Goal: Task Accomplishment & Management: Contribute content

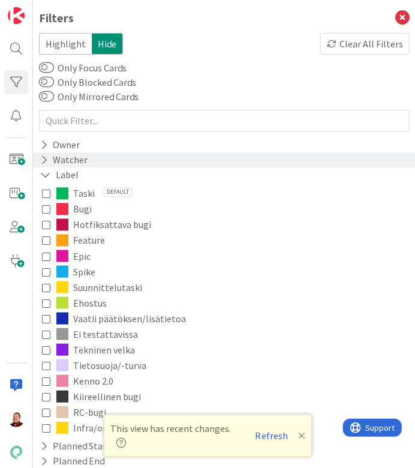
click at [250, 152] on div "Watcher" at bounding box center [224, 159] width 382 height 15
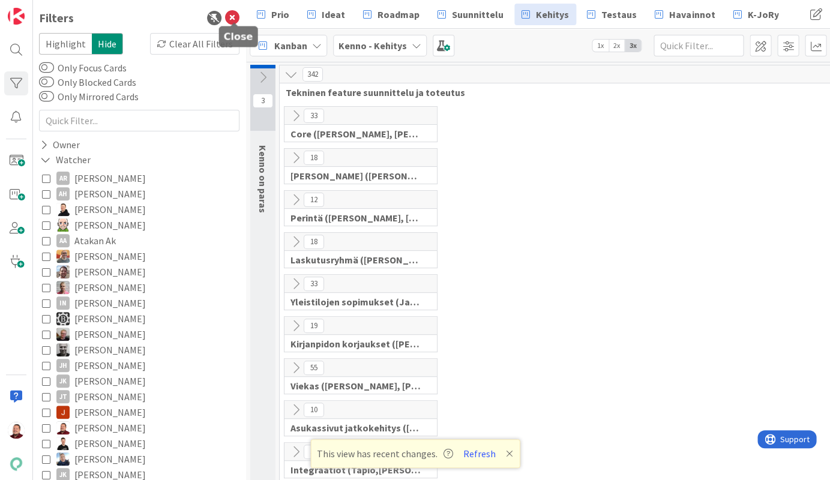
click at [237, 13] on icon at bounding box center [232, 18] width 14 height 14
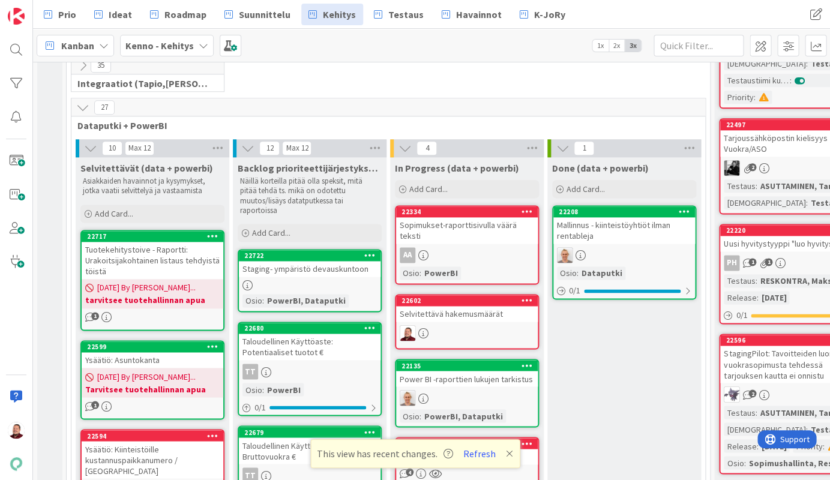
scroll to position [433, 0]
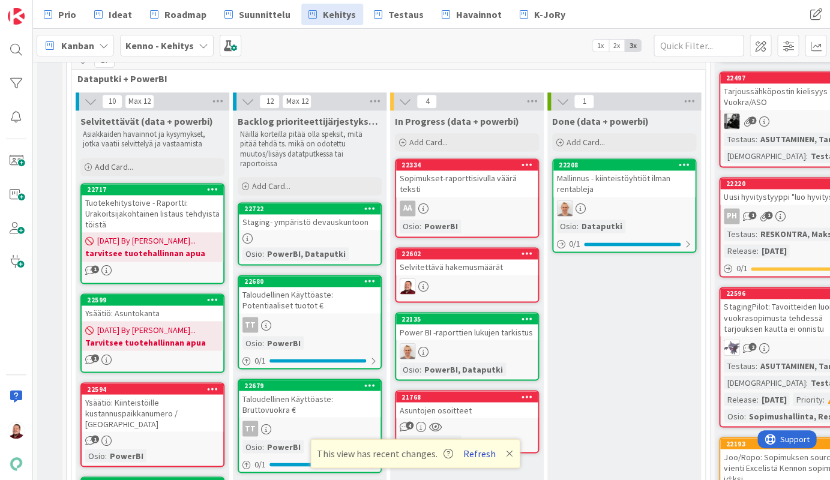
click at [415, 450] on button "Refresh" at bounding box center [479, 454] width 41 height 16
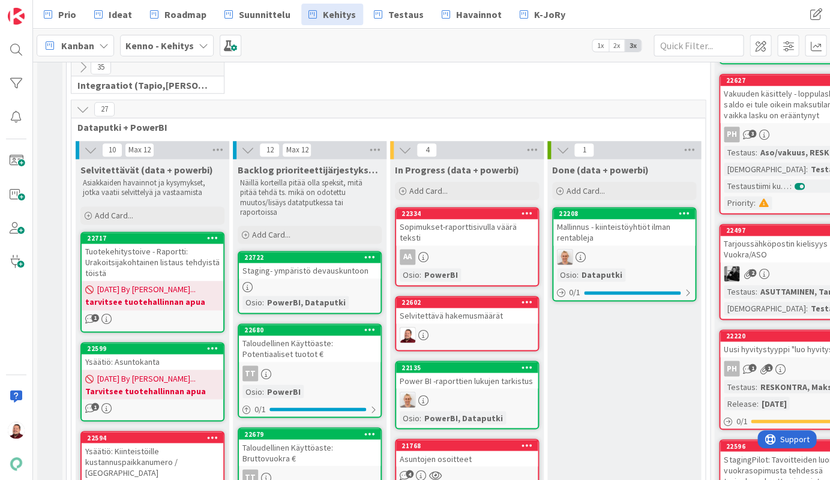
scroll to position [419, 0]
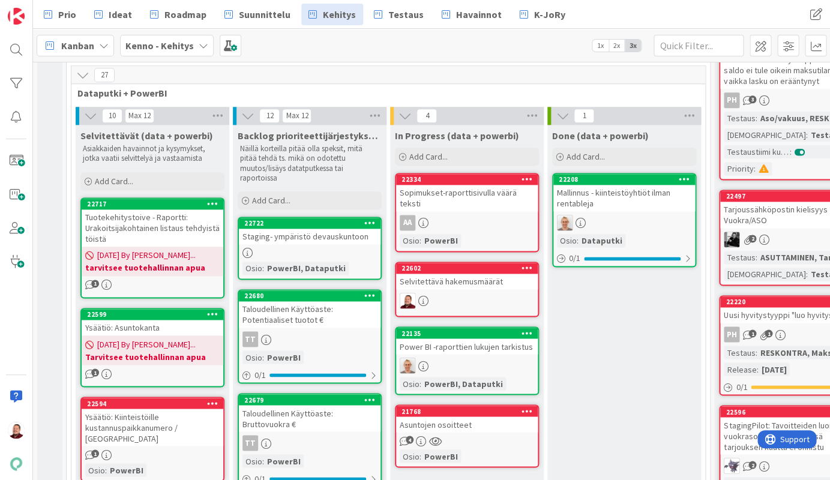
click at [468, 339] on div "Power BI -raporttien lukujen tarkistus" at bounding box center [467, 347] width 142 height 16
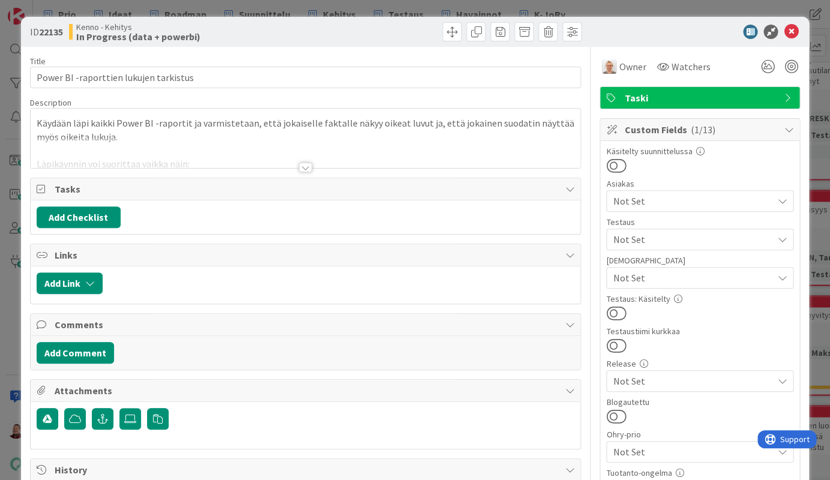
click at [310, 163] on div at bounding box center [305, 168] width 13 height 10
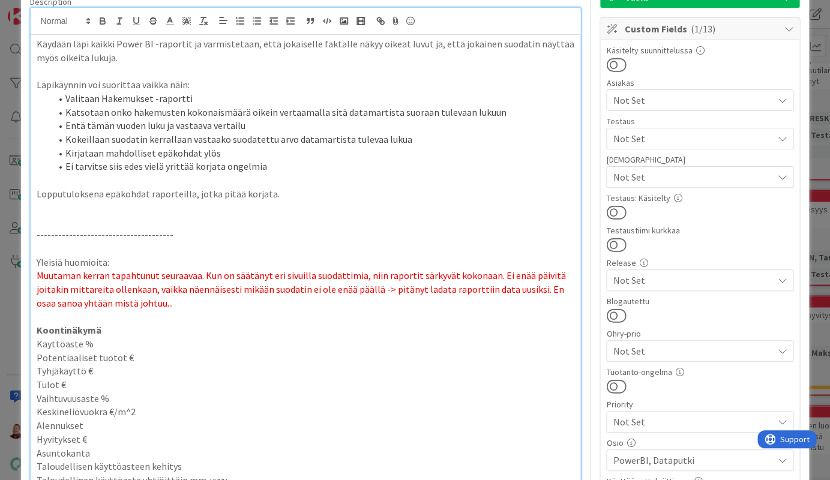
scroll to position [17, 0]
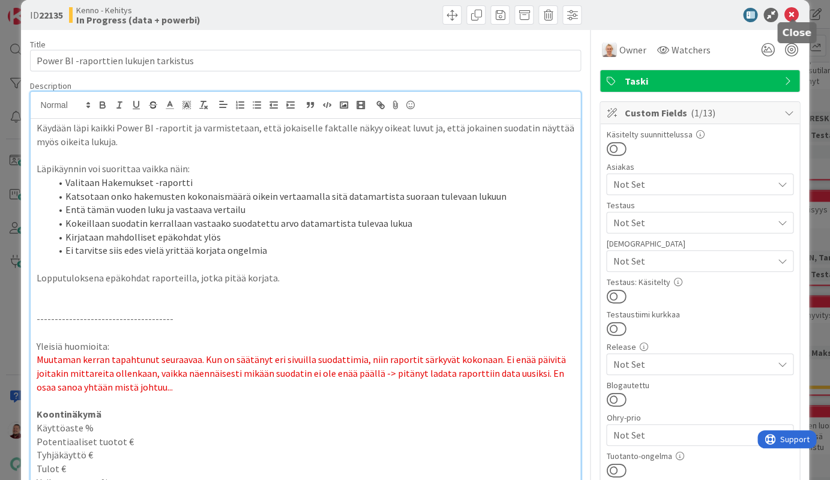
click at [795, 8] on icon at bounding box center [791, 15] width 14 height 14
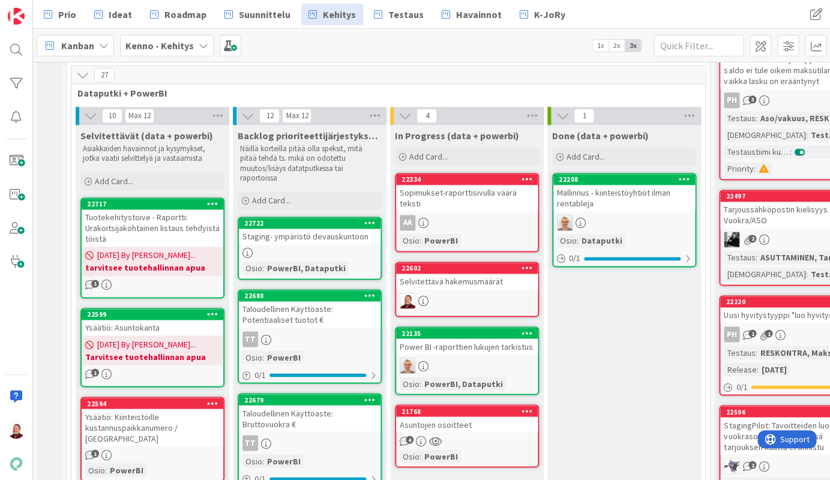
click at [468, 274] on div "Selvitettävä hakemusmäärät" at bounding box center [467, 282] width 142 height 16
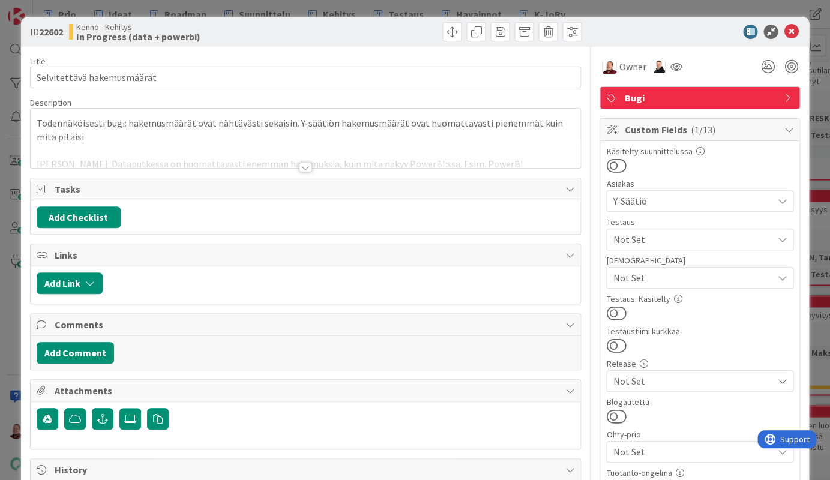
click at [304, 163] on div at bounding box center [305, 168] width 13 height 10
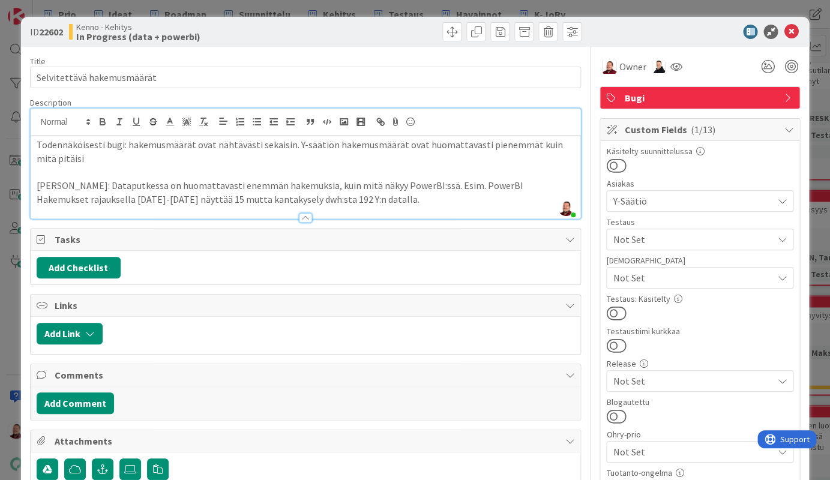
click at [248, 179] on p "Juhani: Dataputkessa on huomattavasti enemmän hakemuksia, kuin mitä näkyy Power…" at bounding box center [306, 192] width 539 height 27
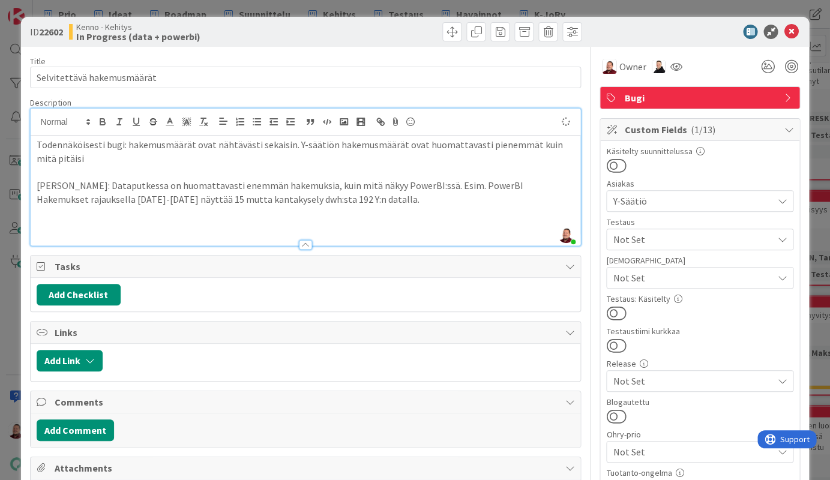
type textarea "x"
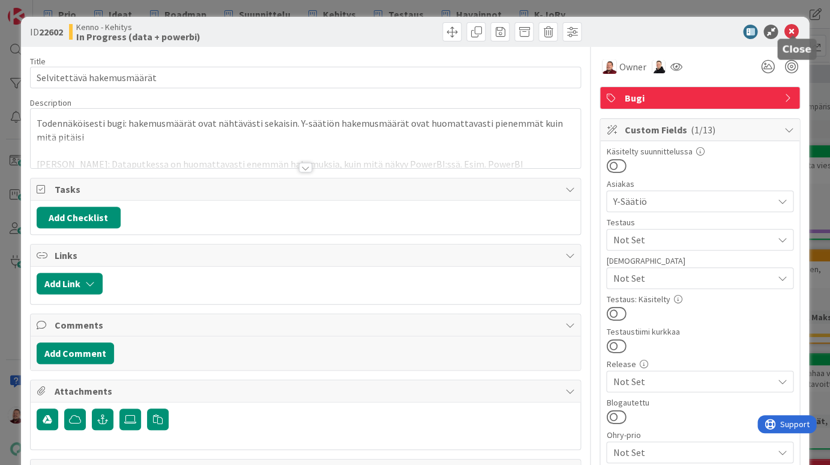
click at [714, 31] on icon at bounding box center [791, 32] width 14 height 14
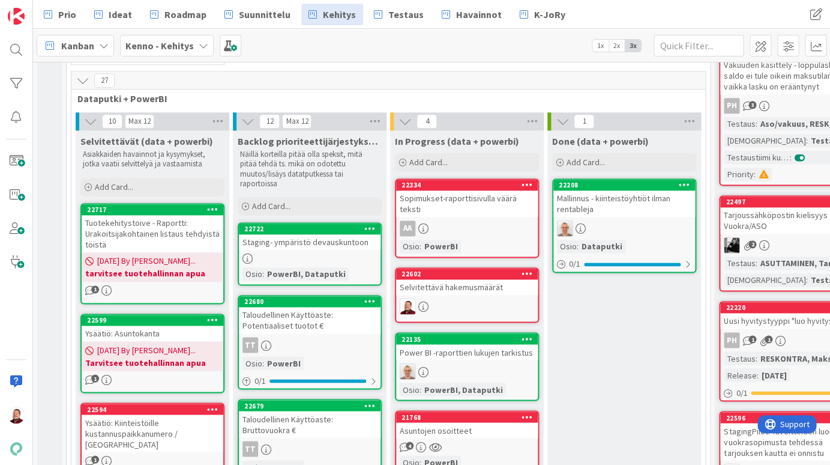
scroll to position [416, 0]
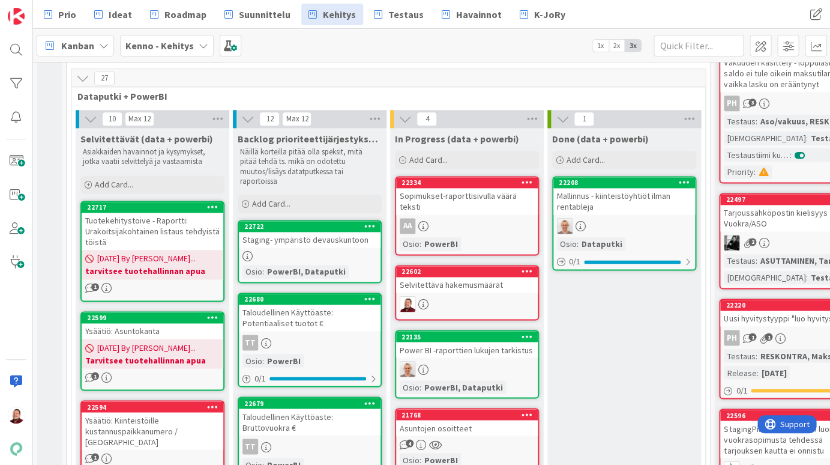
click at [439, 420] on div "Asuntojen osoitteet" at bounding box center [467, 428] width 142 height 16
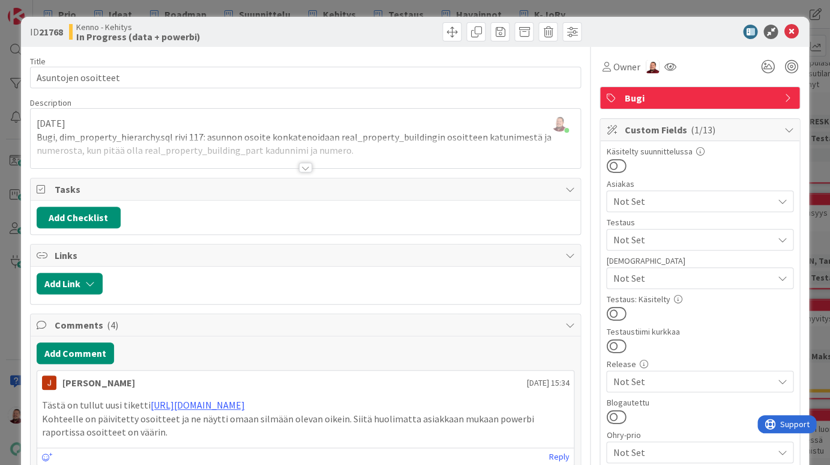
click at [305, 163] on div at bounding box center [305, 168] width 13 height 10
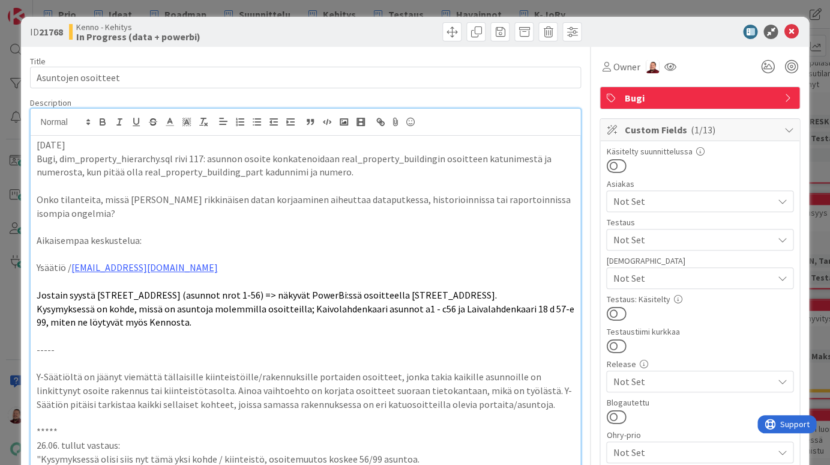
click at [305, 155] on p "Bugi, dim_property_hierarchy.sql rivi 117: asunnon osoite konkatenoidaan real_p…" at bounding box center [306, 165] width 539 height 27
click at [714, 26] on icon at bounding box center [791, 32] width 14 height 14
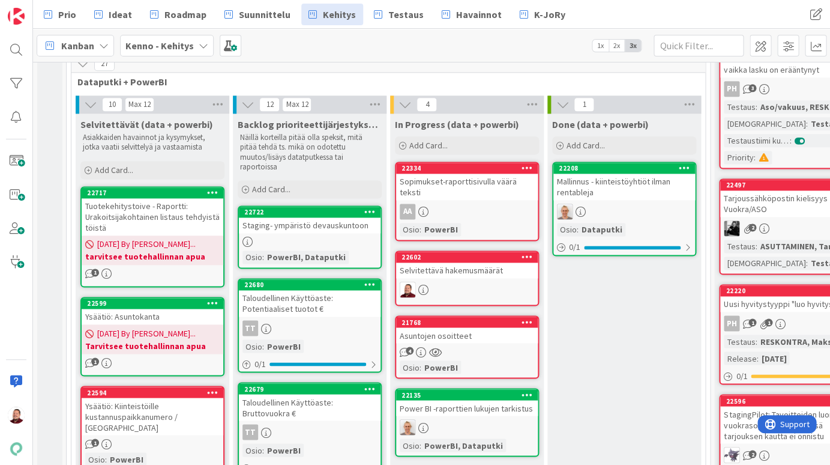
scroll to position [427, 0]
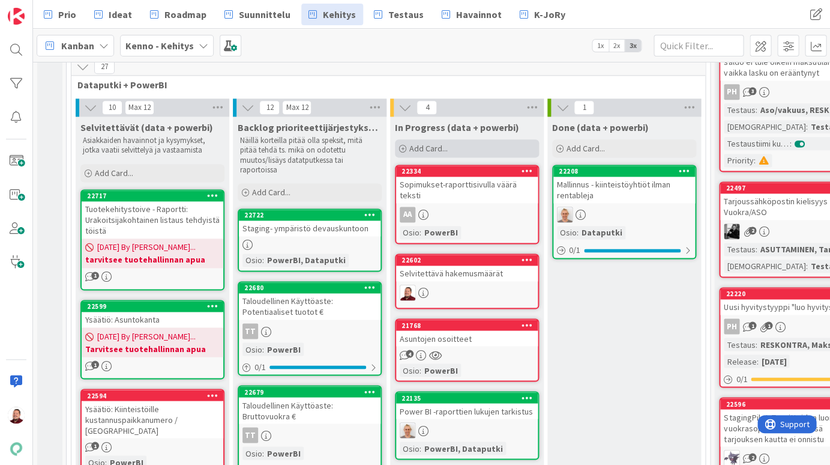
click at [448, 139] on div "Add Card..." at bounding box center [467, 148] width 144 height 18
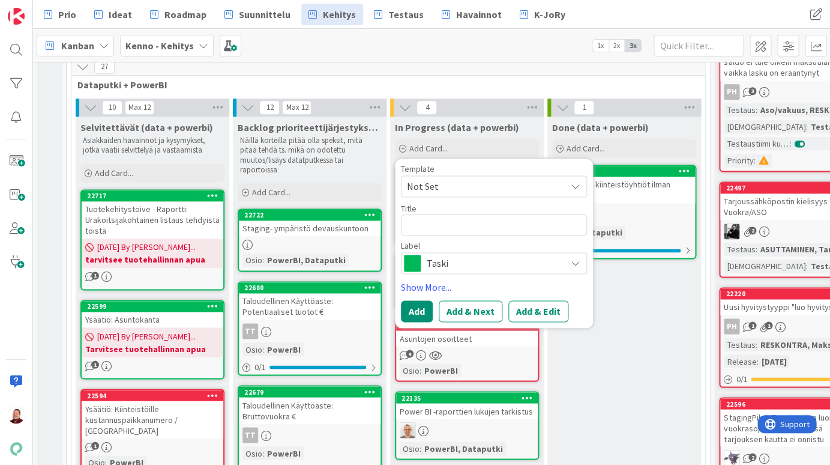
type textarea "x"
type textarea "D"
type textarea "x"
type textarea "Da"
type textarea "x"
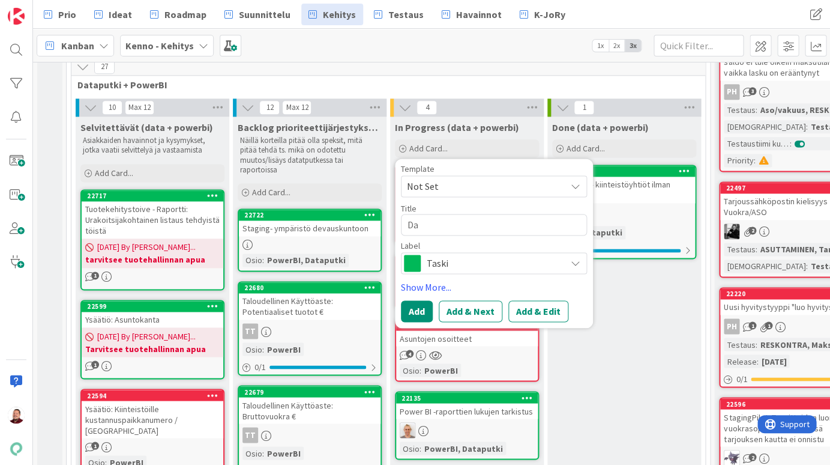
type textarea "Dat"
type textarea "x"
type textarea "Data"
type textarea "x"
type textarea "Datap"
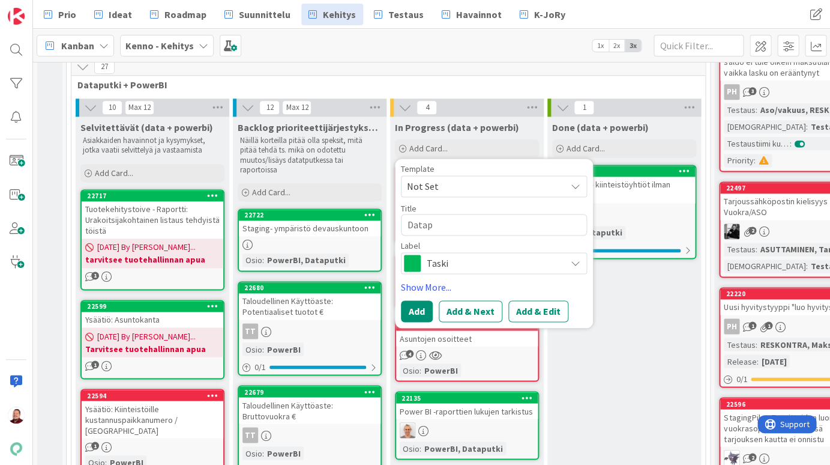
type textarea "x"
type textarea "Datapu"
type textarea "x"
type textarea "Dataput"
type textarea "x"
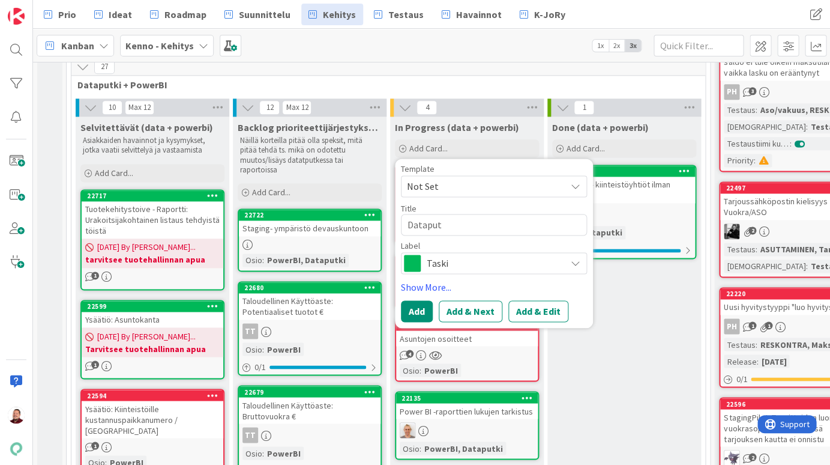
type textarea "Dataputk"
type textarea "x"
type textarea "Dataputke"
type textarea "x"
type textarea "Dataputken"
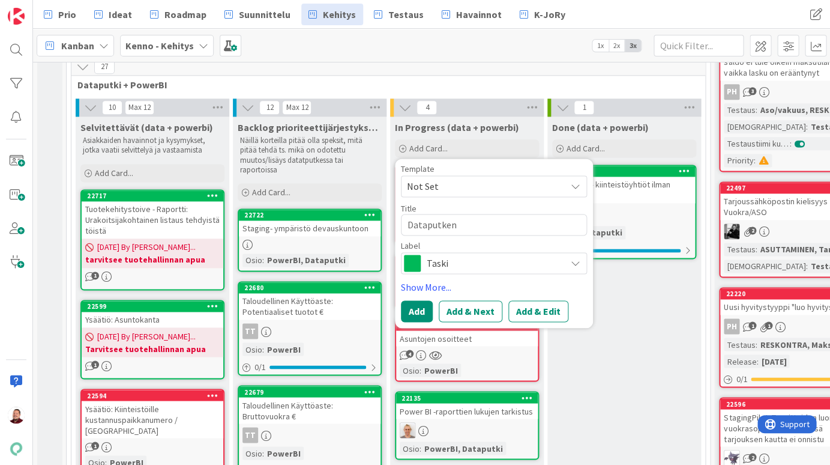
type textarea "x"
type textarea "Dataputken"
type textarea "x"
type textarea "Dataputken k"
type textarea "x"
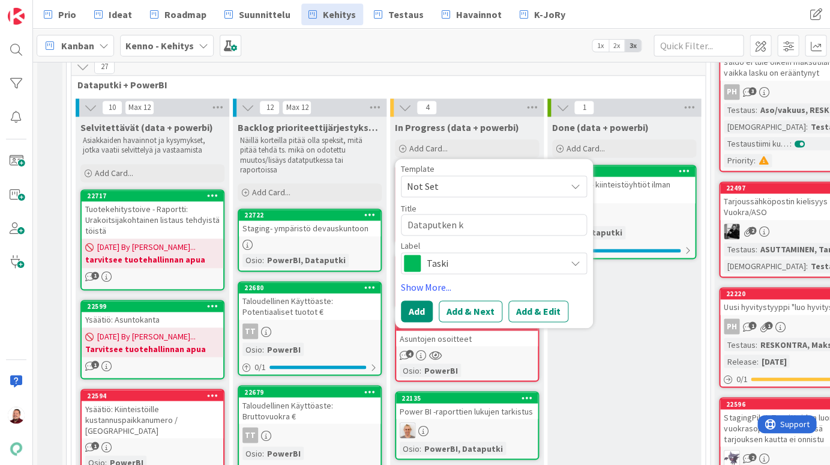
type textarea "Dataputken ko"
type textarea "x"
type textarea "Dataputken kor"
type textarea "x"
type textarea "Dataputken korj"
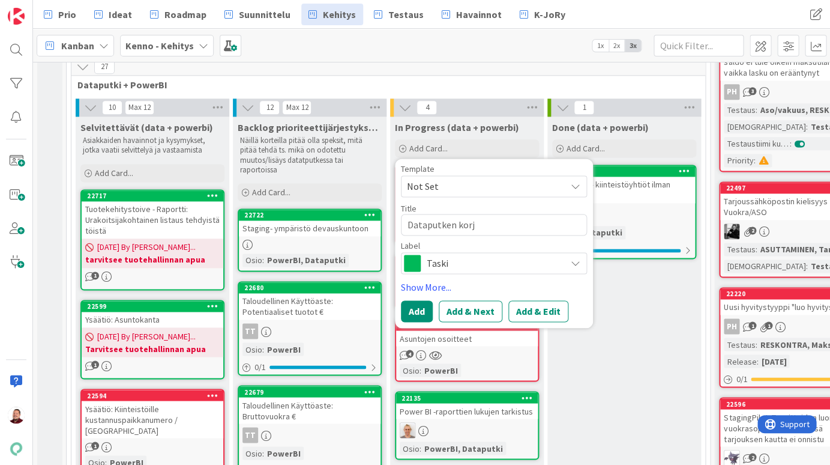
type textarea "x"
type textarea "Dataputken korja"
type textarea "x"
type textarea "Dataputken korjau"
type textarea "x"
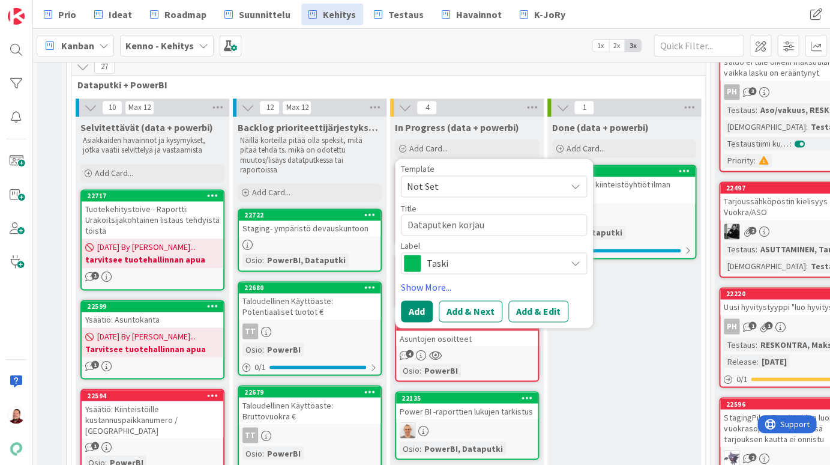
type textarea "Dataputken korjaus"
type textarea "x"
type textarea "Dataputken korjaus"
type textarea "x"
type textarea "Dataputken korjaus K"
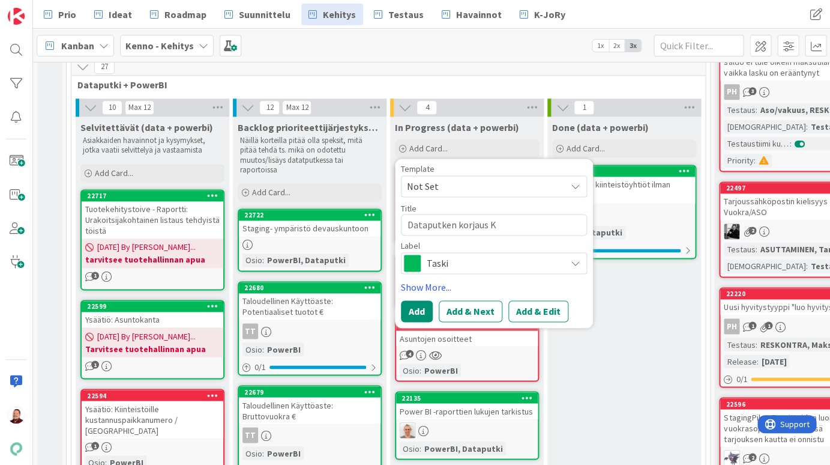
type textarea "x"
type textarea "Dataputken korjaus KE"
type textarea "x"
type textarea "Dataputken korjaus KEn"
type textarea "x"
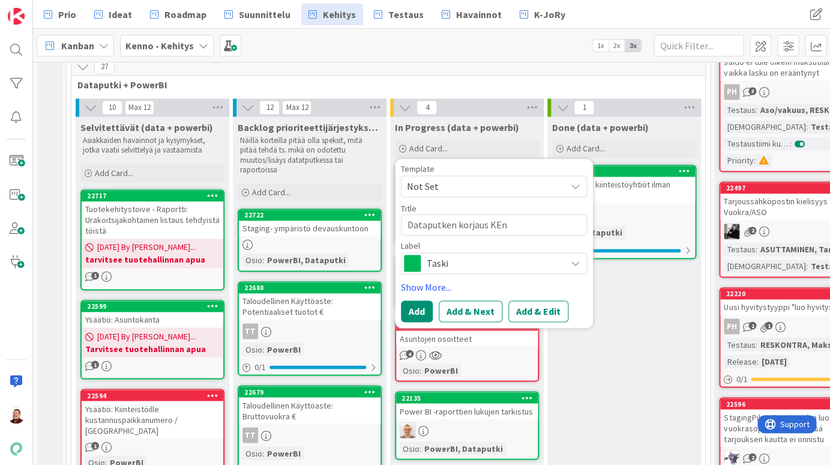
type textarea "Dataputken korjaus KEnn"
type textarea "x"
type textarea "Dataputken korjaus KEnno"
type textarea "x"
type textarea "Dataputken korjaus KEnnon"
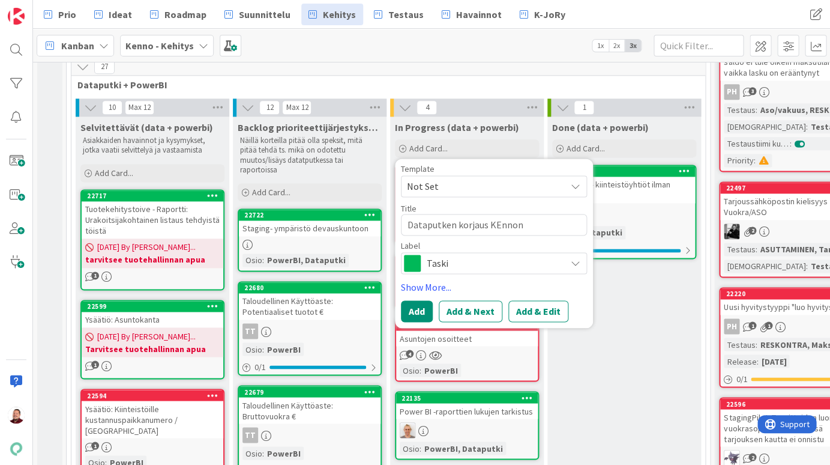
type textarea "x"
type textarea "Dataputken korjaus KEnnon"
type textarea "x"
type textarea "Dataputken korjaus KEnnon t"
type textarea "x"
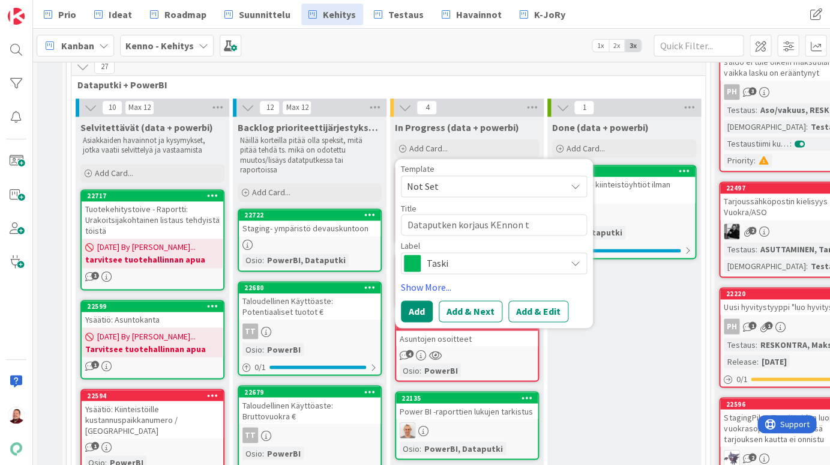
type textarea "Dataputken korjaus KEnnon"
type textarea "x"
type textarea "Dataputken korjaus KEnnon"
type textarea "x"
type textarea "Dataputken korjaus KEnno"
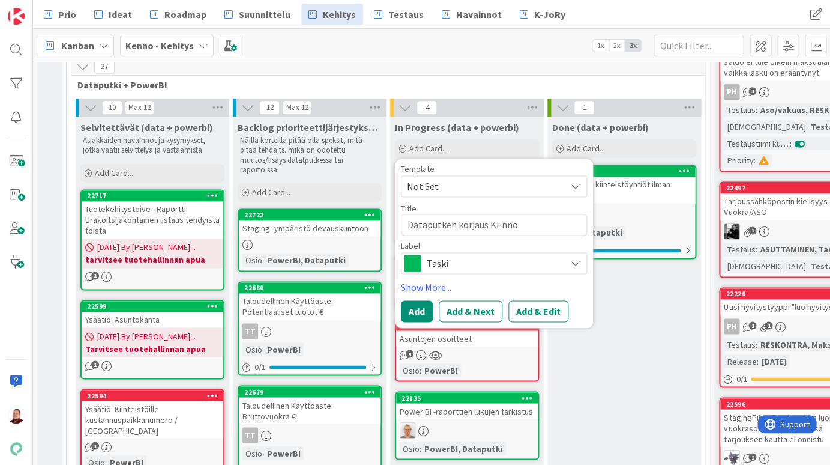
type textarea "x"
type textarea "Dataputken korjaus KEnn"
type textarea "x"
type textarea "Dataputken korjaus KEn"
type textarea "x"
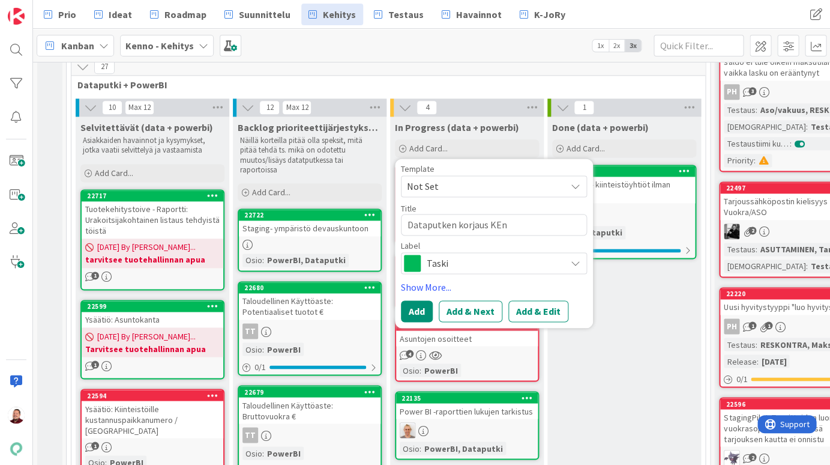
type textarea "Dataputken korjaus KE"
type textarea "x"
type textarea "Dataputken korjaus K"
type textarea "x"
type textarea "Dataputken korjaus Ke"
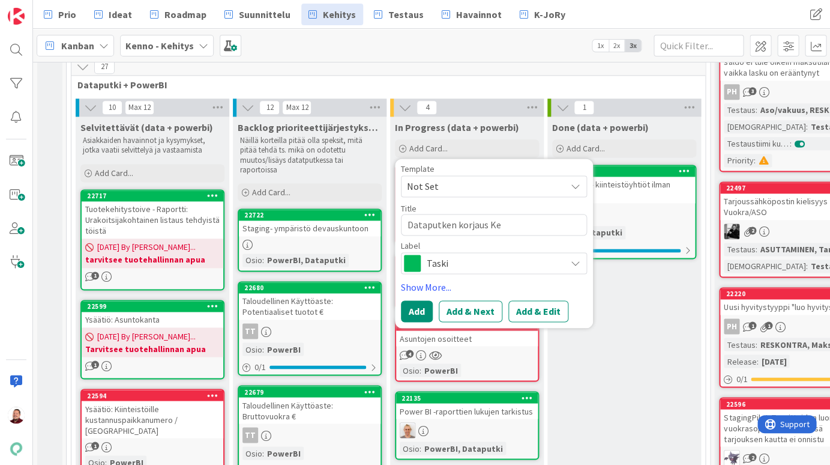
type textarea "x"
type textarea "Dataputken korjaus Ken"
type textarea "x"
type textarea "Dataputken korjaus Kenn"
type textarea "x"
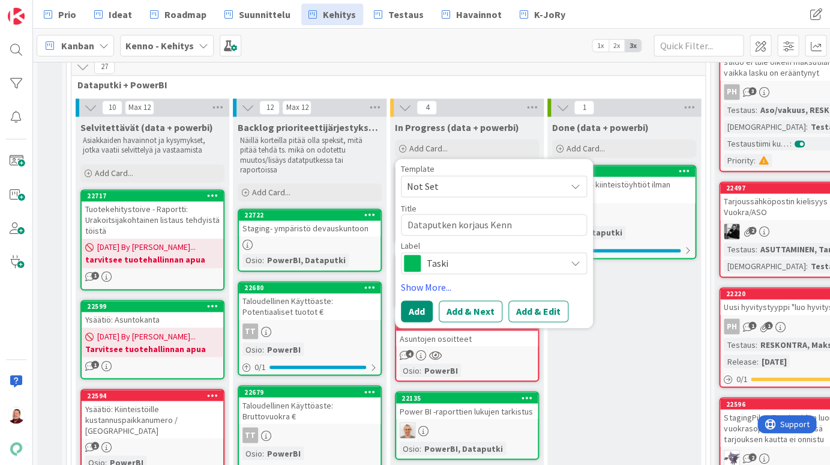
type textarea "Dataputken korjaus Kenno"
type textarea "x"
type textarea "Dataputken korjaus Kennon"
type textarea "x"
type textarea "Dataputken korjaus Kennon"
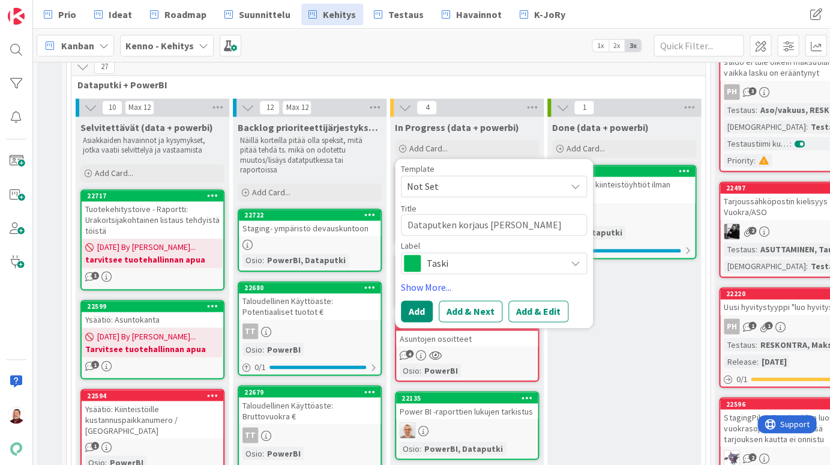
type textarea "x"
type textarea "Dataputken korjaus Kennon t"
type textarea "x"
type textarea "Dataputken korjaus Kennon tu"
type textarea "x"
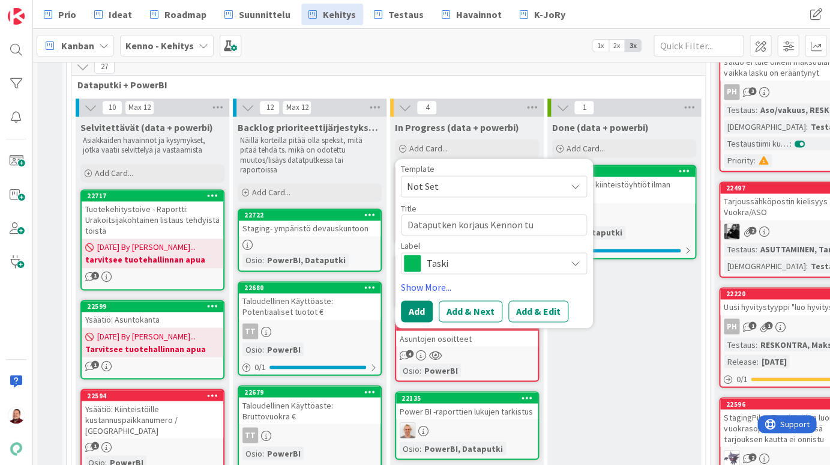
type textarea "Dataputken korjaus Kennon tuo"
type textarea "x"
type textarea "Dataputken korjaus Kennon tuot"
type textarea "x"
type textarea "Dataputken korjaus Kennon tuota"
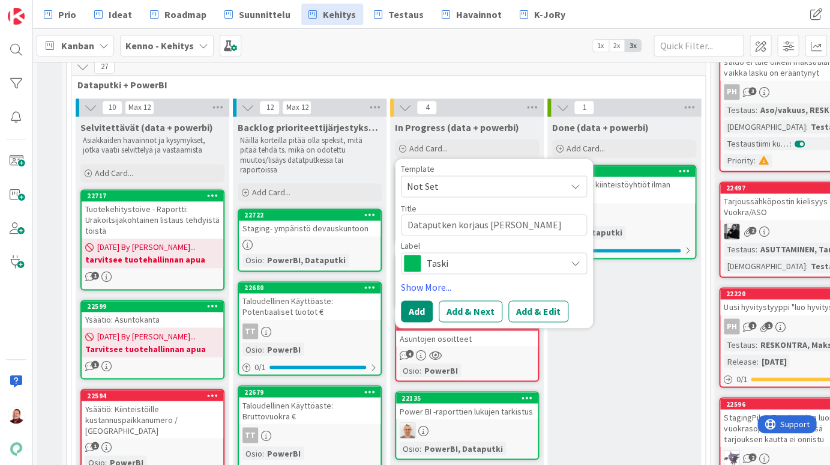
type textarea "x"
type textarea "Dataputken korjaus Kennon tuotan"
type textarea "x"
type textarea "Dataputken korjaus Kennon tuotant"
type textarea "x"
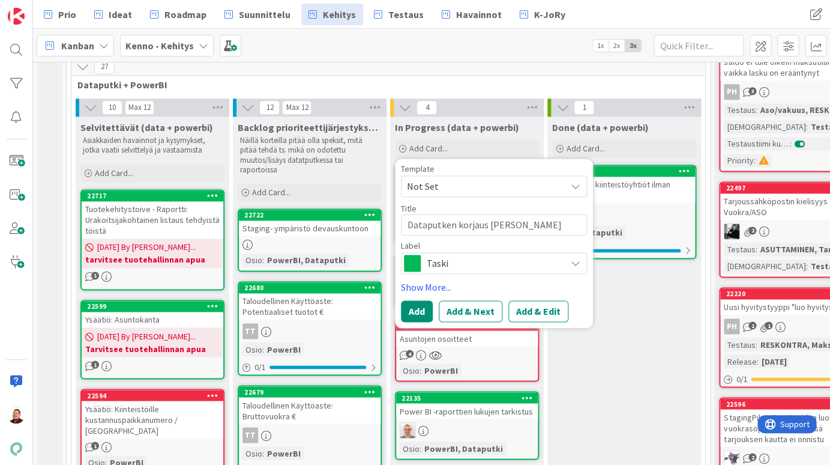
type textarea "Dataputken korjaus Kennon tuotanto"
type textarea "x"
type textarea "Dataputken korjaus Kennon tuotantop"
type textarea "x"
type textarea "Dataputken korjaus Kennon tuotantopä"
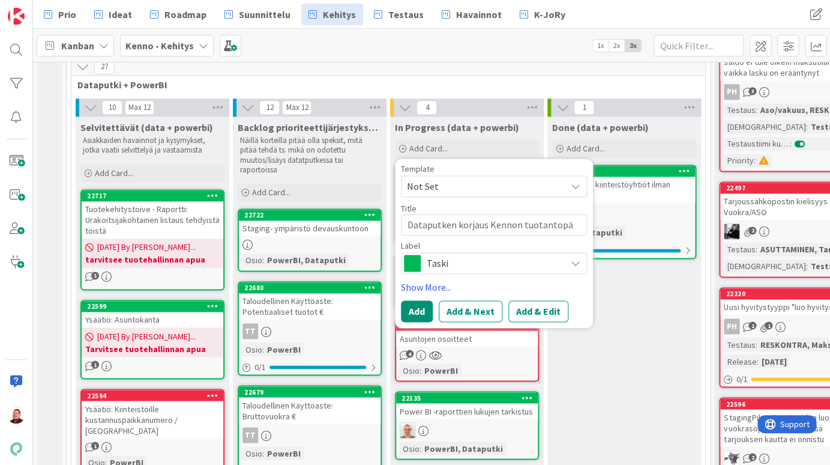
type textarea "x"
type textarea "Dataputken korjaus Kennon tuotantopäi"
type textarea "x"
type textarea "Dataputken korjaus Kennon tuotantopäiv"
type textarea "x"
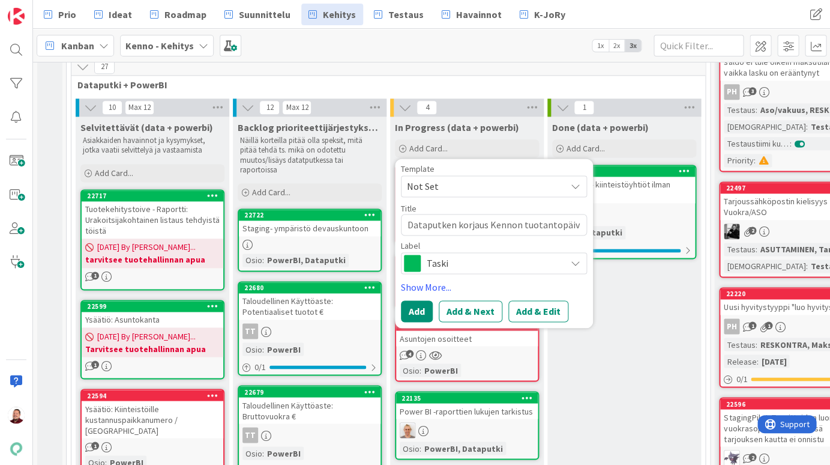
type textarea "Dataputken korjaus Kennon tuotantopäivi"
type textarea "x"
type textarea "Dataputken korjaus Kennon tuotantopäivit"
type textarea "x"
type textarea "Dataputken korjaus Kennon tuotantopäivity"
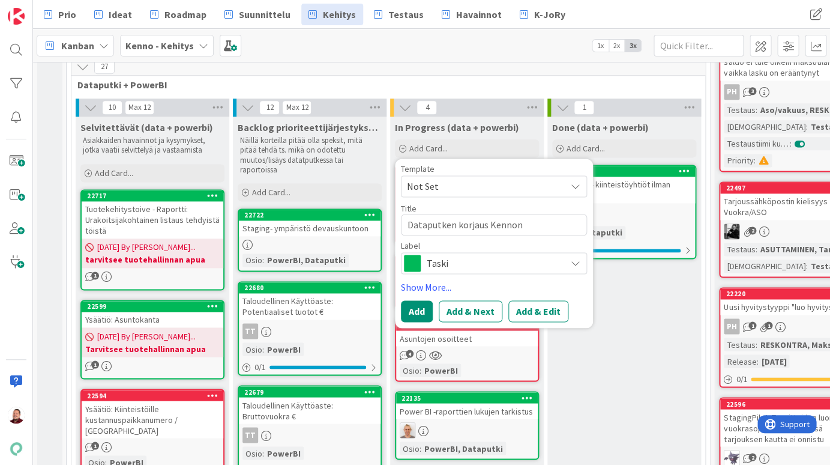
type textarea "x"
type textarea "Dataputken korjaus Kennon tuotantopäivityk"
type textarea "x"
type textarea "Dataputken korjaus Kennon tuotantopäivityks"
type textarea "x"
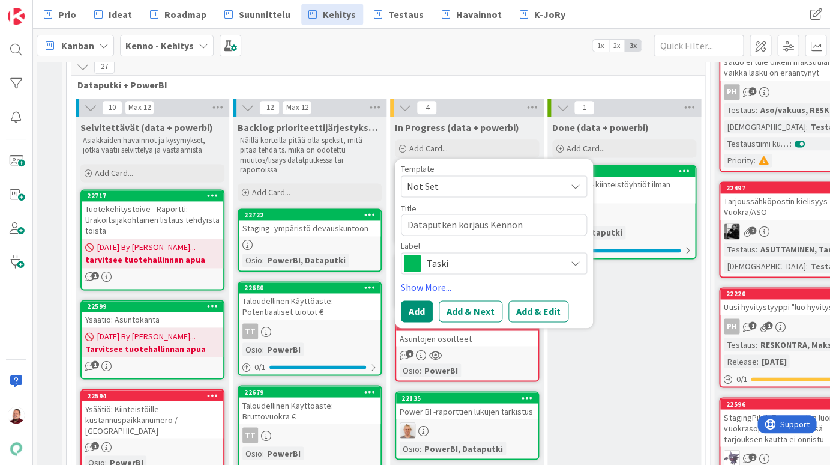
type textarea "Dataputken korjaus Kennon tuotantopäivitykse"
type textarea "x"
type textarea "Dataputken korjaus Kennon tuotantopäivityksen"
type textarea "x"
type textarea "Dataputken korjaus Kennon tuotantopäivityksen"
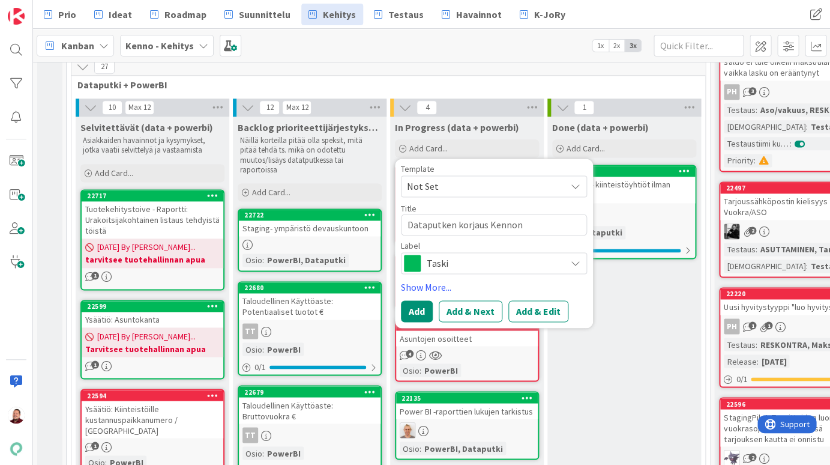
type textarea "x"
type textarea "Dataputken korjaus Kennon tuotantopäivityksen j"
type textarea "x"
type textarea "Dataputken korjaus Kennon tuotantopäivityksen jä"
type textarea "x"
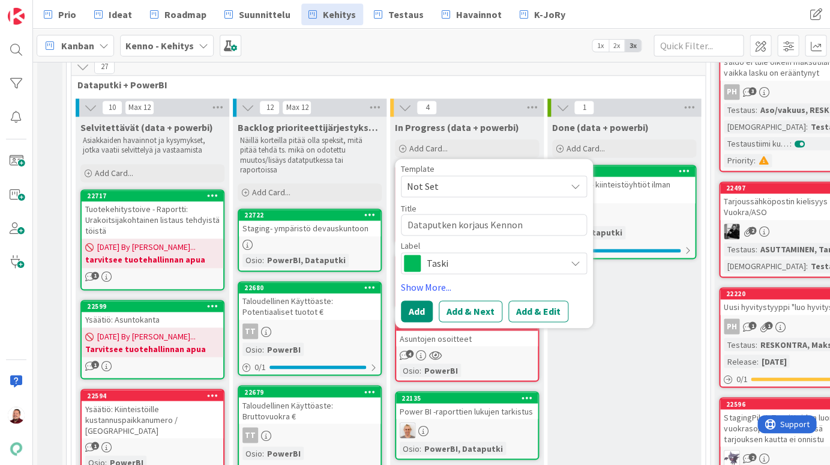
type textarea "Dataputken korjaus Kennon tuotantopäivityksen jäl"
type textarea "x"
type textarea "Dataputken korjaus Kennon tuotantopäivityksen jälk"
type textarea "x"
type textarea "Dataputken korjaus Kennon tuotantopäivityksen jälke"
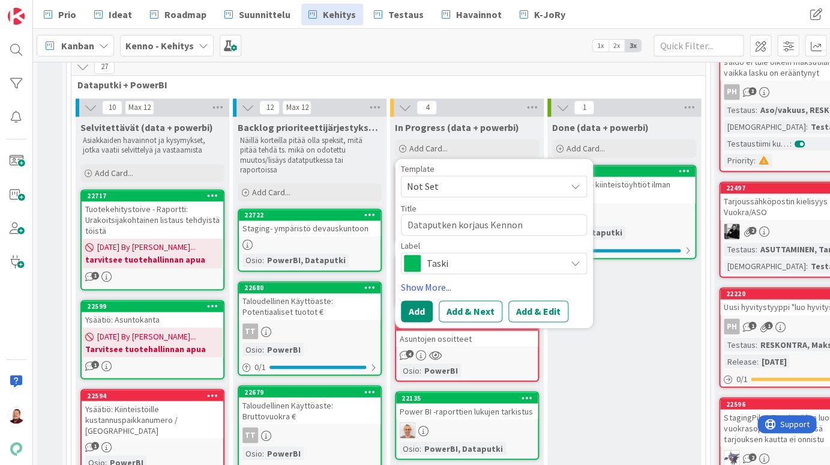
scroll to position [7, 0]
type textarea "x"
type textarea "Dataputken korjaus Kennon tuotantopäivityksen jälkee"
type textarea "x"
type textarea "Dataputken korjaus Kennon tuotantopäivityksen jälkeen"
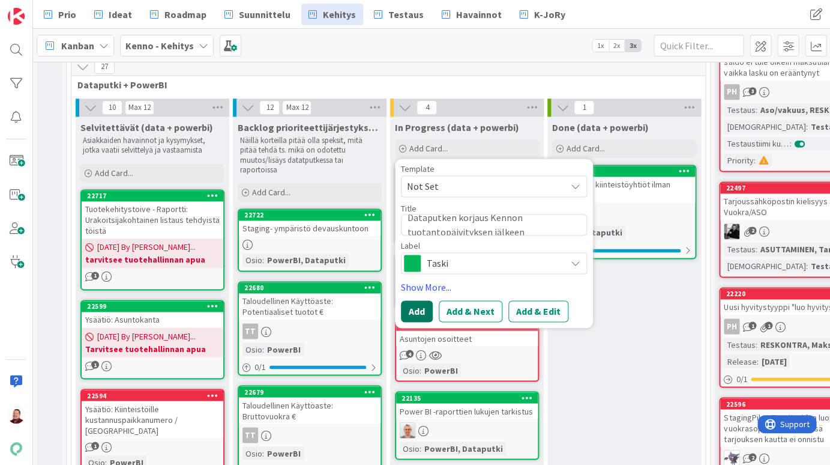
click at [421, 300] on button "Add" at bounding box center [417, 311] width 32 height 22
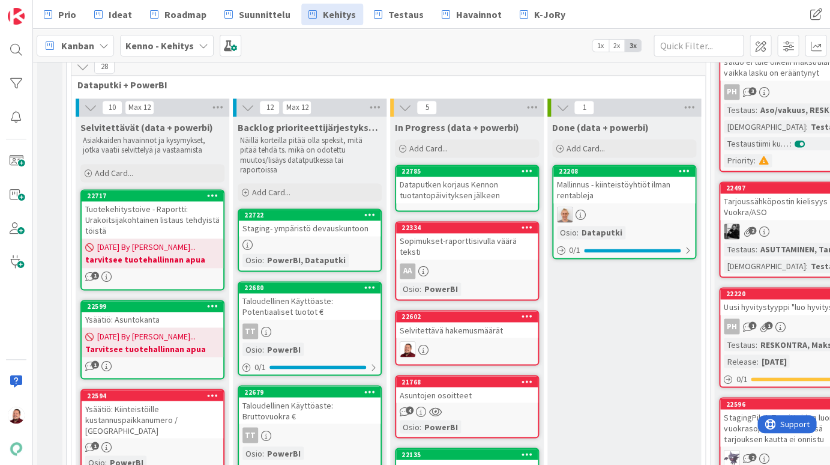
click at [527, 166] on icon at bounding box center [527, 170] width 11 height 8
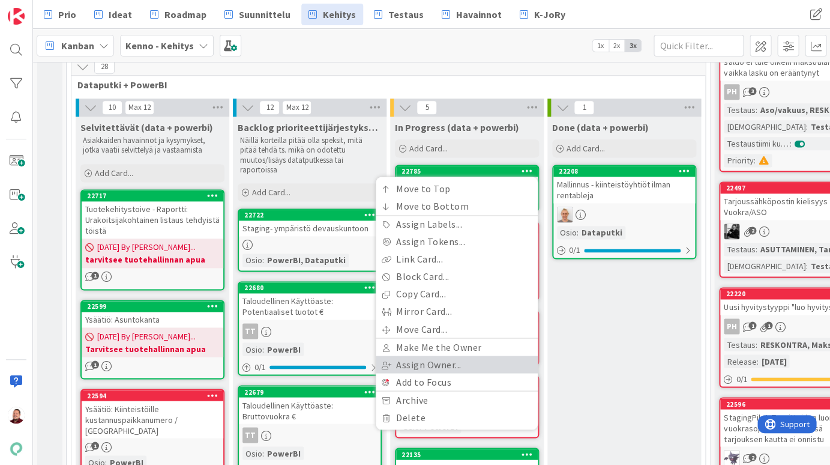
click at [477, 355] on link "Assign Owner..." at bounding box center [457, 363] width 162 height 17
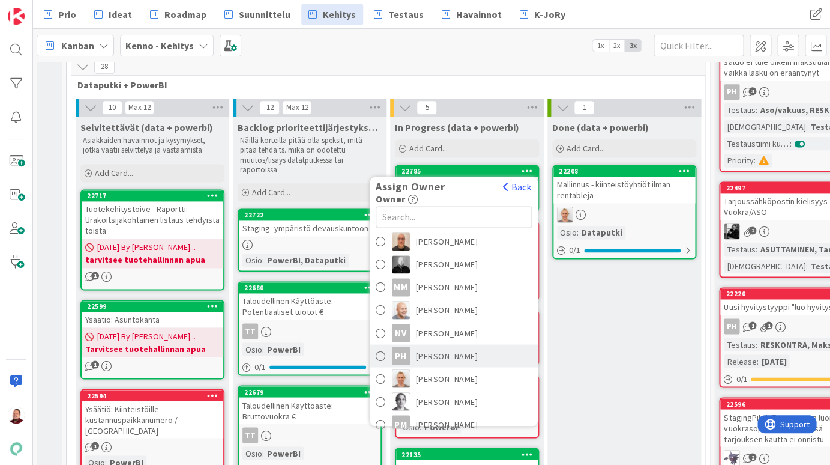
scroll to position [786, 0]
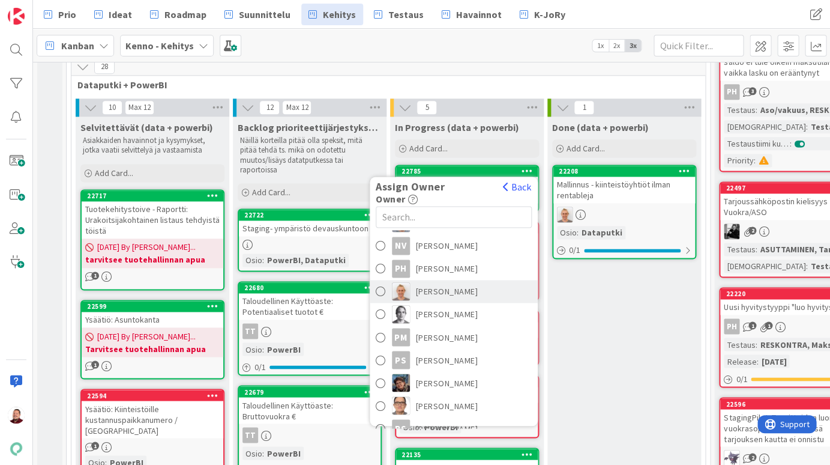
click at [435, 282] on span "Pessi Moilanen" at bounding box center [447, 291] width 62 height 18
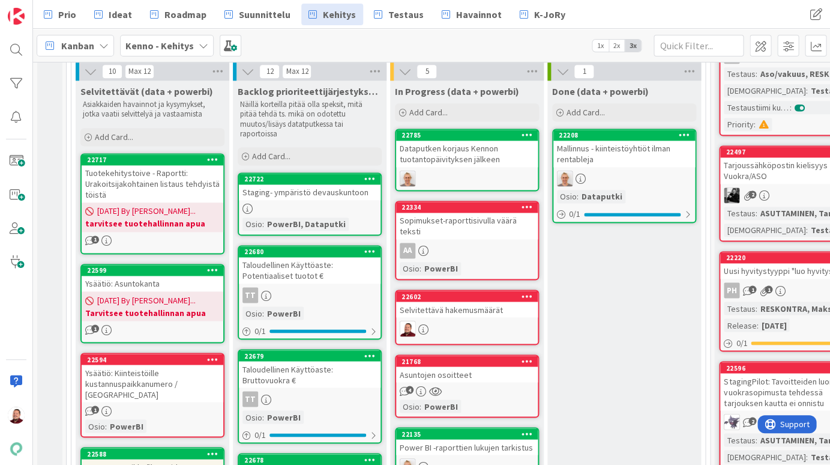
scroll to position [451, 0]
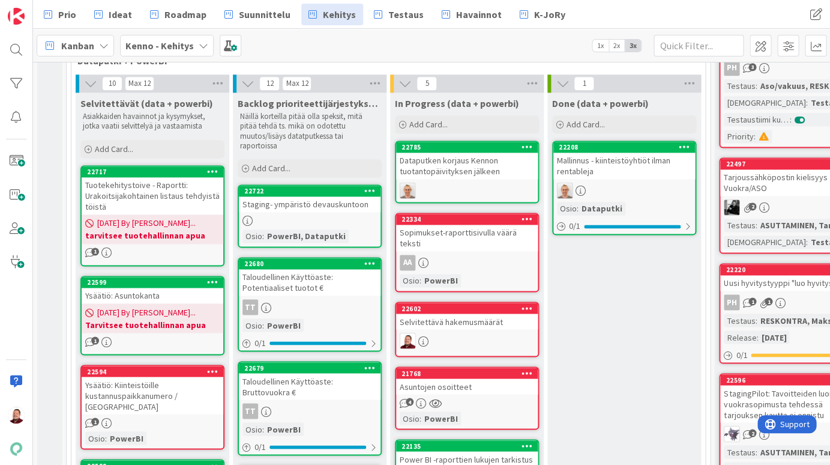
click at [156, 177] on div "Tuotekehitystoive - Raportti: Urakoitsijakohtainen listaus tehdyistä töistä" at bounding box center [153, 195] width 142 height 37
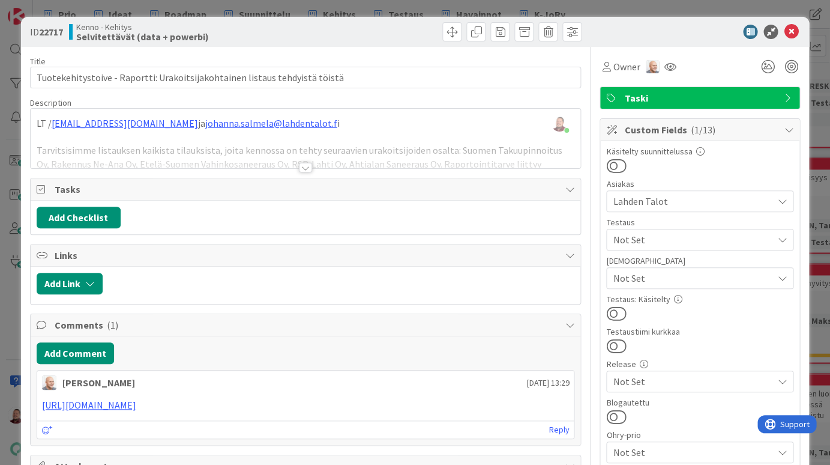
click at [307, 163] on div at bounding box center [305, 168] width 13 height 10
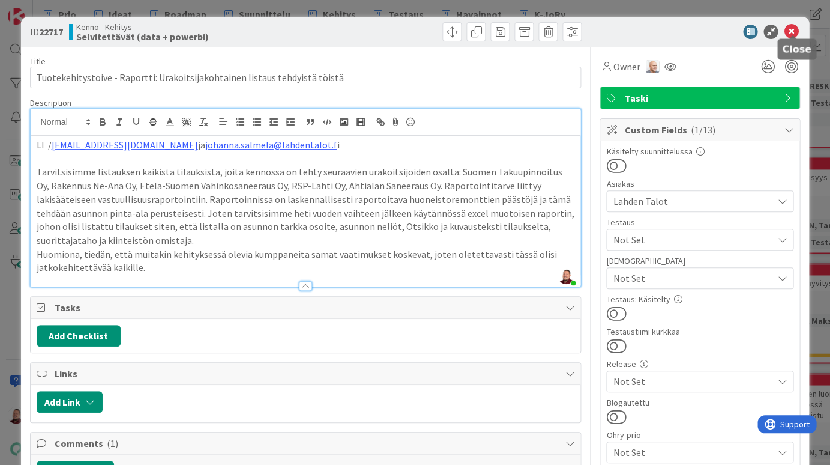
click at [714, 29] on icon at bounding box center [791, 32] width 14 height 14
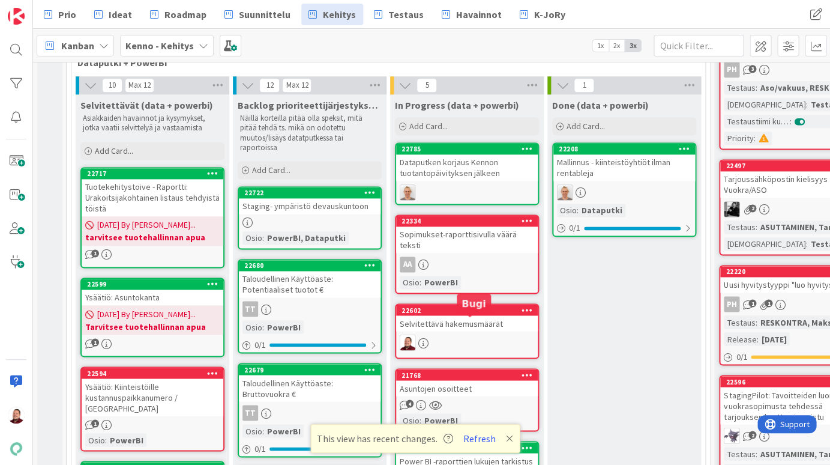
scroll to position [450, 0]
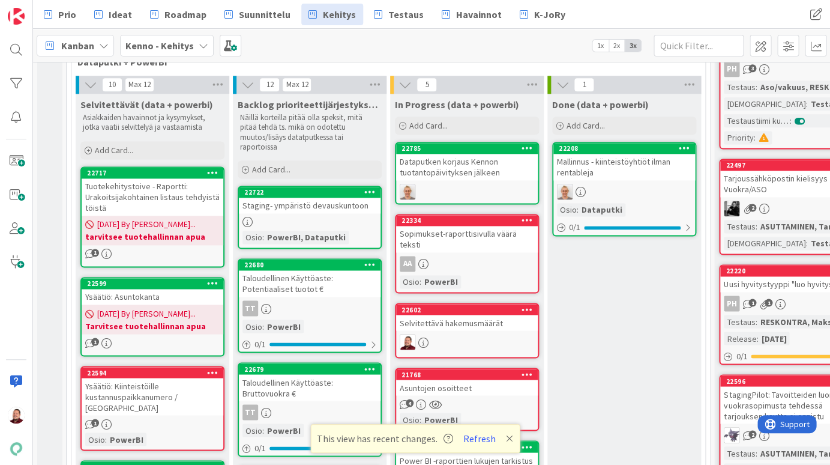
click at [449, 315] on div "Selvitettävä hakemusmäärät" at bounding box center [467, 323] width 142 height 16
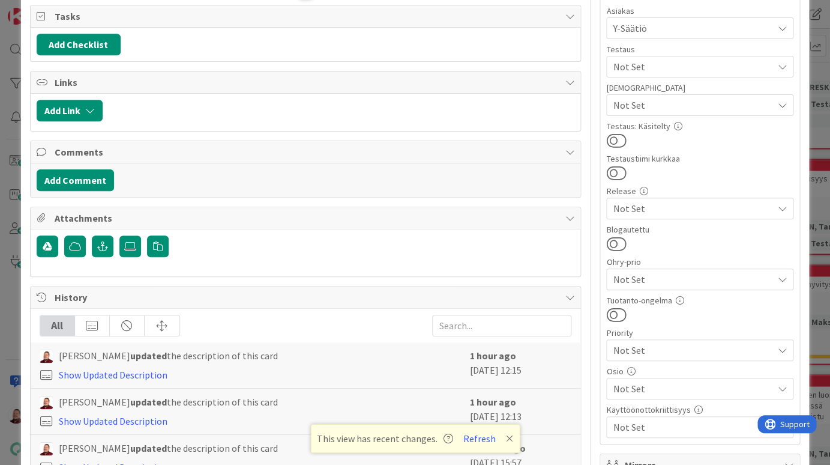
scroll to position [173, 0]
click at [672, 381] on span "Not Set" at bounding box center [693, 388] width 160 height 14
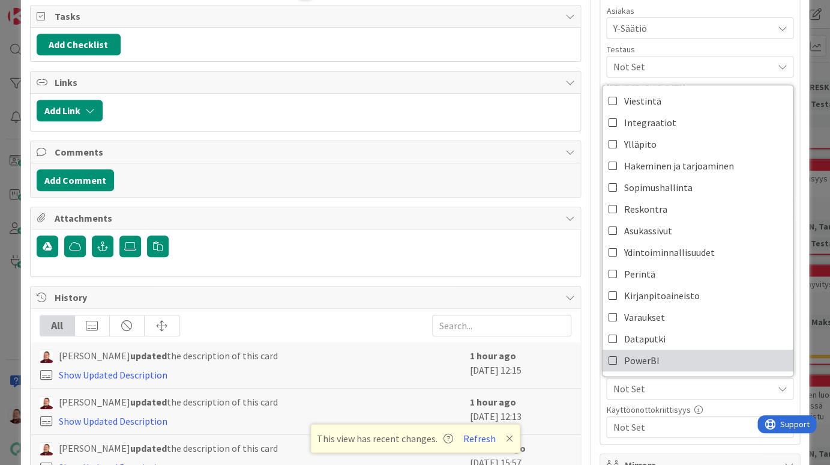
click at [668, 349] on link "PowerBI" at bounding box center [698, 360] width 191 height 22
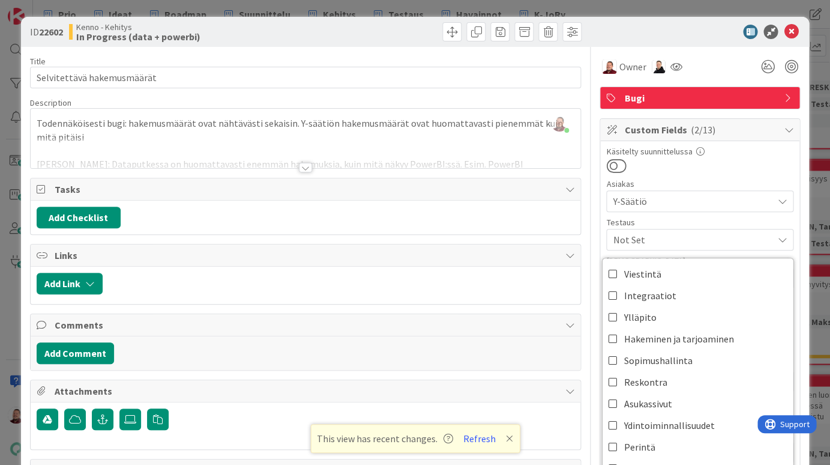
scroll to position [0, 0]
click at [714, 26] on icon at bounding box center [791, 32] width 14 height 14
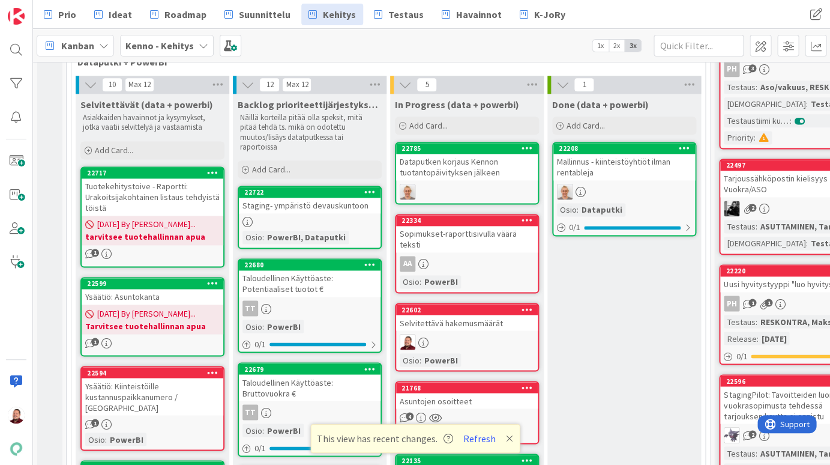
scroll to position [405, 0]
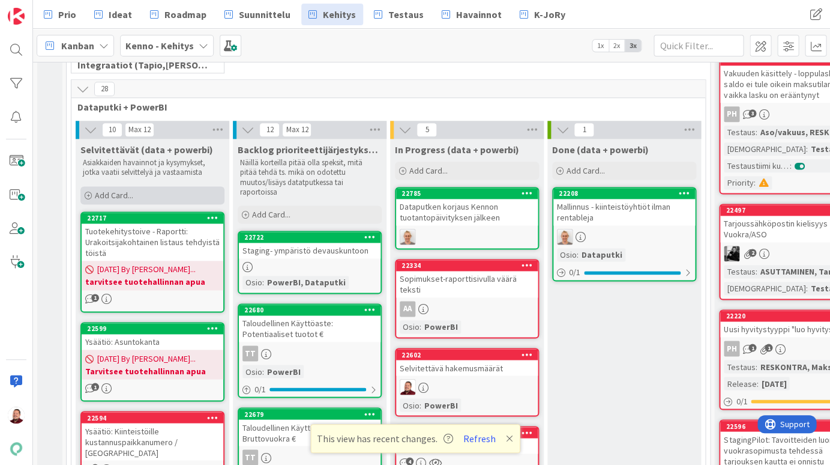
click at [169, 186] on div "Add Card..." at bounding box center [152, 195] width 144 height 18
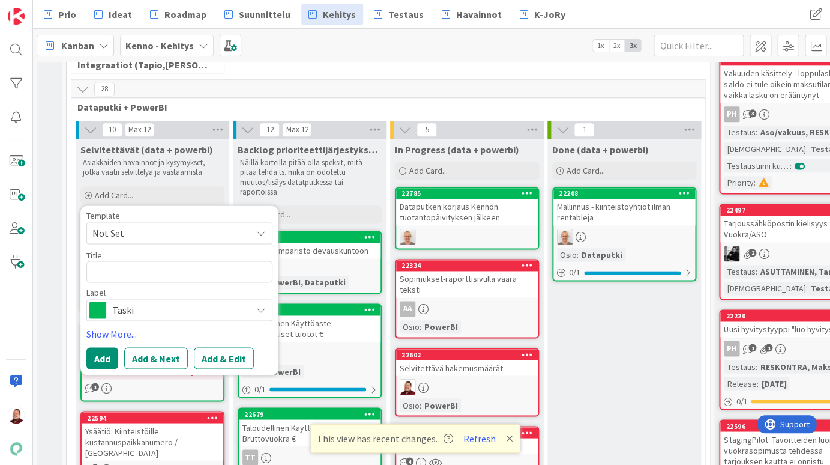
click at [130, 301] on span "Taski" at bounding box center [178, 309] width 133 height 17
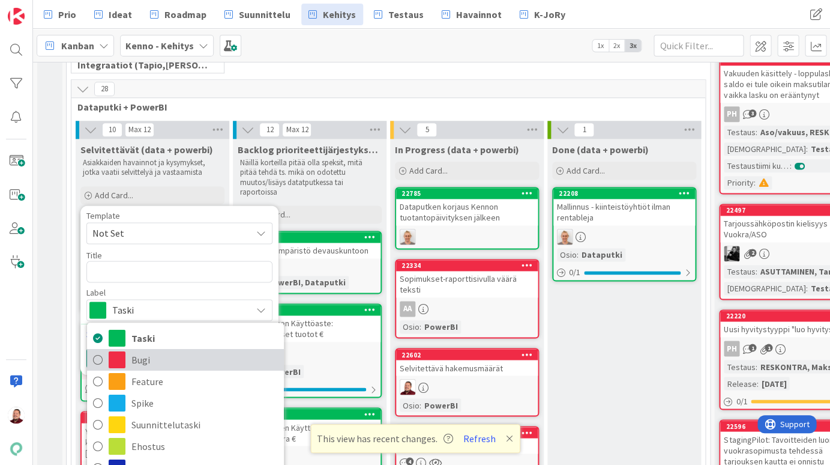
click at [132, 351] on span "Bugi" at bounding box center [204, 360] width 146 height 18
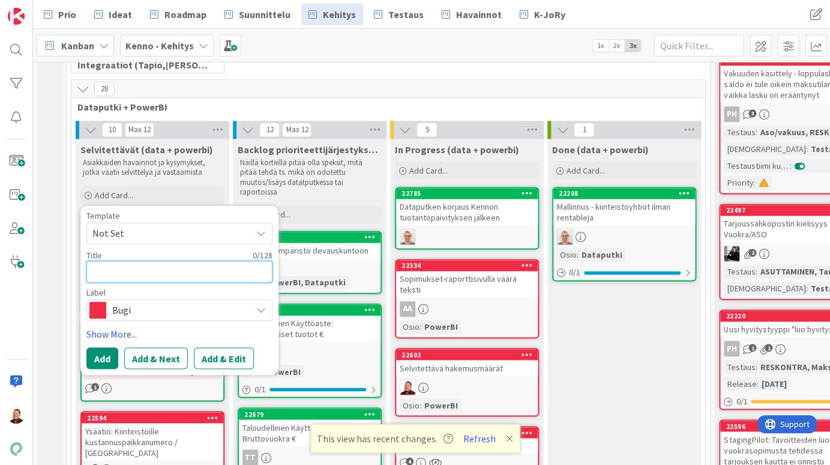
click at [125, 261] on textarea at bounding box center [179, 272] width 186 height 22
type textarea "x"
type textarea "A"
type textarea "x"
type textarea "Ai"
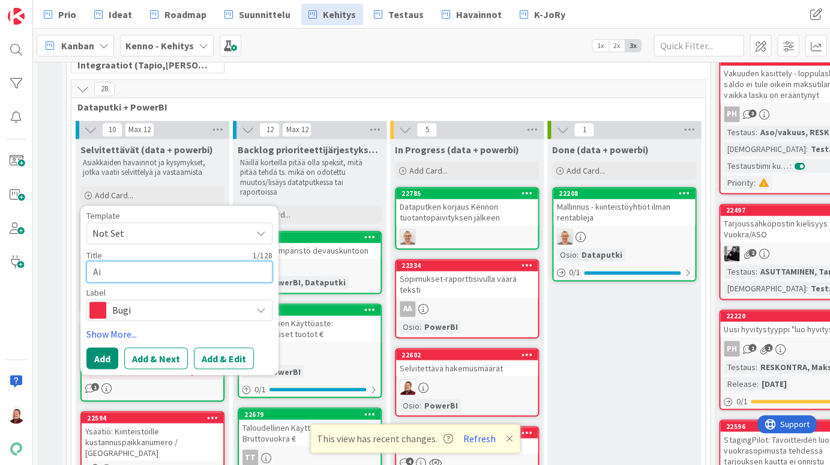
type textarea "x"
type textarea "Aik"
type textarea "x"
type textarea "Aika"
type textarea "x"
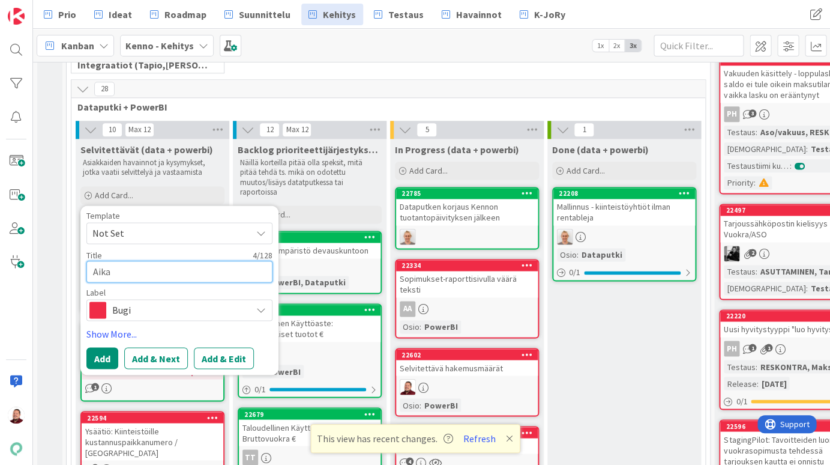
type textarea "Aikav"
type textarea "x"
type textarea "Aikavy"
type textarea "x"
type textarea "Aikavyö"
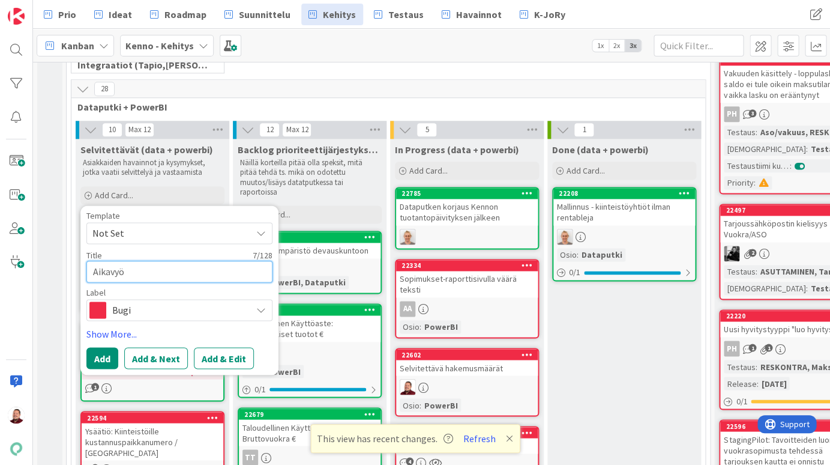
type textarea "x"
type textarea "Aikavyöh"
type textarea "x"
type textarea "Aikavyöhy"
type textarea "x"
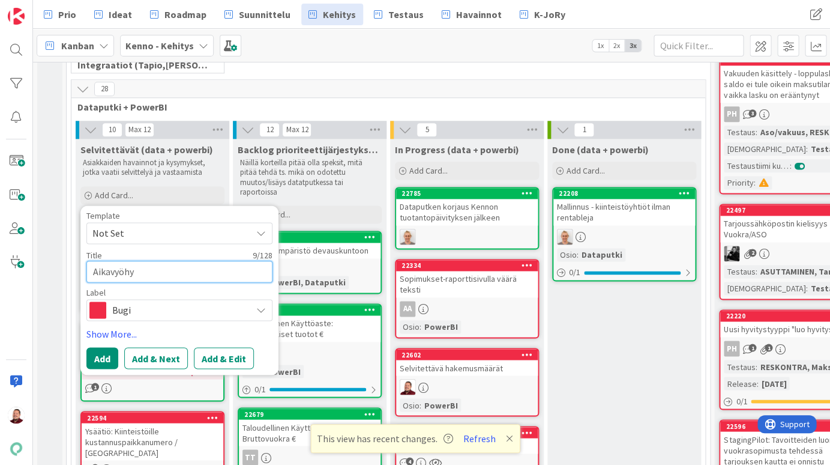
type textarea "Aikavyöhyk"
type textarea "x"
type textarea "Aikavyöhyke"
type textarea "x"
type textarea "Aikavyöhyke"
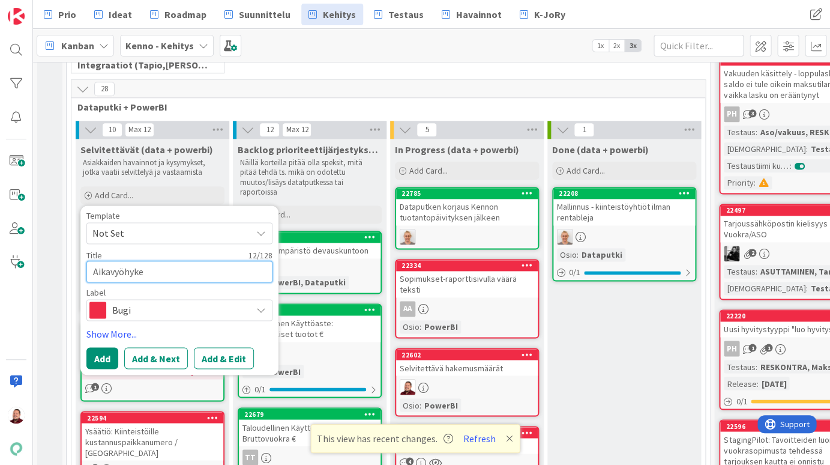
type textarea "x"
type textarea "Aikavyöhyke m"
type textarea "x"
type textarea "Aikavyöhyke me"
type textarea "x"
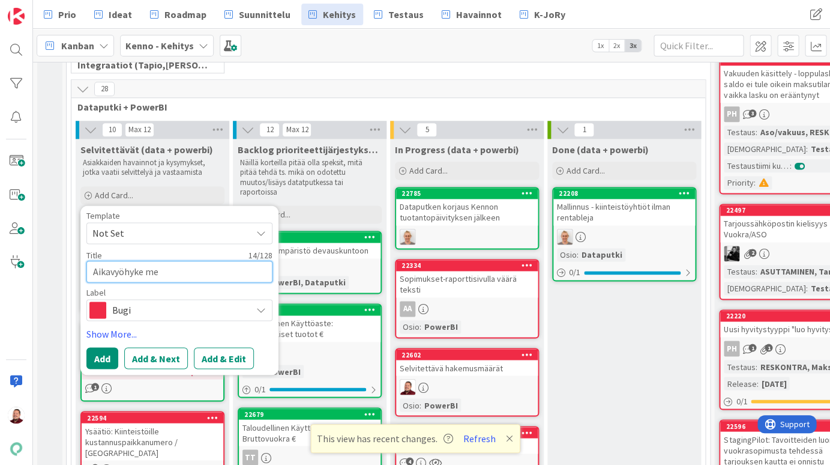
type textarea "Aikavyöhyke men"
type textarea "x"
type textarea "Aikavyöhyke mene"
type textarea "x"
type textarea "Aikavyöhyke menee"
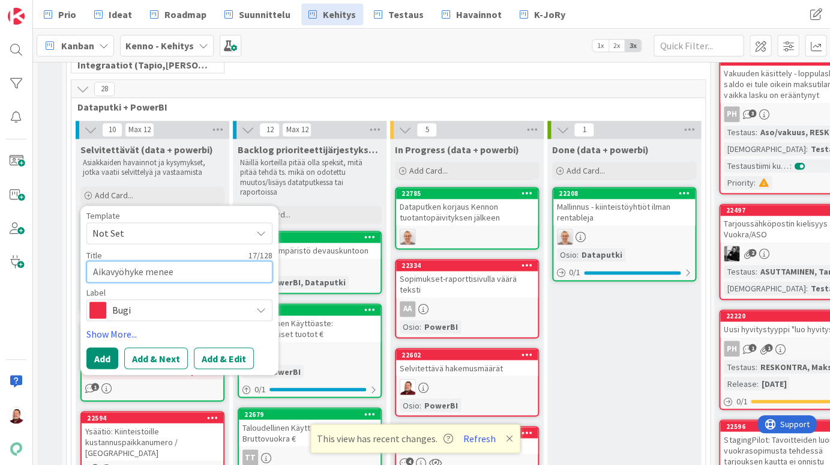
type textarea "x"
type textarea "Aikavyöhyke mene"
type textarea "x"
type textarea "Aikavyöhyke men"
type textarea "x"
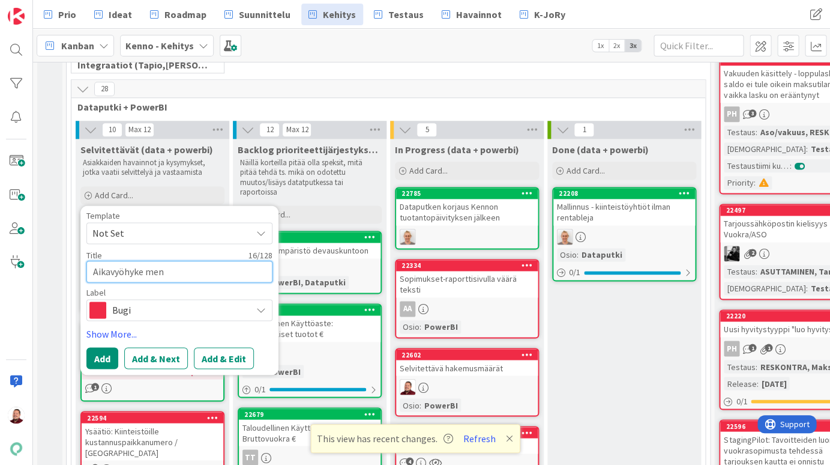
type textarea "Aikavyöhyke me"
type textarea "x"
type textarea "Aikavyöhyke m"
type textarea "x"
type textarea "Aikavyöhyke"
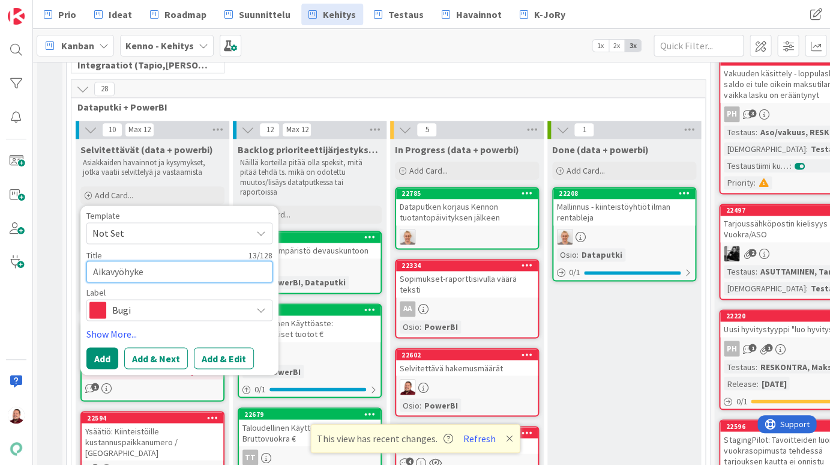
type textarea "x"
type textarea "Aikavyöhyke"
type textarea "x"
type textarea "Aikavyöhyket"
type textarea "x"
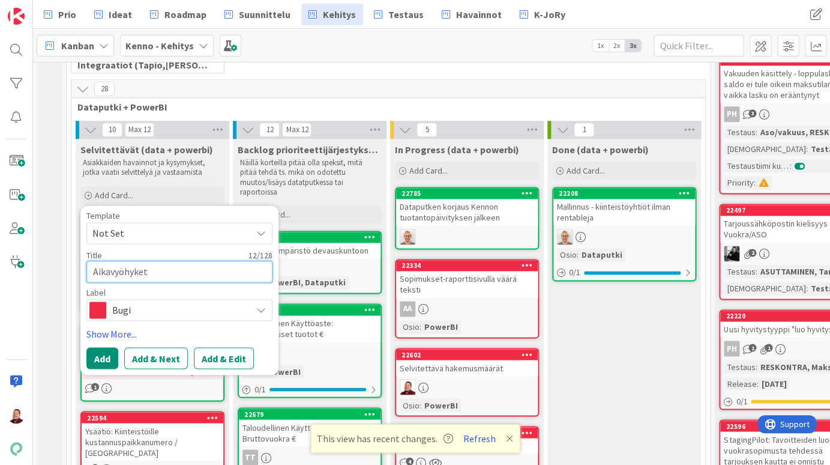
type textarea "Aikavyöhykett"
type textarea "x"
type textarea "Aikavyöhykettä"
type textarea "x"
type textarea "Aikavyöhykettä"
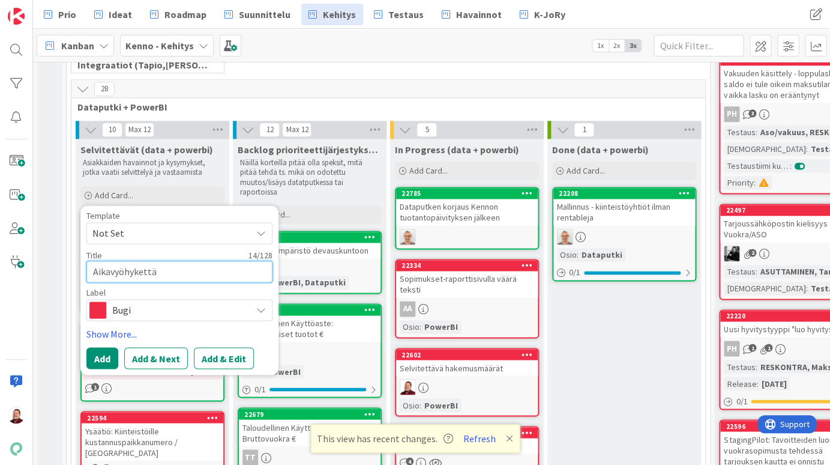
type textarea "x"
type textarea "Aikavyöhykettä e"
type textarea "x"
type textarea "Aikavyöhykettä ei"
type textarea "x"
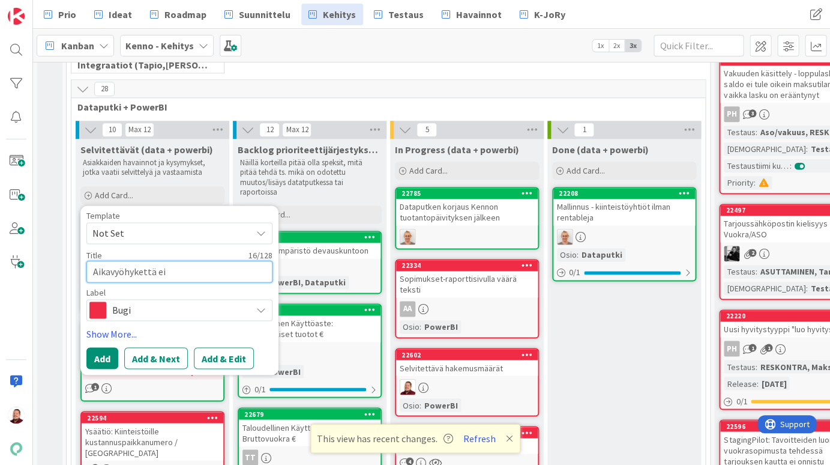
type textarea "Aikavyöhykettä ei"
type textarea "x"
type textarea "Aikavyöhykettä ei o"
type textarea "x"
type textarea "Aikavyöhykettä ei os"
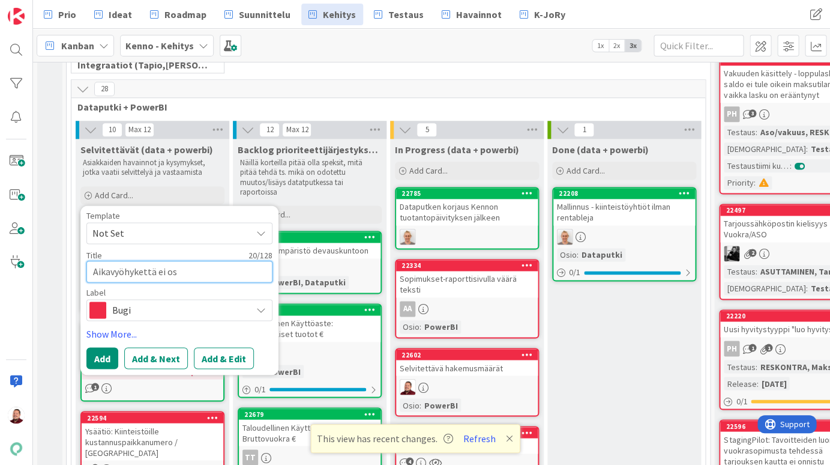
type textarea "x"
type textarea "Aikavyöhykettä ei osa"
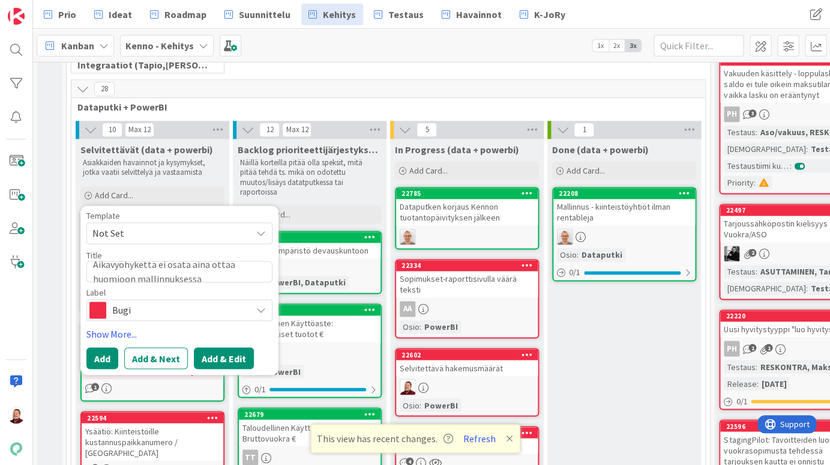
click at [218, 347] on button "Add & Edit" at bounding box center [224, 358] width 60 height 22
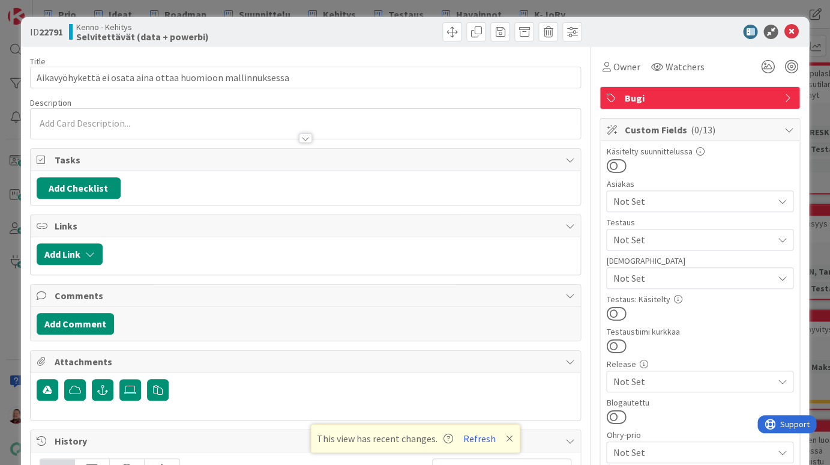
click at [135, 113] on div at bounding box center [306, 124] width 551 height 30
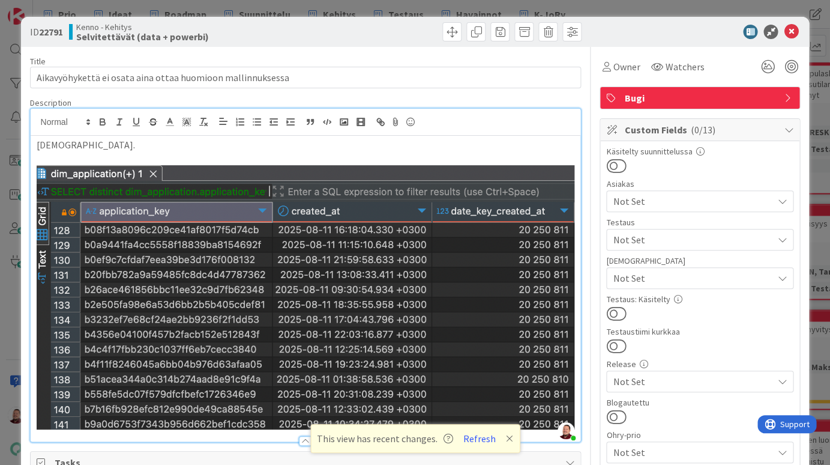
click at [665, 35] on div at bounding box center [694, 32] width 213 height 14
click at [65, 138] on p "Esim." at bounding box center [306, 145] width 539 height 14
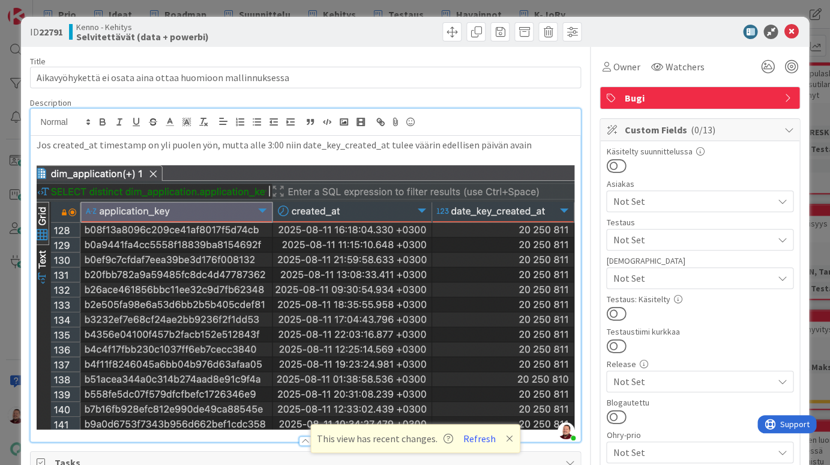
click at [312, 22] on div at bounding box center [445, 31] width 273 height 19
click at [714, 31] on icon at bounding box center [791, 32] width 14 height 14
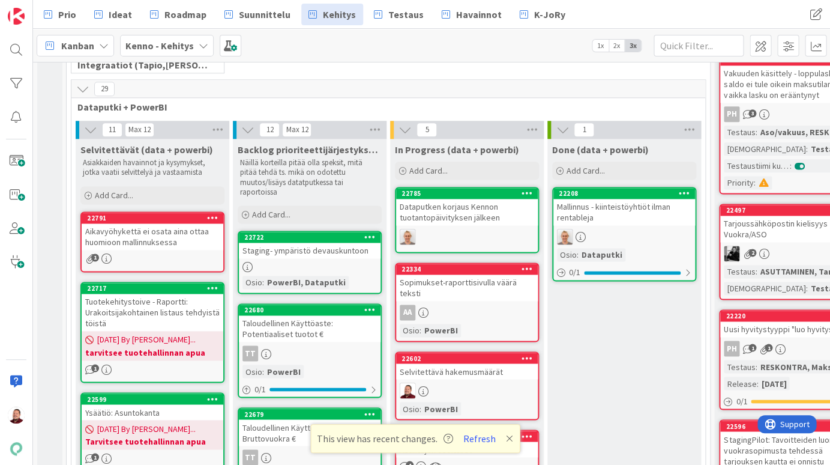
click at [305, 55] on div "Kanban Kenno - Kehitys 1x 2x 3x" at bounding box center [431, 45] width 797 height 33
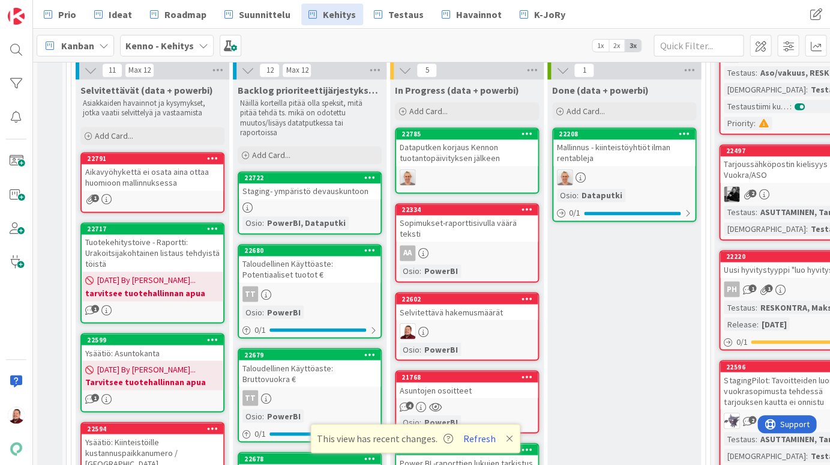
scroll to position [501, 0]
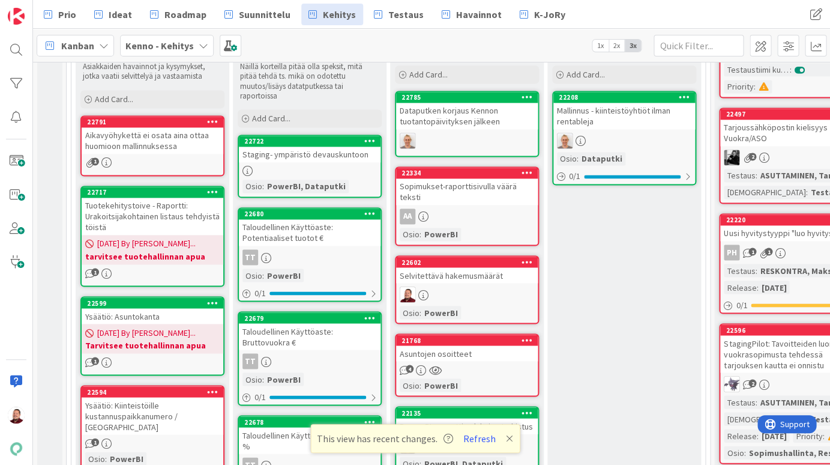
click at [469, 345] on div "Asuntojen osoitteet" at bounding box center [467, 353] width 142 height 16
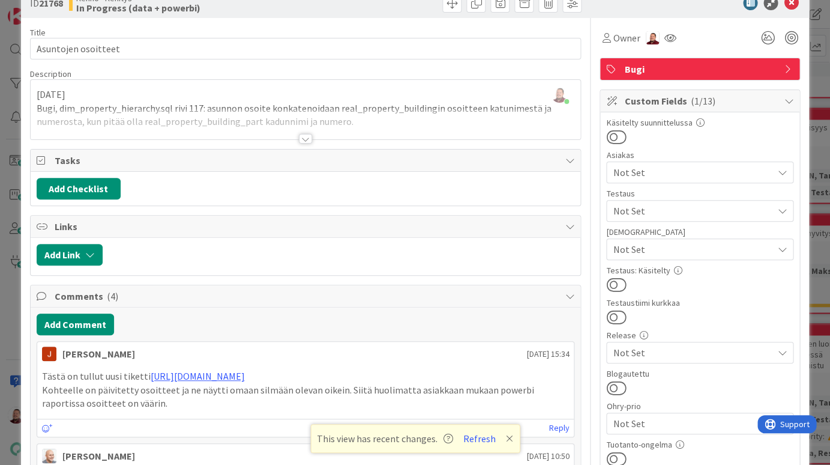
scroll to position [130, 0]
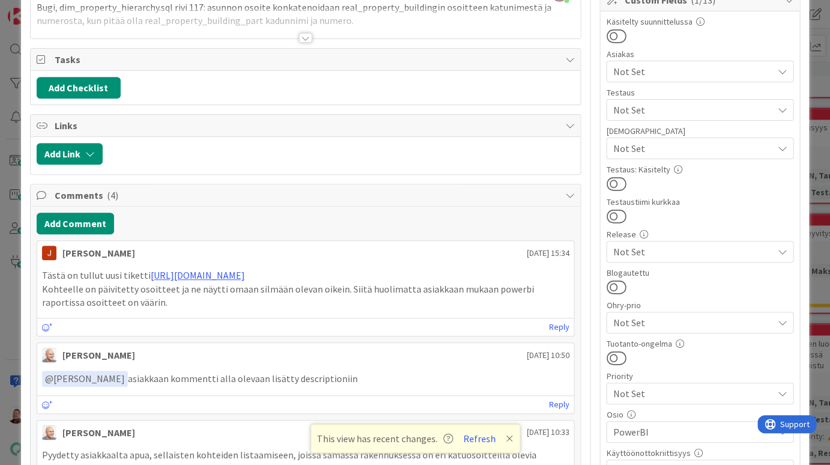
click at [665, 424] on span "PowerBI" at bounding box center [693, 431] width 160 height 14
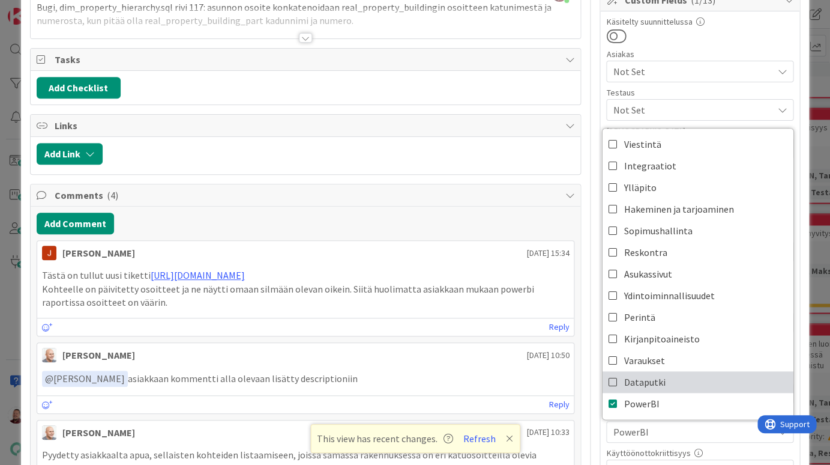
click at [653, 373] on span "Dataputki" at bounding box center [644, 382] width 41 height 18
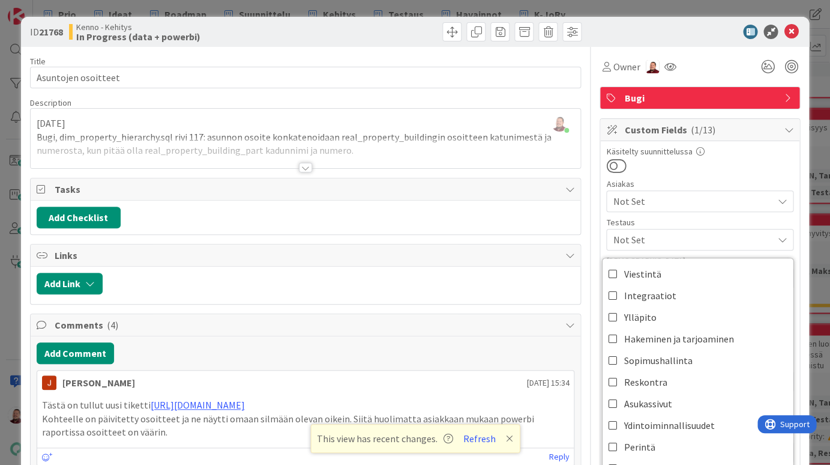
scroll to position [0, 0]
click at [714, 27] on icon at bounding box center [791, 32] width 14 height 14
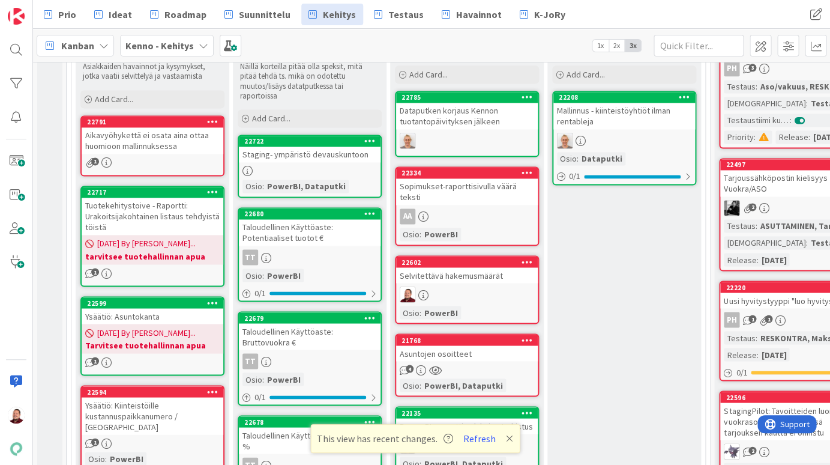
click at [442, 345] on div "Asuntojen osoitteet" at bounding box center [467, 353] width 142 height 16
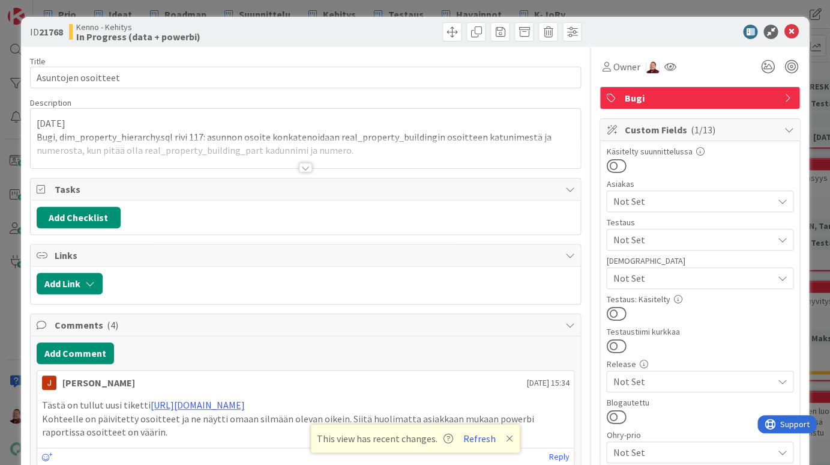
click at [305, 163] on div at bounding box center [305, 168] width 13 height 10
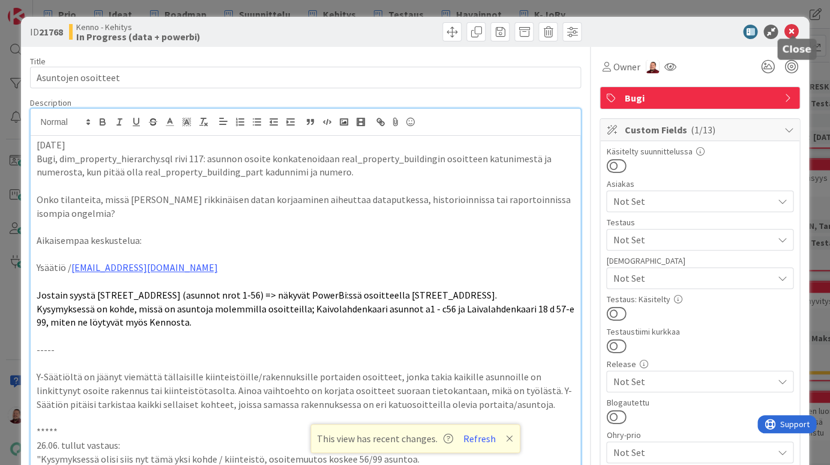
click at [714, 32] on icon at bounding box center [791, 32] width 14 height 14
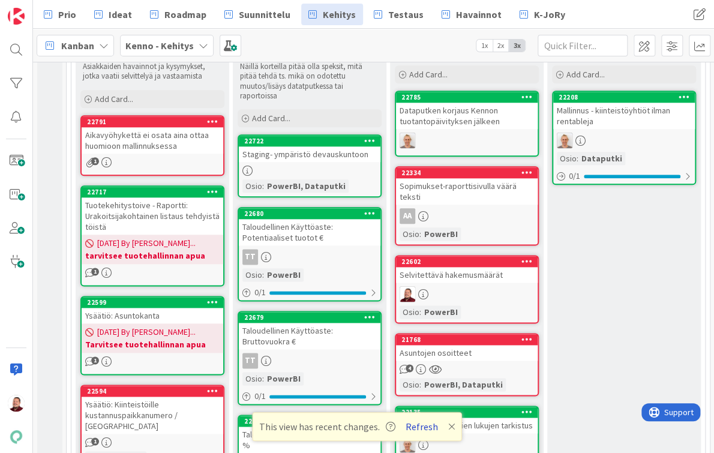
click at [406, 424] on button "Refresh" at bounding box center [422, 427] width 41 height 16
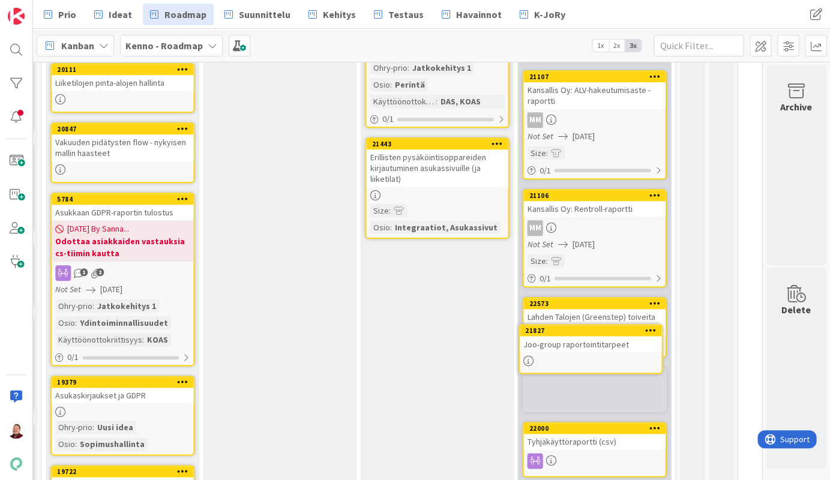
scroll to position [255, 469]
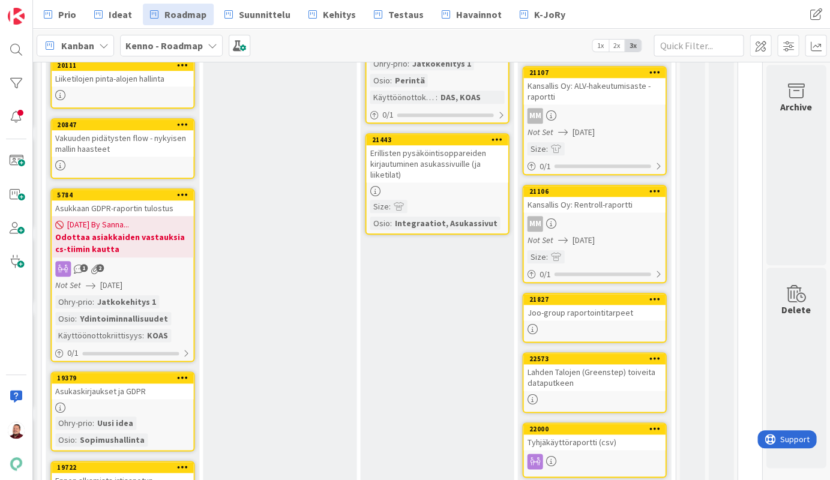
click at [581, 305] on div "Joo-group raportointitarpeet" at bounding box center [594, 313] width 142 height 16
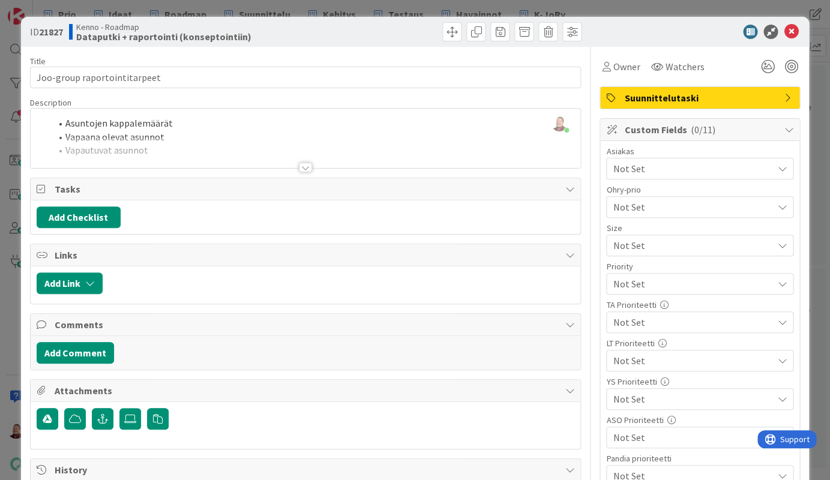
click at [306, 163] on div at bounding box center [305, 168] width 13 height 10
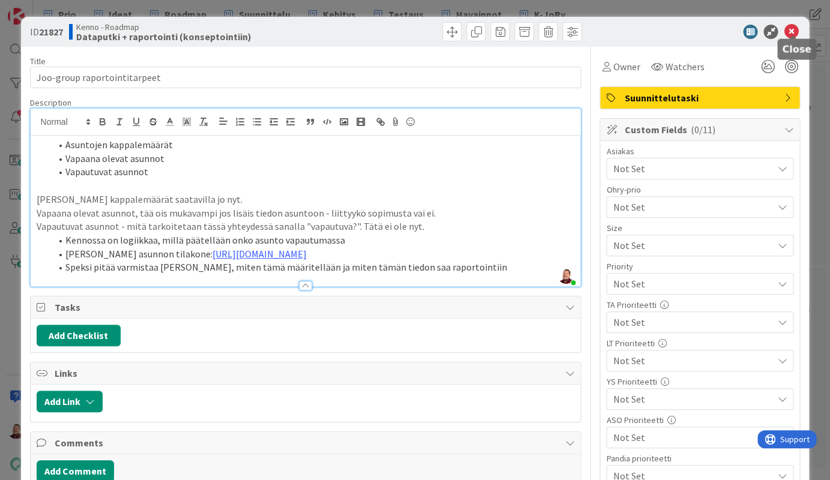
click at [795, 29] on icon at bounding box center [791, 32] width 14 height 14
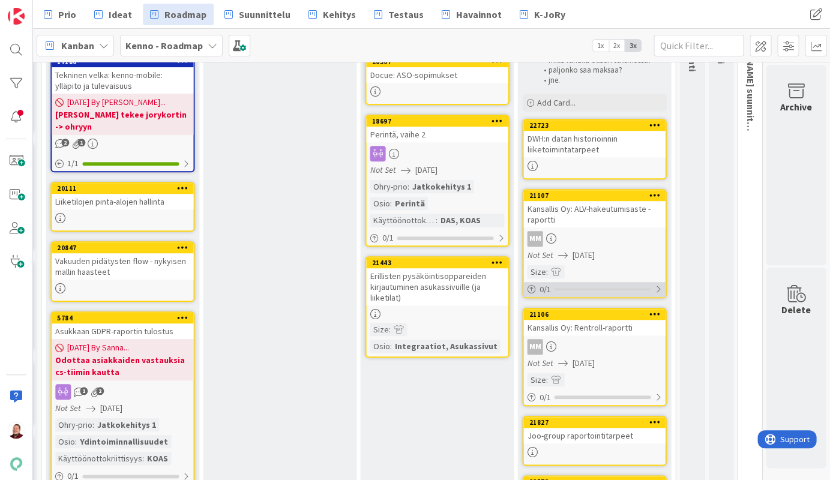
scroll to position [127, 469]
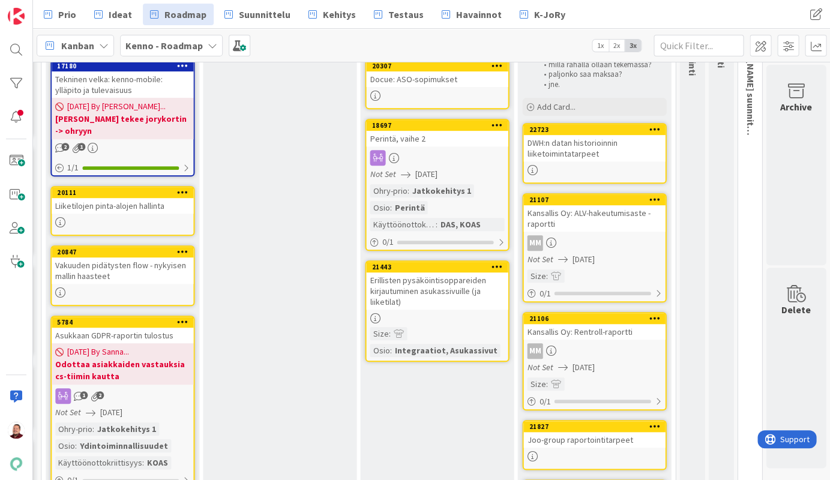
click at [602, 235] on div "MM" at bounding box center [594, 243] width 142 height 16
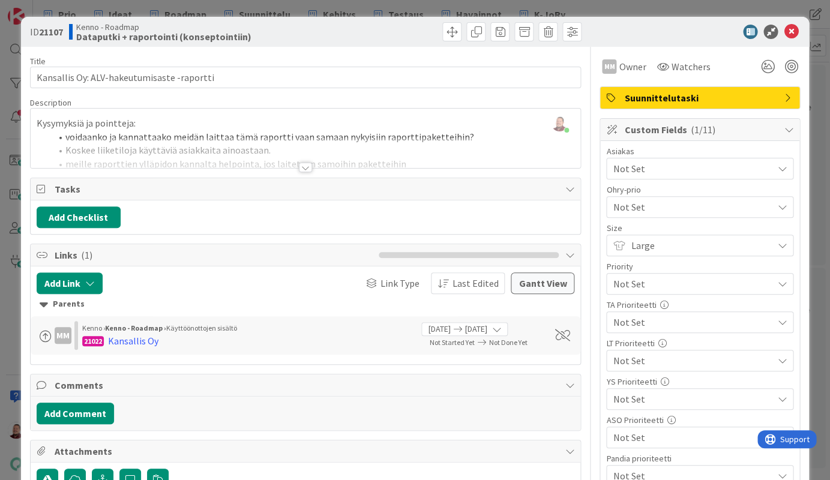
click at [304, 163] on div at bounding box center [305, 168] width 13 height 10
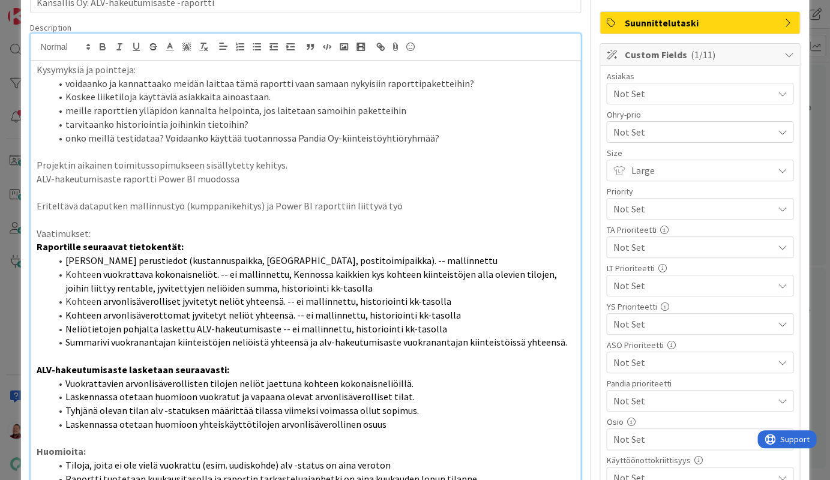
scroll to position [77, 0]
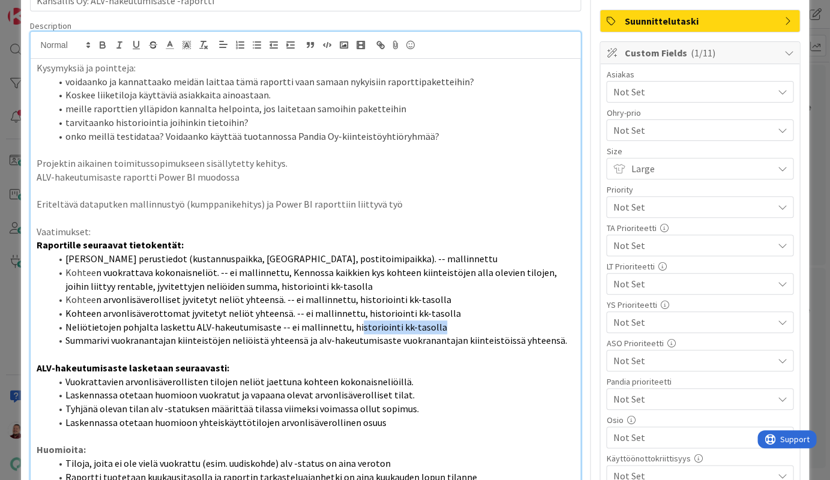
drag, startPoint x: 359, startPoint y: 265, endPoint x: 297, endPoint y: 261, distance: 62.6
click at [297, 321] on li "Neliötietojen pohjalta laskettu ALV-hakeutumisaste -- ei mallinnettu, historioi…" at bounding box center [313, 328] width 524 height 14
click at [324, 307] on span "Kohteen arvonlisäverottomat jyvitetyt neliöt yhteensä. -- ei mallinnettu, histo…" at bounding box center [263, 313] width 396 height 12
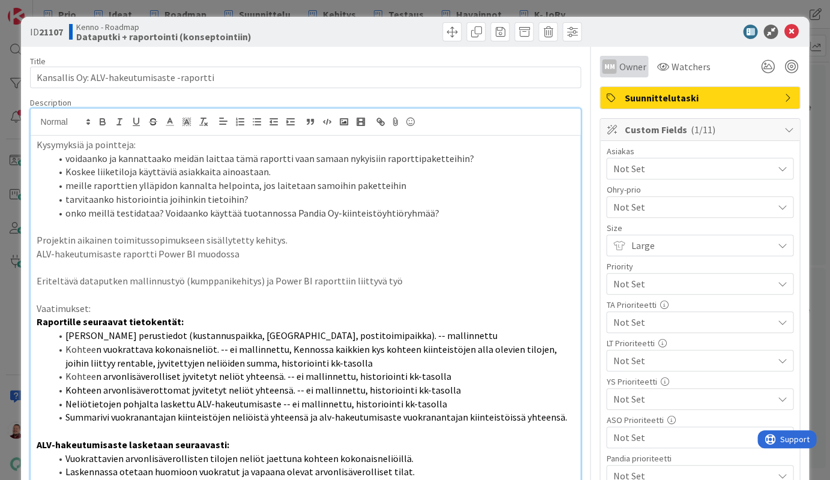
scroll to position [0, 0]
click at [789, 26] on icon at bounding box center [791, 32] width 14 height 14
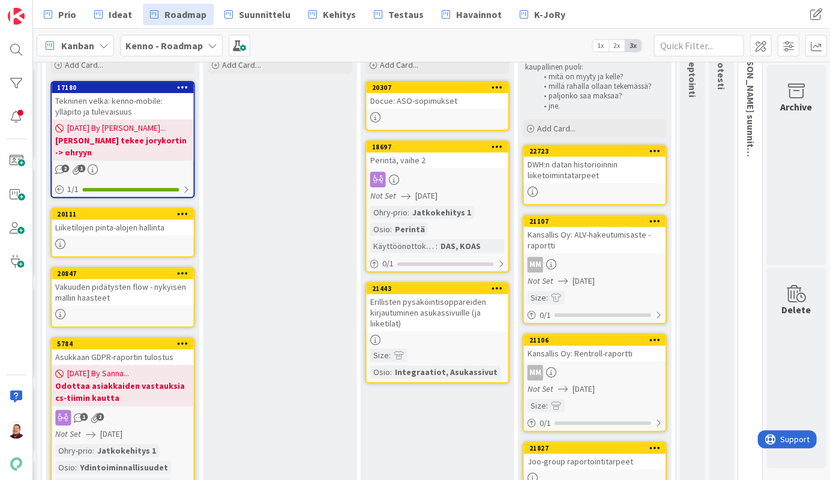
scroll to position [79, 469]
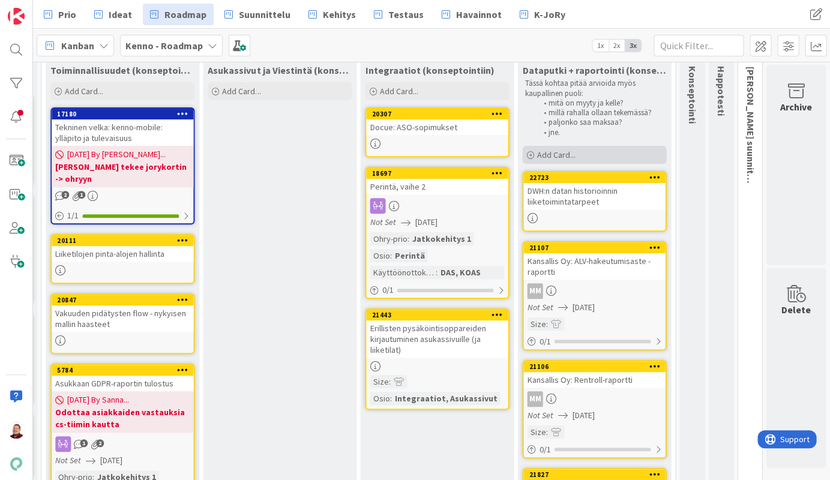
click at [543, 149] on span "Add Card..." at bounding box center [556, 154] width 38 height 11
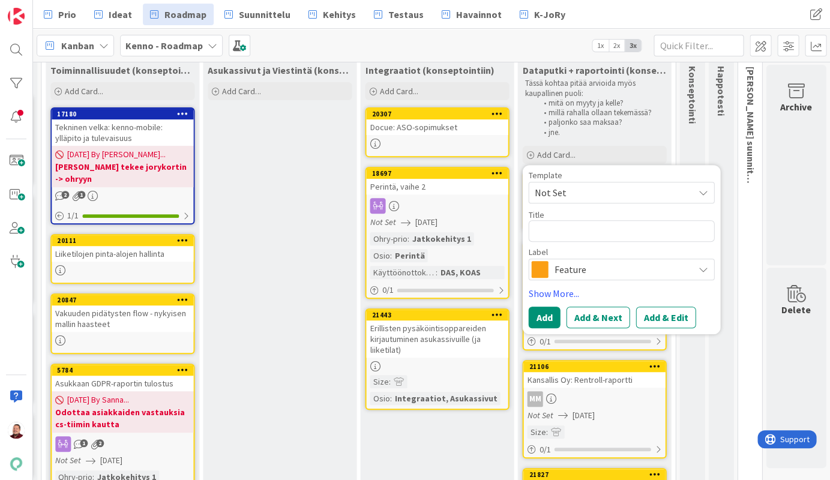
click at [563, 259] on div "Feature" at bounding box center [621, 270] width 186 height 22
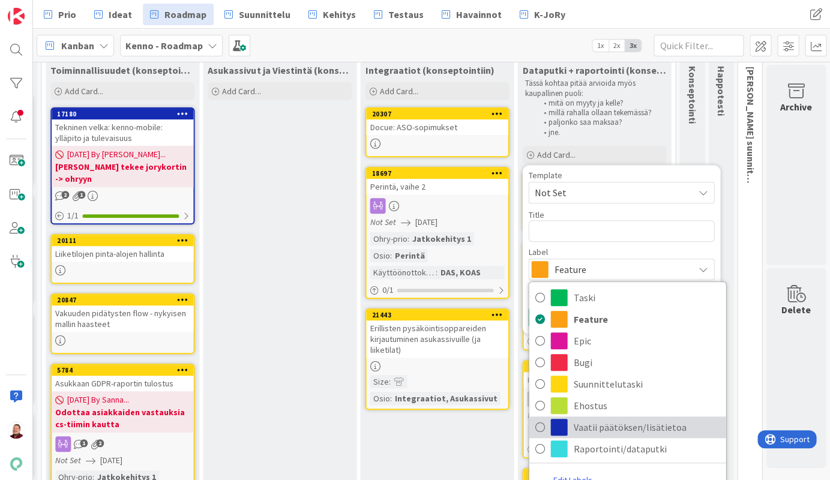
click at [593, 418] on span "Vaatii päätöksen/lisätietoa" at bounding box center [646, 427] width 146 height 18
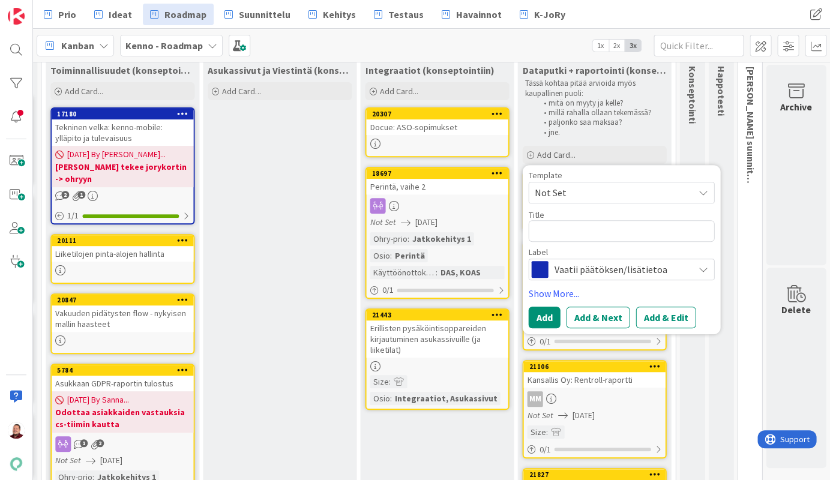
click at [579, 220] on div "Template Not Set Title 0 / 128 Label Vaatii päätöksen/lisätietoa Taski Feature …" at bounding box center [621, 225] width 186 height 109
click at [569, 220] on textarea at bounding box center [621, 231] width 186 height 22
type textarea "x"
type textarea "M"
type textarea "x"
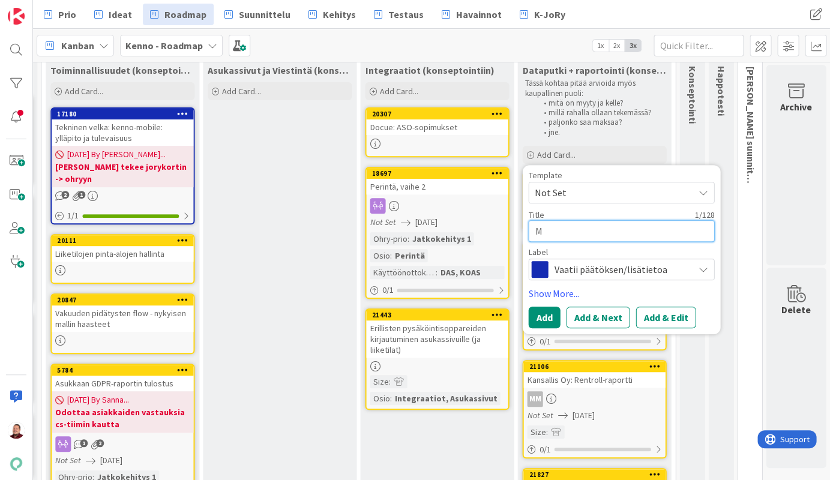
type textarea "Mi"
type textarea "x"
type textarea "Mie"
type textarea "x"
type textarea "Miet"
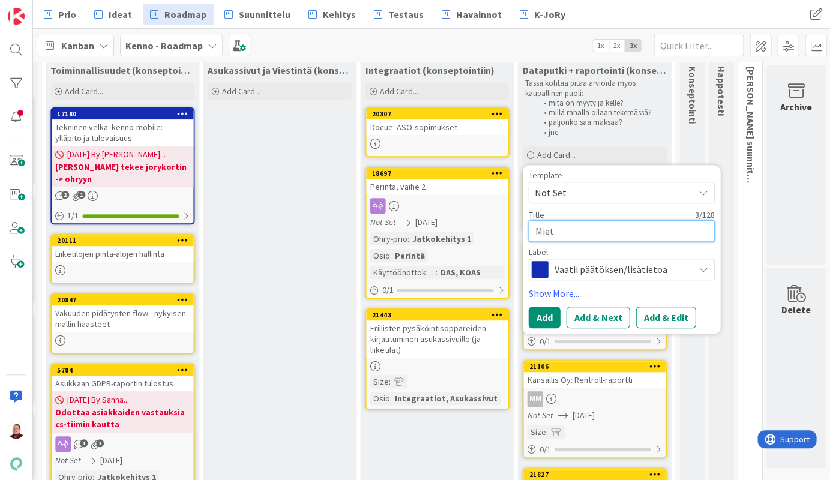
type textarea "x"
type textarea "Mieti"
type textarea "x"
type textarea "Mietit"
type textarea "x"
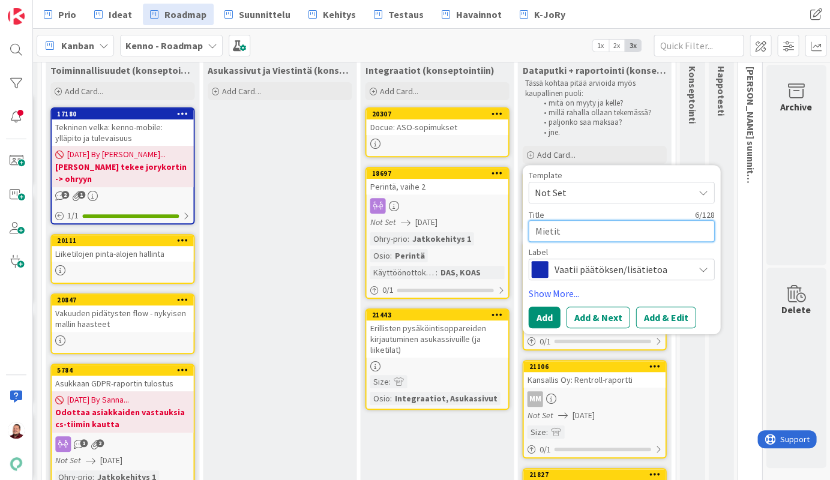
type textarea "Mietitt"
type textarea "x"
type textarea "Mietittä"
type textarea "x"
type textarea "Mietittäi"
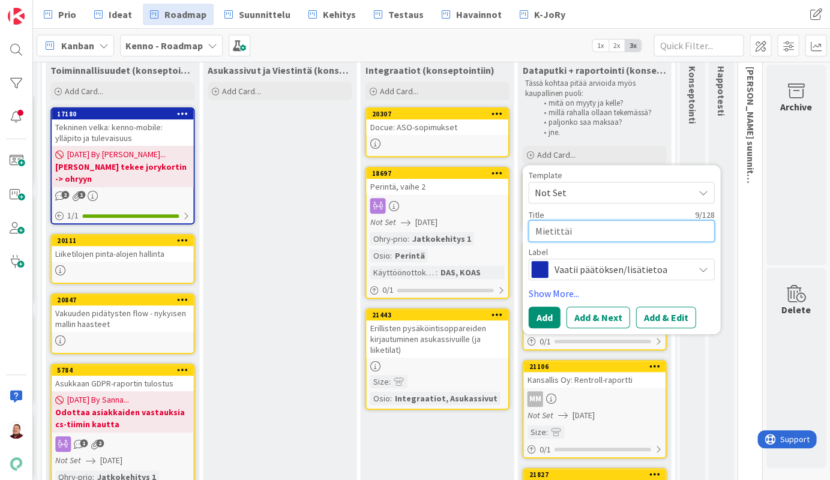
type textarea "x"
type textarea "Mietittäiv"
type textarea "x"
type textarea "Mietittäi"
type textarea "x"
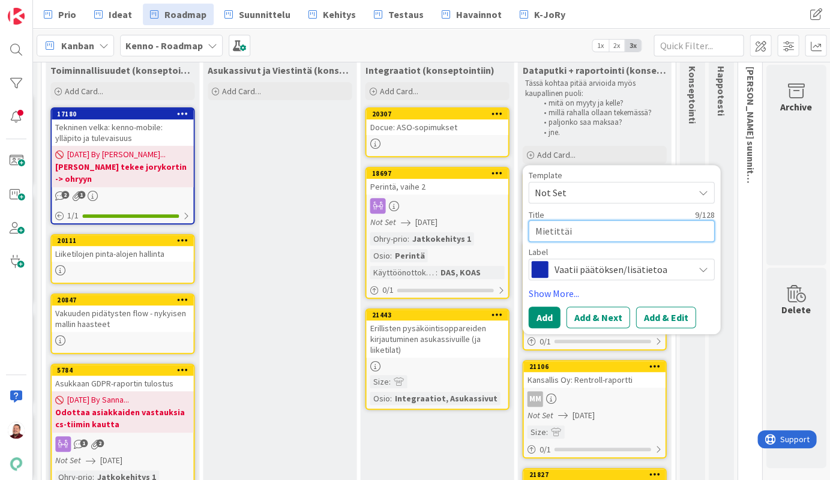
type textarea "Mietittä"
type textarea "x"
type textarea "Mietitt"
type textarea "x"
type textarea "Mietittv"
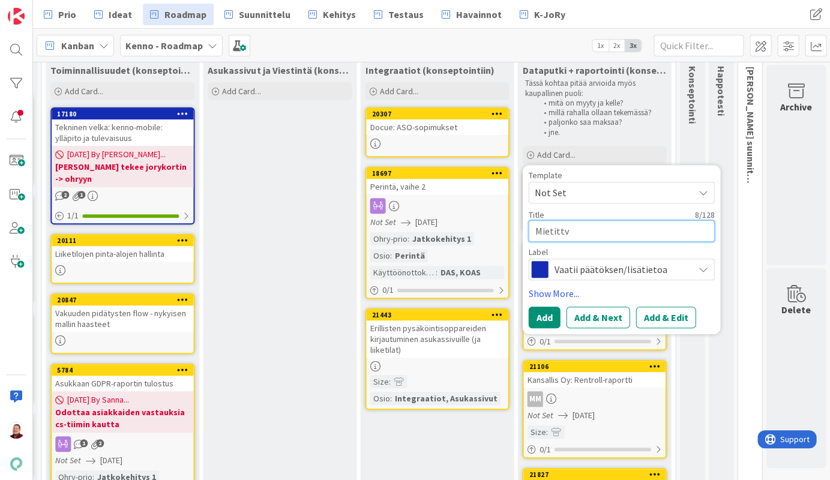
type textarea "x"
type textarea "Mietittvi"
type textarea "x"
type textarea "Mietittviä"
type textarea "x"
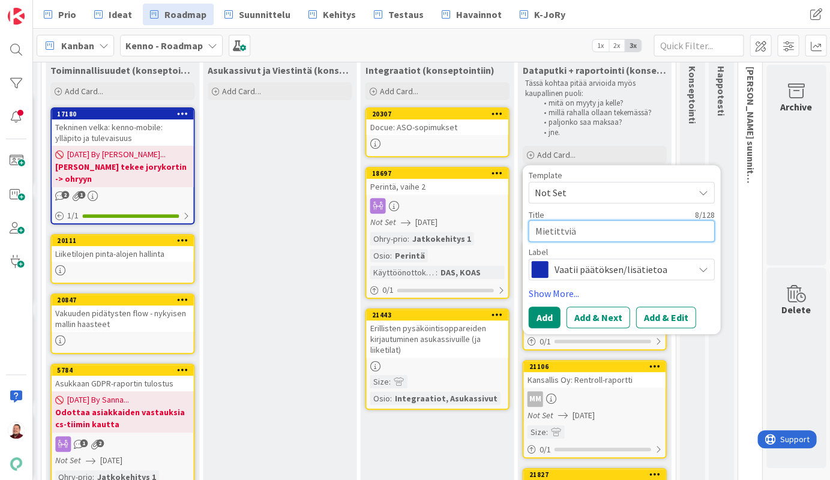
type textarea "Mietittviä"
type textarea "x"
type textarea "Mietittviä"
type textarea "x"
type textarea "Mietittvi"
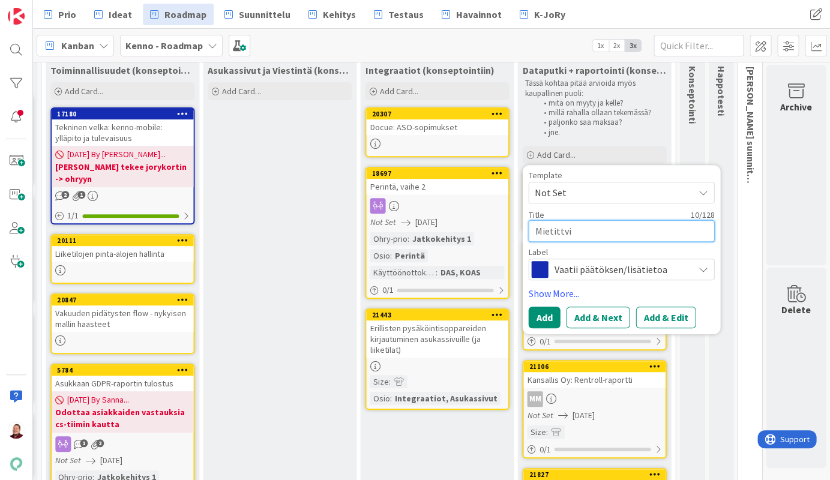
type textarea "x"
type textarea "Mietittv"
type textarea "x"
type textarea "Mietitt"
type textarea "x"
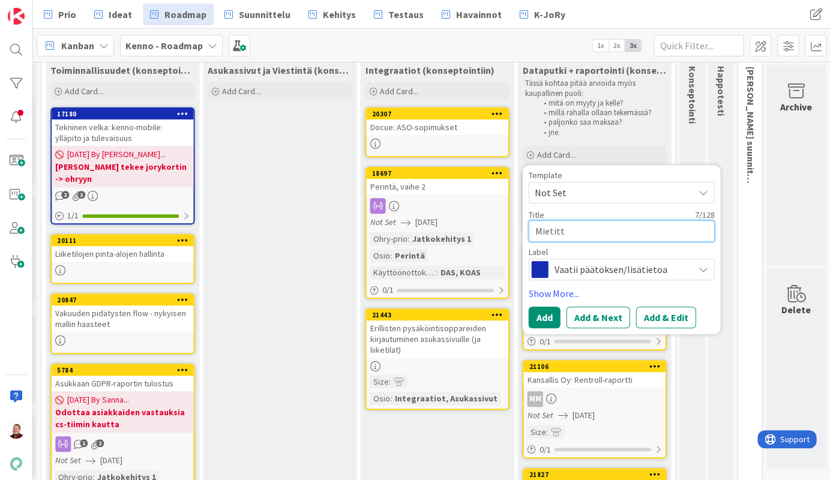
type textarea "Mietittä"
type textarea "x"
type textarea "Mietittäv"
type textarea "x"
type textarea "Mietittävi"
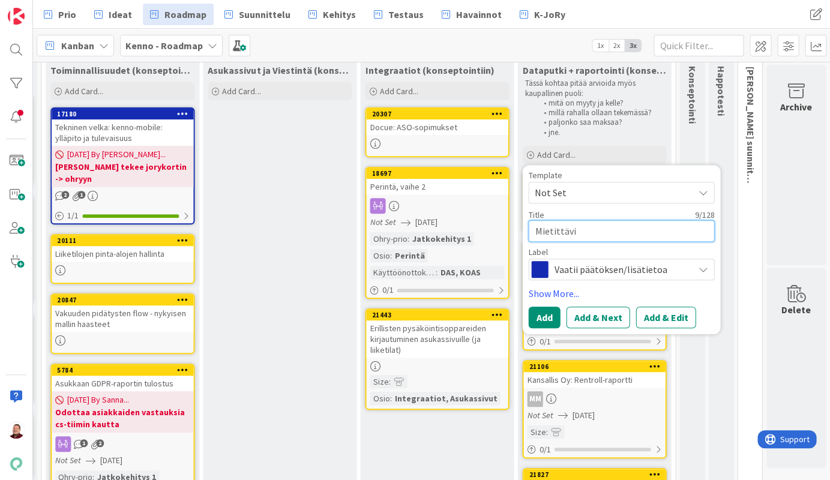
type textarea "x"
type textarea "Mietittäviä"
type textarea "x"
type textarea "Mietittäviä"
type textarea "x"
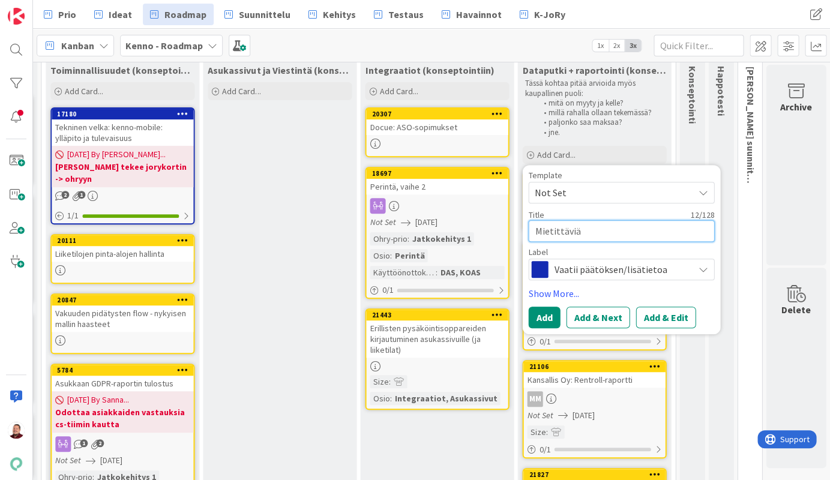
type textarea "Mietittäviä j"
type textarea "x"
type textarea "Mietittäviä ju"
type textarea "x"
type textarea "Mietittäviä jut"
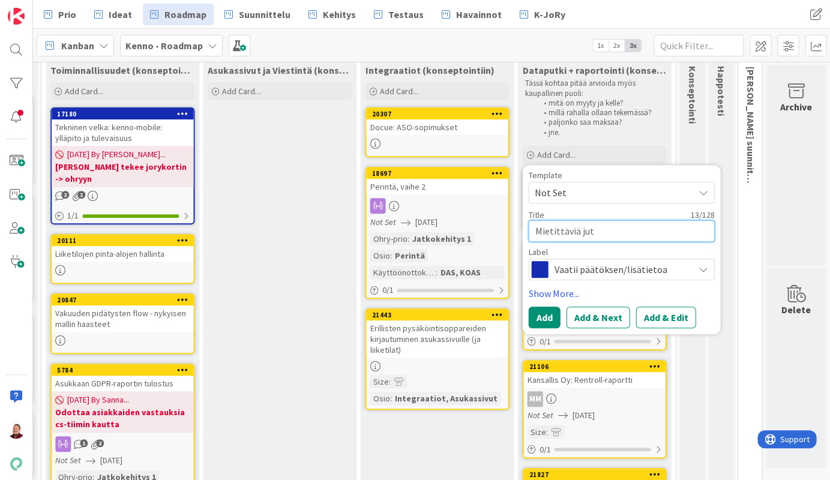
type textarea "x"
type textarea "Mietittäviä jutt"
type textarea "x"
type textarea "Mietittäviä juttu"
type textarea "x"
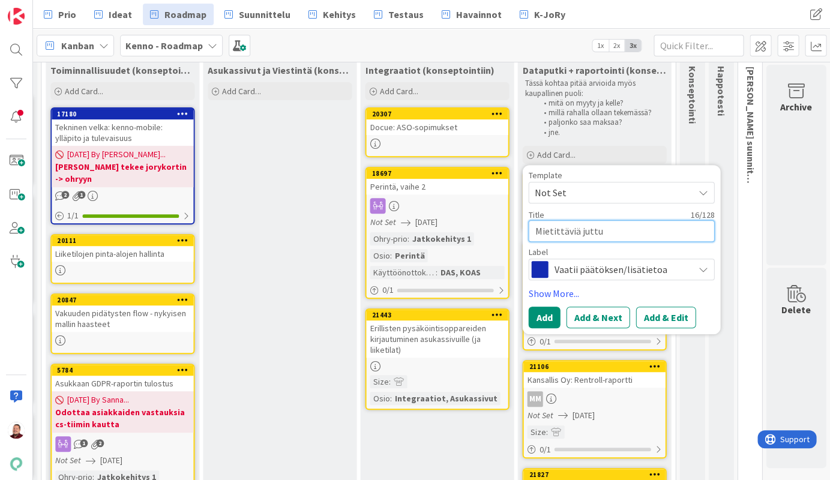
type textarea "Mietittäviä juttuj"
type textarea "x"
type textarea "Mietittäviä juttuja"
type textarea "x"
type textarea "Mietittäviä juttuja"
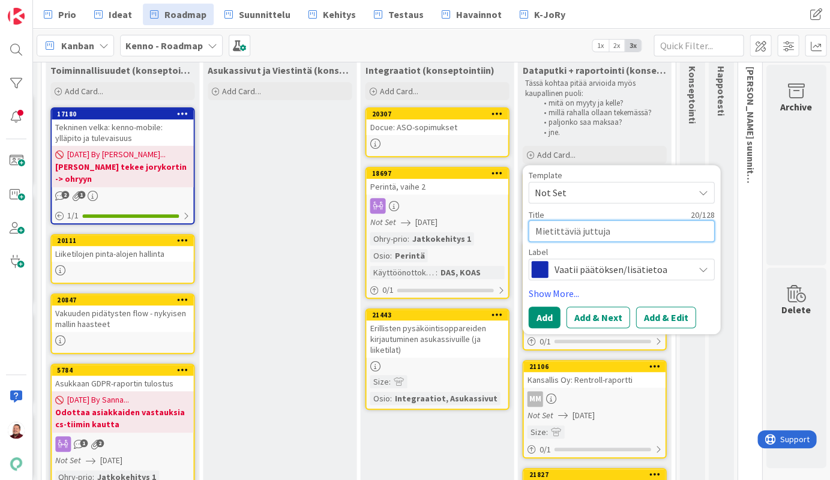
type textarea "x"
type textarea "Mietittäviä juttuja d"
type textarea "x"
type textarea "Mietittäviä juttuja da"
type textarea "x"
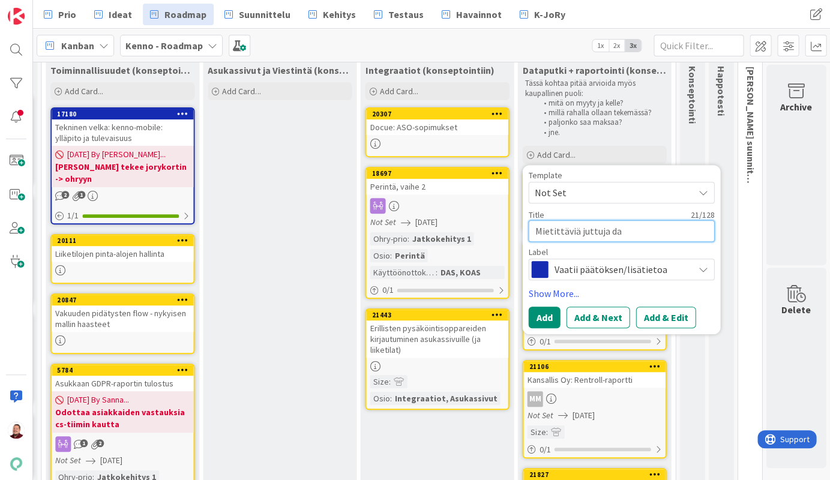
type textarea "Mietittäviä juttuja dat"
type textarea "x"
type textarea "Mietittäviä juttuja data"
type textarea "x"
type textarea "Mietittäviä juttuja datap"
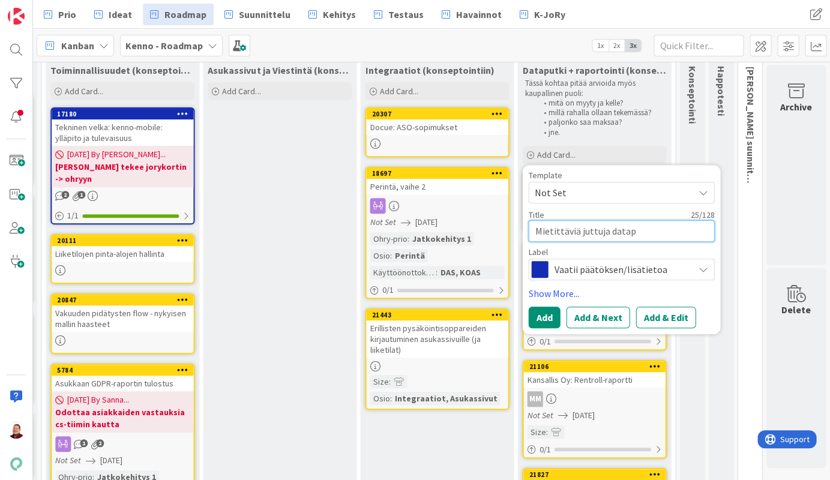
type textarea "x"
type textarea "Mietittäviä juttuja datapu"
type textarea "x"
type textarea "Mietittäviä juttuja dataput"
type textarea "x"
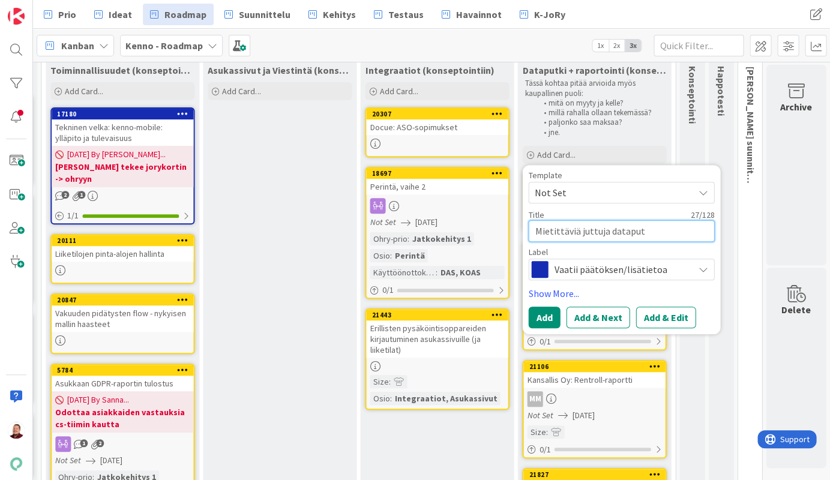
type textarea "Mietittäviä juttuja dataputk"
type textarea "x"
type textarea "Mietittäviä juttuja dataputke"
type textarea "x"
type textarea "Mietittäviä juttuja dataputkes"
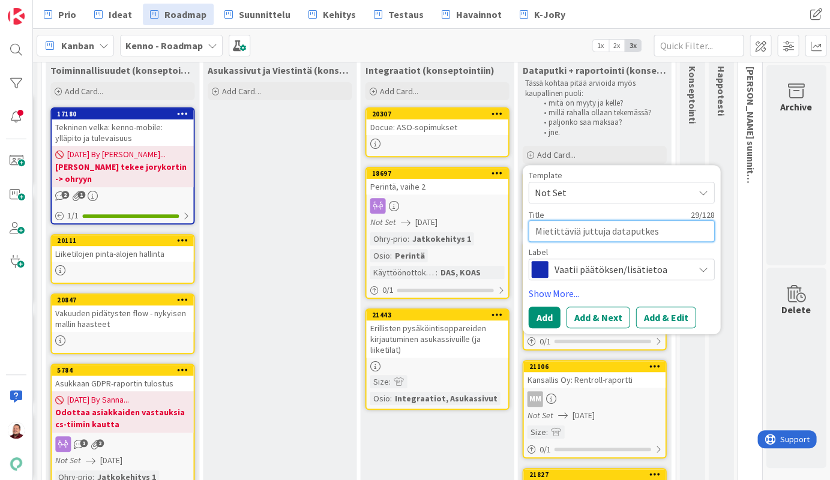
type textarea "x"
type textarea "Mietittäviä juttuja dataputkest"
type textarea "x"
type textarea "Mietittäviä juttuja dataputkesta"
type textarea "x"
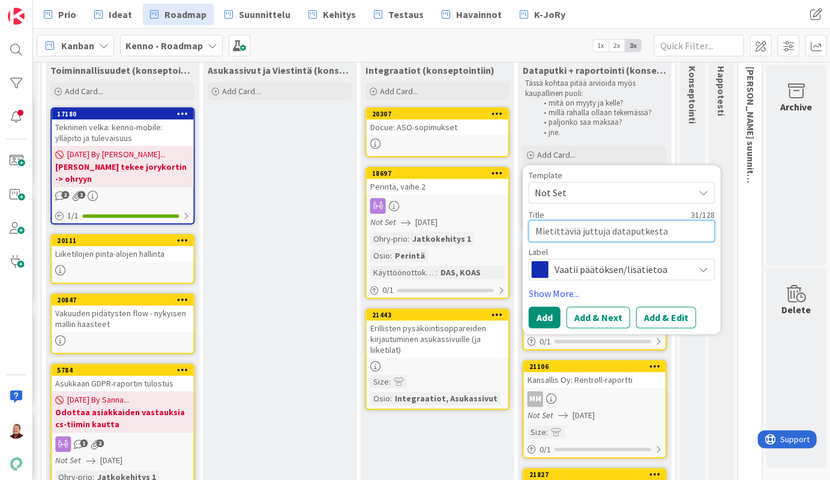
type textarea "Mietittäviä juttuja dataputkesta"
type textarea "x"
type textarea "Mietittäviä juttuja dataputkesta j"
type textarea "x"
type textarea "Mietittäviä juttuja dataputkesta ja"
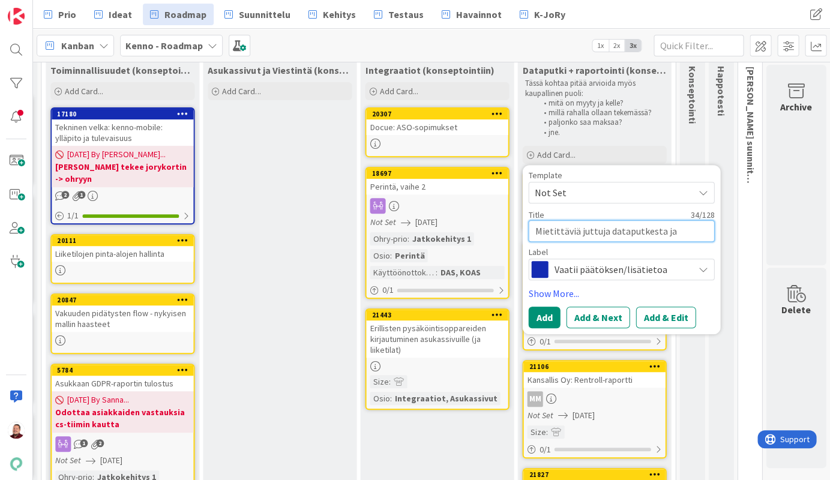
type textarea "x"
type textarea "Mietittäviä juttuja dataputkesta ja"
type textarea "x"
type textarea "Mietittäviä juttuja dataputkesta ja p"
type textarea "x"
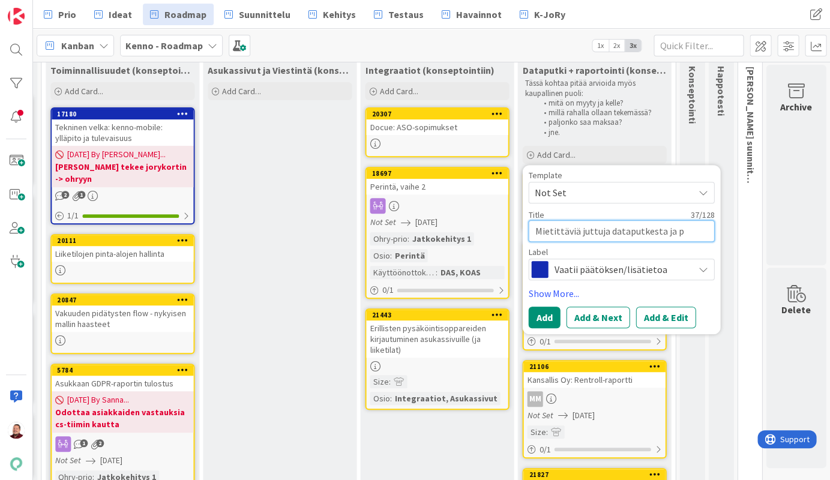
type textarea "Mietittäviä juttuja dataputkesta ja po"
type textarea "x"
type textarea "Mietittäviä juttuja dataputkesta ja pow"
type textarea "x"
type textarea "Mietittäviä juttuja dataputkesta ja powe"
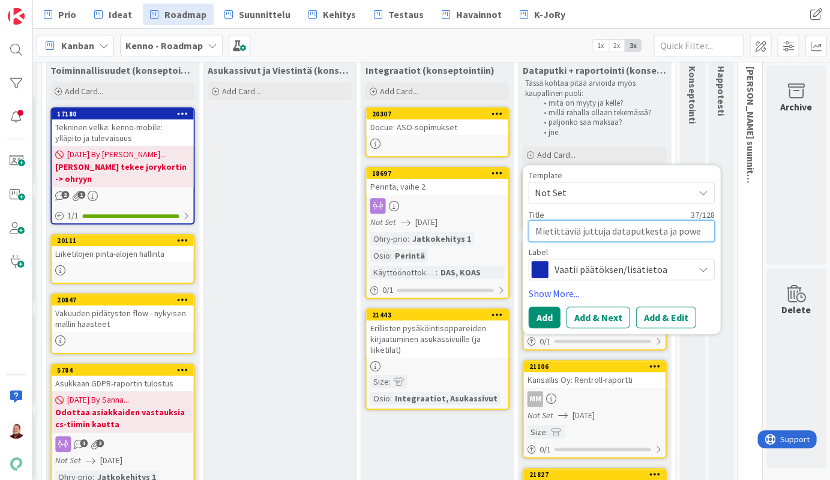
type textarea "x"
type textarea "Mietittäviä juttuja dataputkesta ja power"
type textarea "x"
type textarea "Mietittäviä juttuja dataputkesta ja powerb"
type textarea "x"
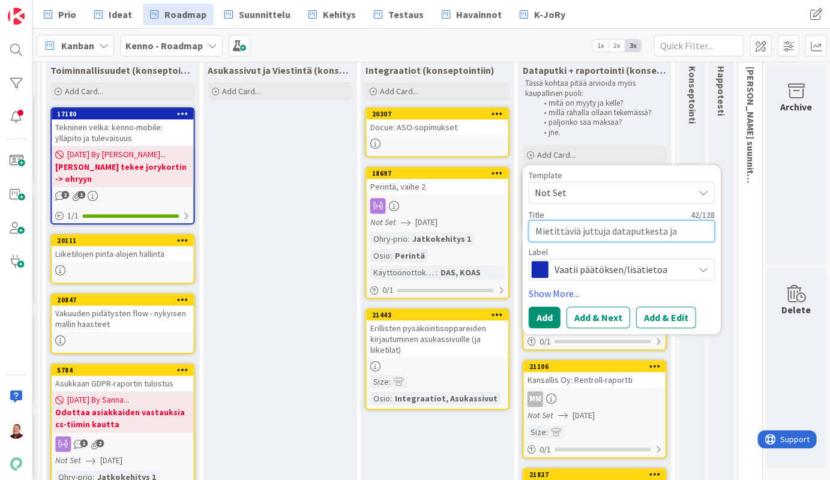
type textarea "Mietittäviä juttuja dataputkesta ja powerbi"
type textarea "x"
type textarea "Mietittäviä juttuja dataputkesta ja powerbi"
type textarea "x"
type textarea "Mietittäviä juttuja dataputkesta ja powerbi k"
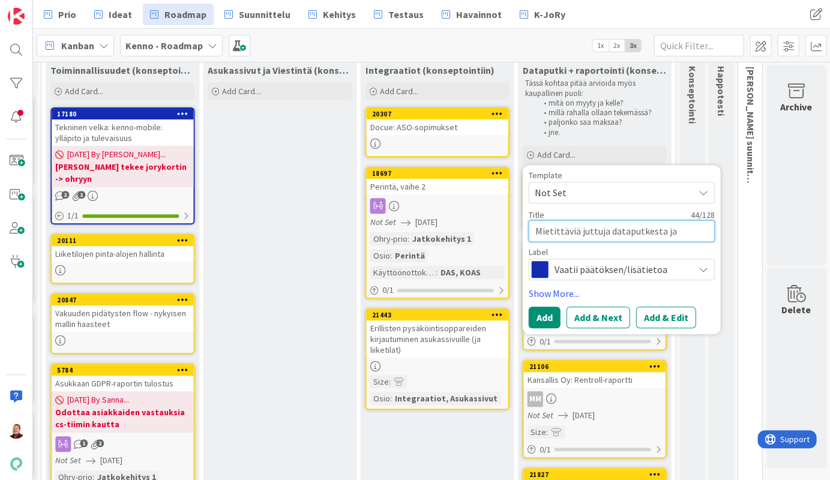
type textarea "x"
type textarea "Mietittäviä juttuja dataputkesta ja powerbi ke"
type textarea "x"
type textarea "Mietittäviä juttuja dataputkesta ja powerbi keh"
type textarea "x"
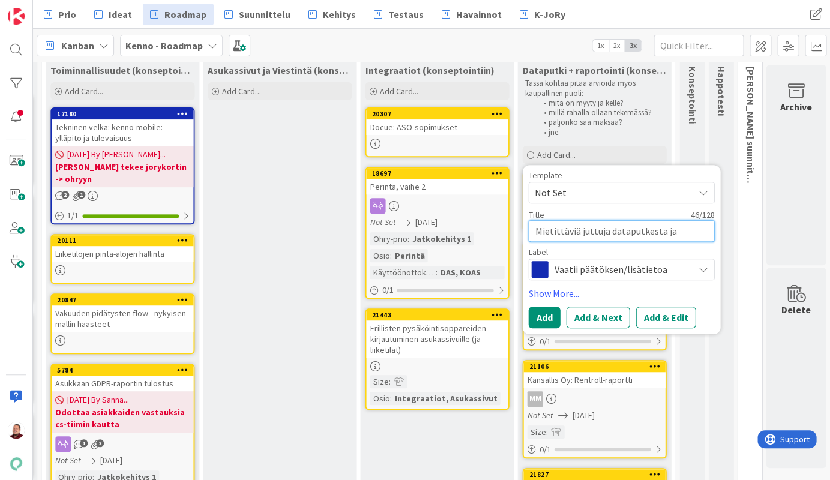
type textarea "Mietittäviä juttuja dataputkesta ja powerbi kehi"
type textarea "x"
type textarea "Mietittäviä juttuja dataputkesta ja powerbi kehit"
type textarea "x"
type textarea "Mietittäviä juttuja dataputkesta ja powerbi kehity"
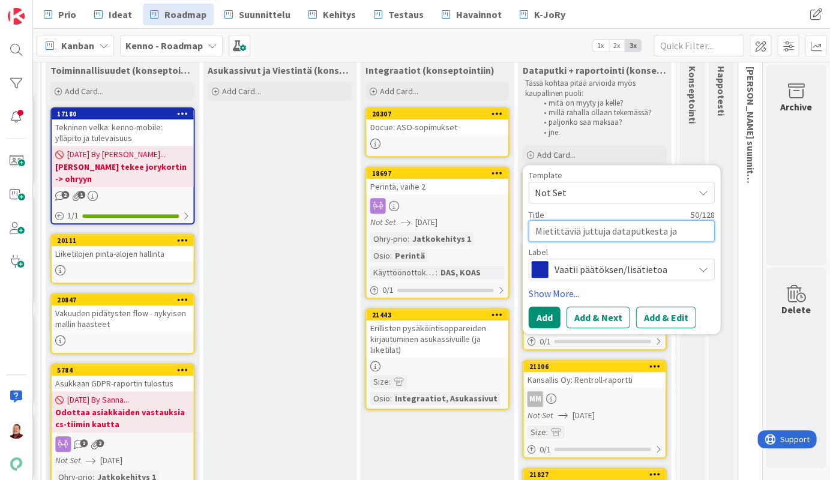
type textarea "x"
type textarea "Mietittäviä juttuja dataputkesta ja powerbi kehityk"
type textarea "x"
type textarea "Mietittäviä juttuja dataputkesta ja powerbi kehityks"
type textarea "x"
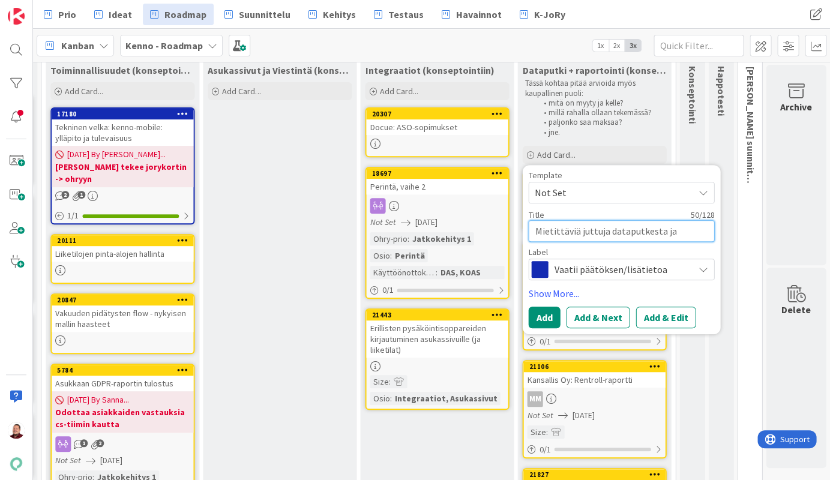
type textarea "Mietittäviä juttuja dataputkesta ja powerbi kehitykse"
type textarea "x"
type textarea "Mietittäviä juttuja dataputkesta ja powerbi kehitykses"
type textarea "x"
type textarea "Mietittäviä juttuja dataputkesta ja powerbi kehityksest"
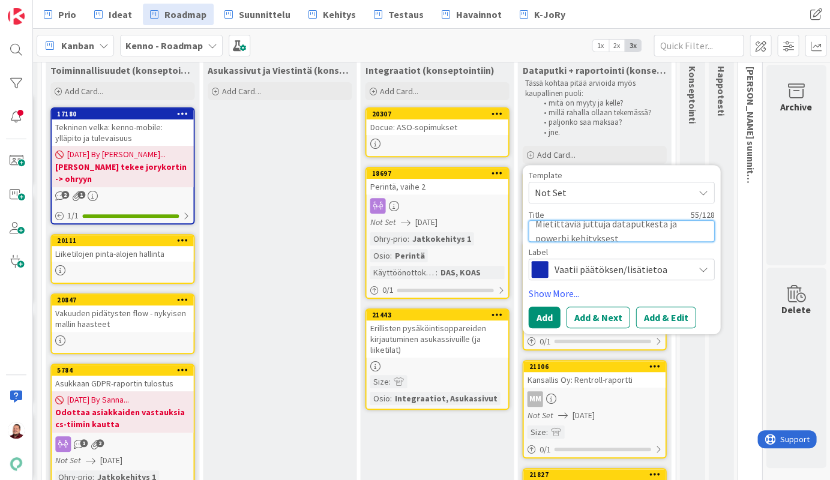
type textarea "x"
type textarea "Mietittäviä juttuja dataputkesta ja powerbi kehityksestä"
type textarea "x"
type textarea "Mietittäviä juttuja dataputkest ja powerbi kehityksestä"
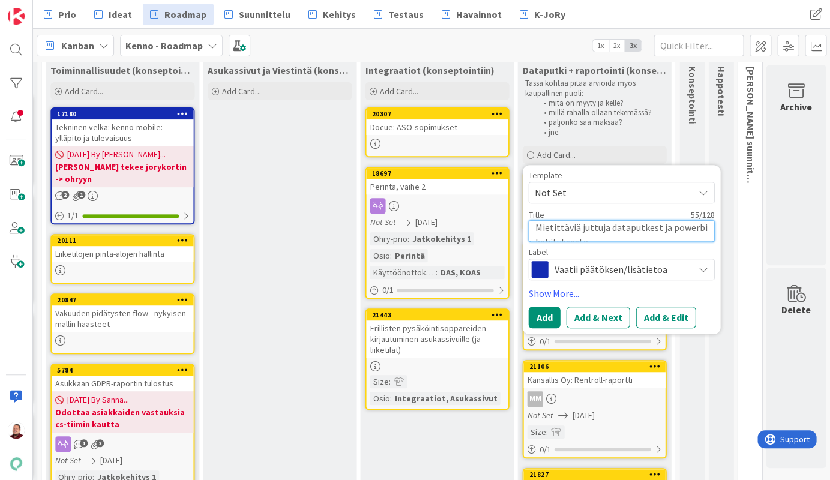
type textarea "x"
type textarea "Mietittäviä juttuja dataputkes ja powerbi kehityksestä"
type textarea "x"
type textarea "Mietittäviä juttuja dataputke ja powerbi kehityksestä"
type textarea "x"
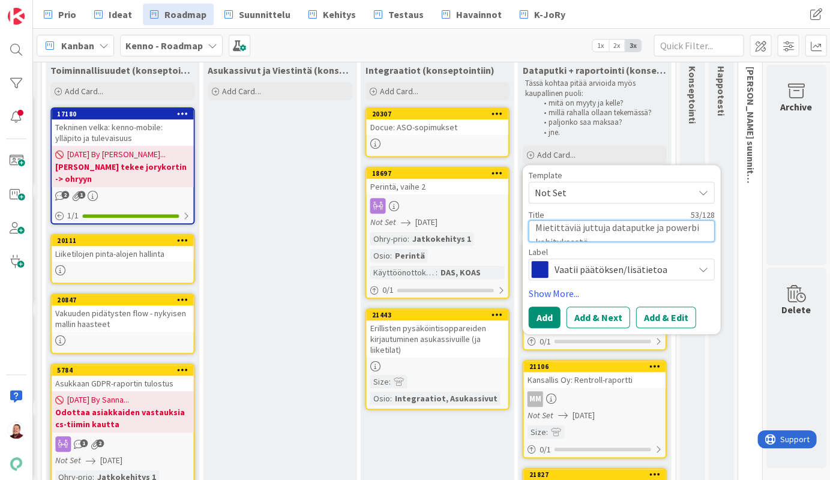
type textarea "Mietittäviä juttuja dataputk ja powerbi kehityksestä"
type textarea "x"
type textarea "Mietittäviä juttuja dataputki ja powerbi kehityksestä"
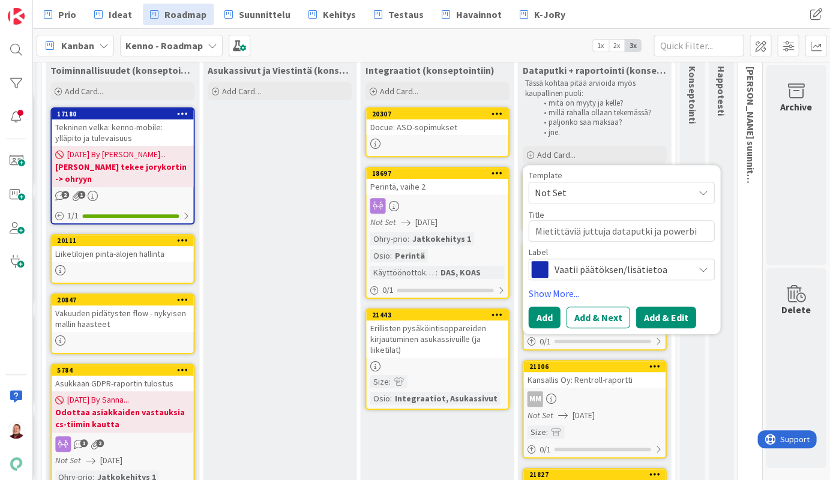
click at [650, 307] on button "Add & Edit" at bounding box center [666, 318] width 60 height 22
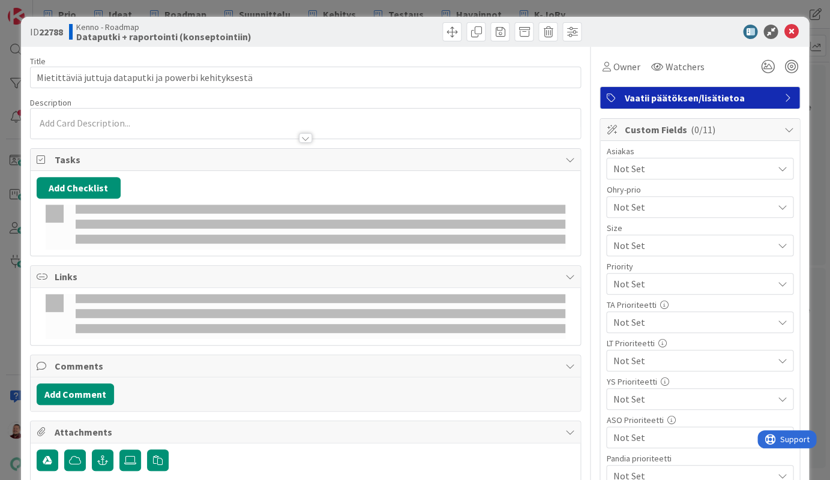
type textarea "x"
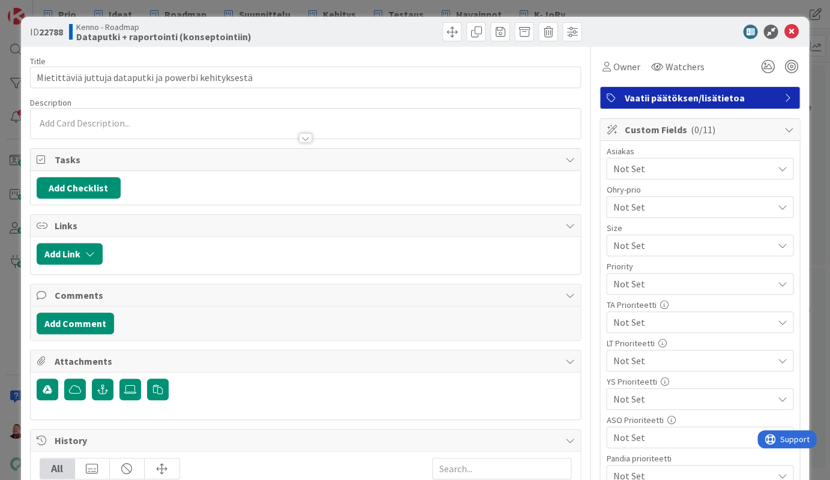
click at [146, 126] on div at bounding box center [306, 132] width 551 height 13
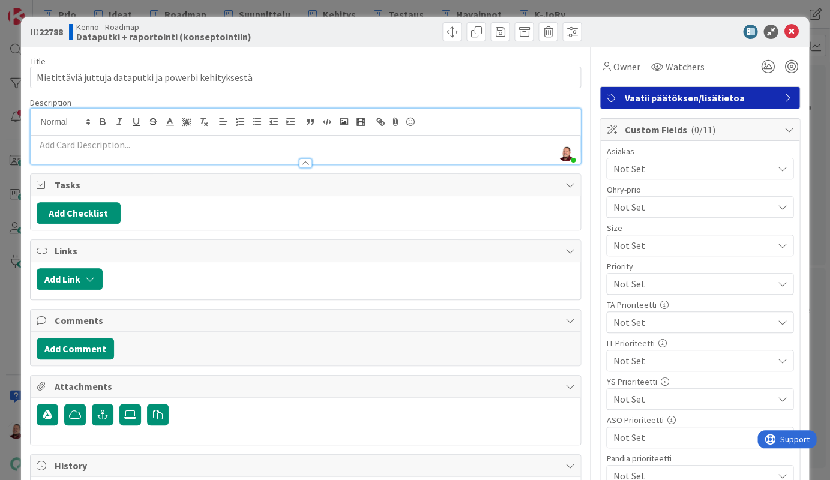
click at [118, 151] on div at bounding box center [306, 157] width 551 height 13
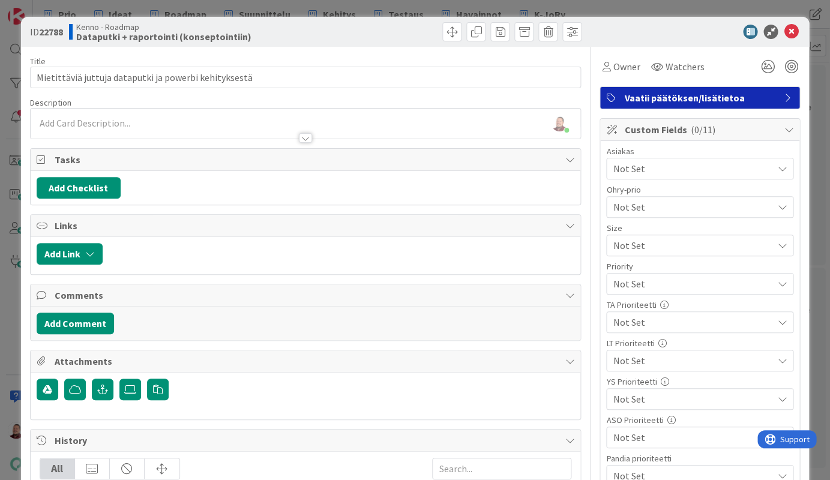
click at [95, 126] on div at bounding box center [306, 132] width 551 height 13
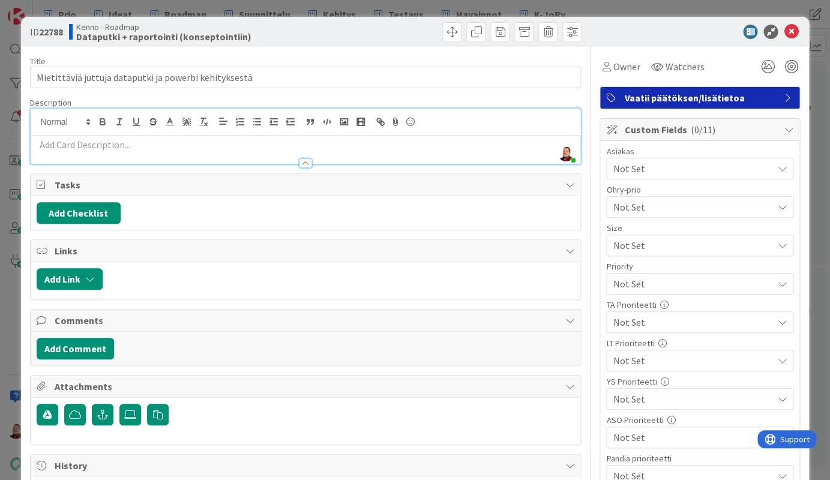
click at [76, 138] on p at bounding box center [306, 145] width 539 height 14
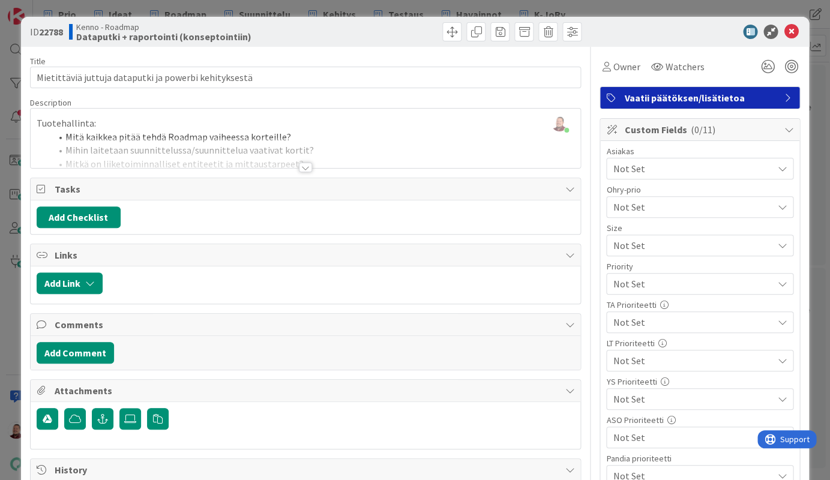
click at [303, 163] on div at bounding box center [305, 168] width 13 height 10
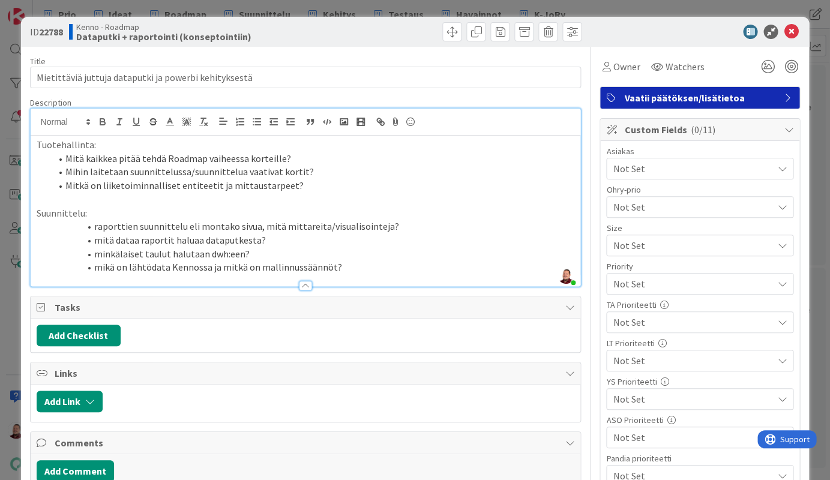
click at [71, 220] on li "raporttien suunnittelu eli montako sivua, mitä mittareita/visualisointeja?" at bounding box center [313, 227] width 524 height 14
type textarea "x"
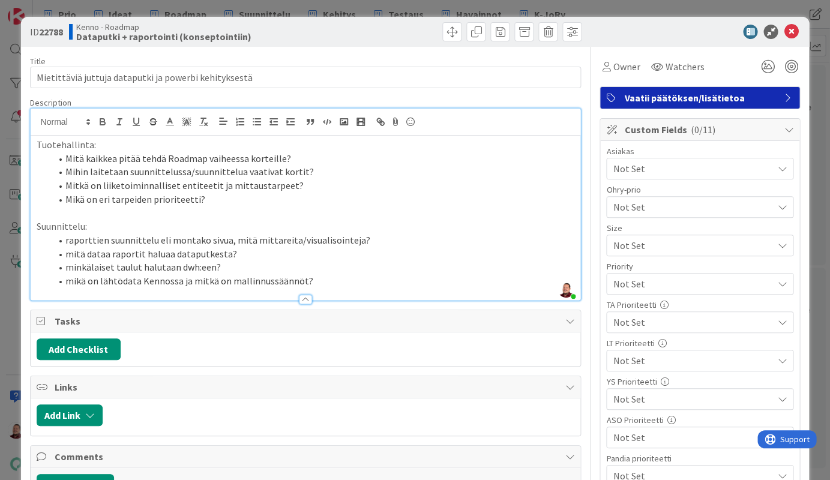
click at [216, 247] on li "mitä dataa raportit haluaa dataputkesta?" at bounding box center [313, 254] width 524 height 14
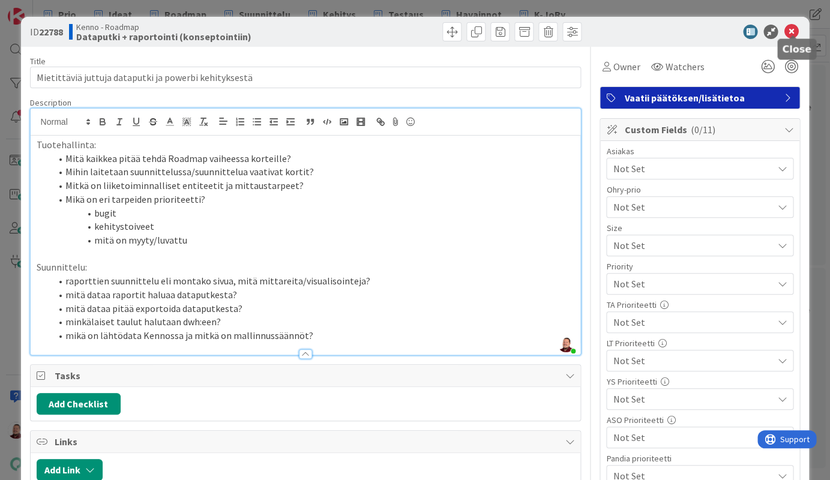
click at [792, 26] on icon at bounding box center [791, 32] width 14 height 14
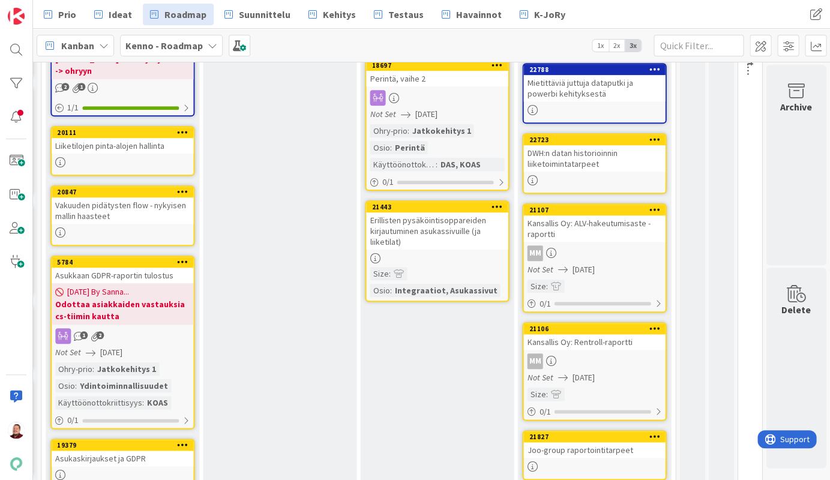
scroll to position [196, 469]
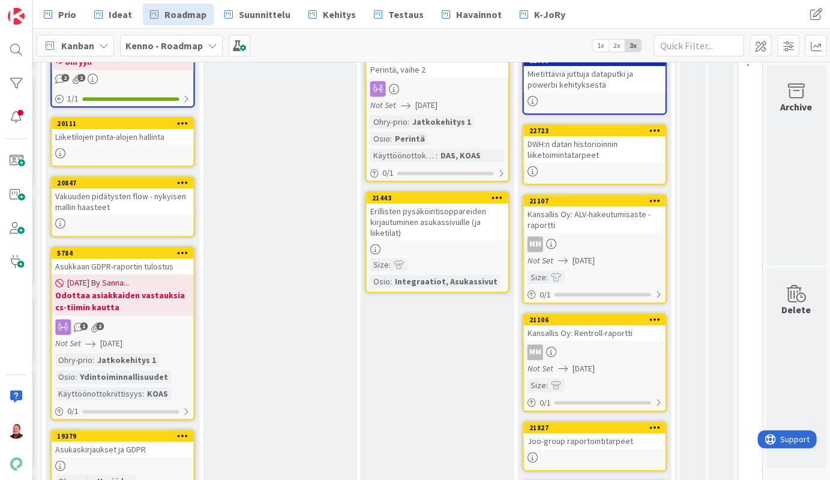
click at [603, 325] on div "Kansallis Oy: Rentroll-raportti" at bounding box center [594, 333] width 142 height 16
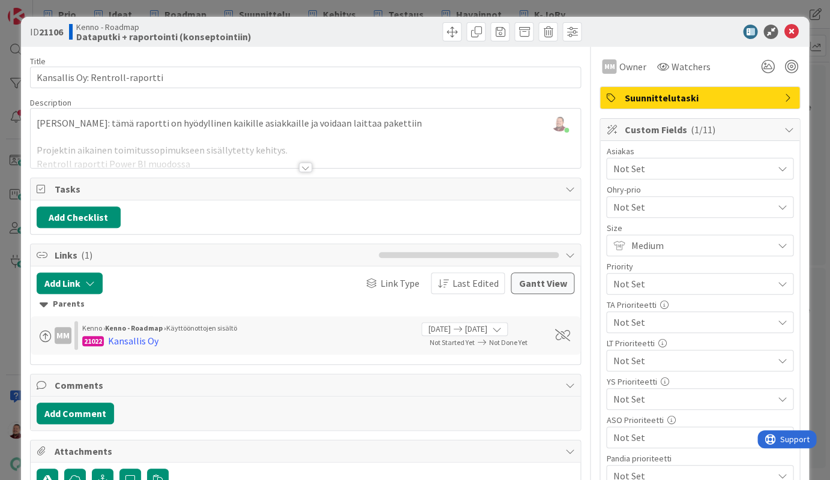
click at [306, 163] on div at bounding box center [305, 168] width 13 height 10
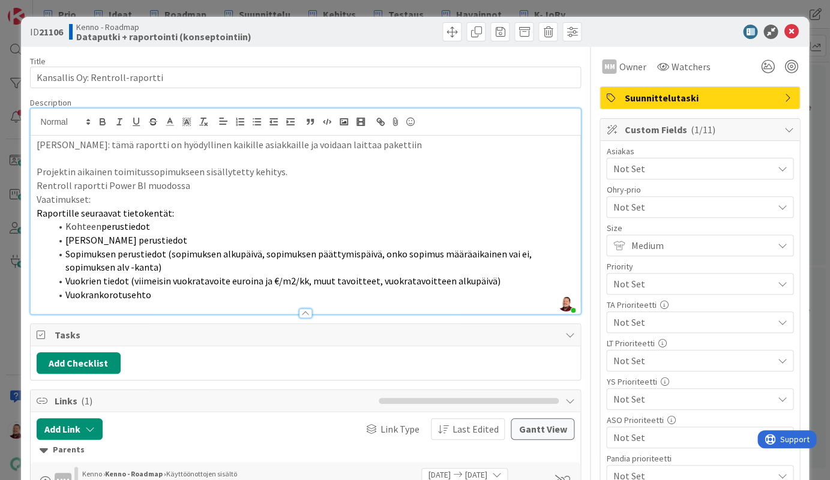
click at [125, 220] on span "perustiedot" at bounding box center [125, 226] width 49 height 12
click at [109, 234] on span "Tilan perustiedot" at bounding box center [126, 240] width 122 height 12
click at [109, 220] on span "perustiedot" at bounding box center [125, 226] width 49 height 12
click at [107, 234] on span "Tilan perustiedot" at bounding box center [126, 240] width 122 height 12
click at [70, 234] on span "Tilan perustiedot" at bounding box center [126, 240] width 122 height 12
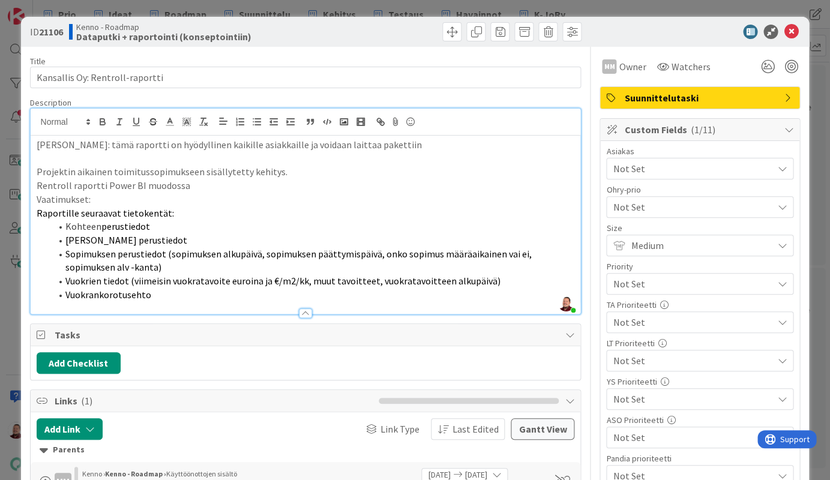
click at [70, 234] on span "Tilan perustiedot" at bounding box center [126, 240] width 122 height 12
click at [92, 234] on span "Tilan perustiedot" at bounding box center [126, 240] width 122 height 12
click at [483, 234] on li "Tilan perustiedot" at bounding box center [313, 241] width 524 height 14
click at [475, 248] on span "Sopimuksen perustiedot (sopimuksen alkupäivä, sopimuksen päättymispäivä, onko s…" at bounding box center [299, 261] width 468 height 26
click at [788, 29] on icon at bounding box center [791, 32] width 14 height 14
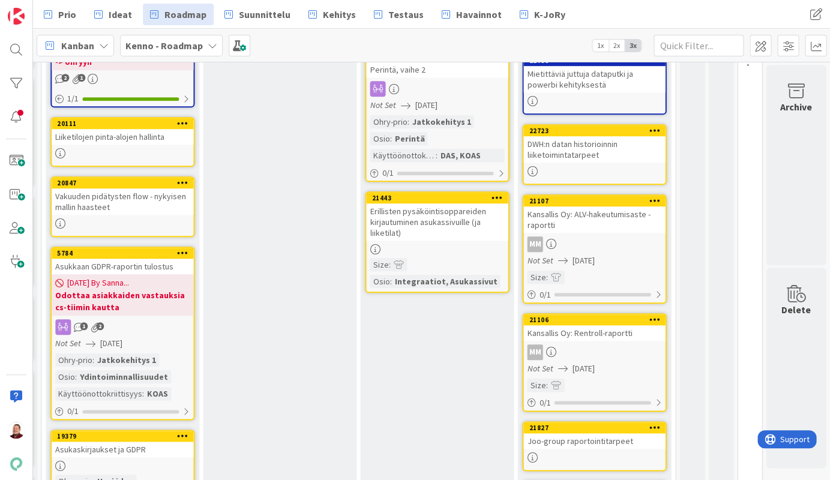
click at [618, 207] on div "Kansallis Oy: ALV-hakeutumisaste -raportti" at bounding box center [594, 220] width 142 height 26
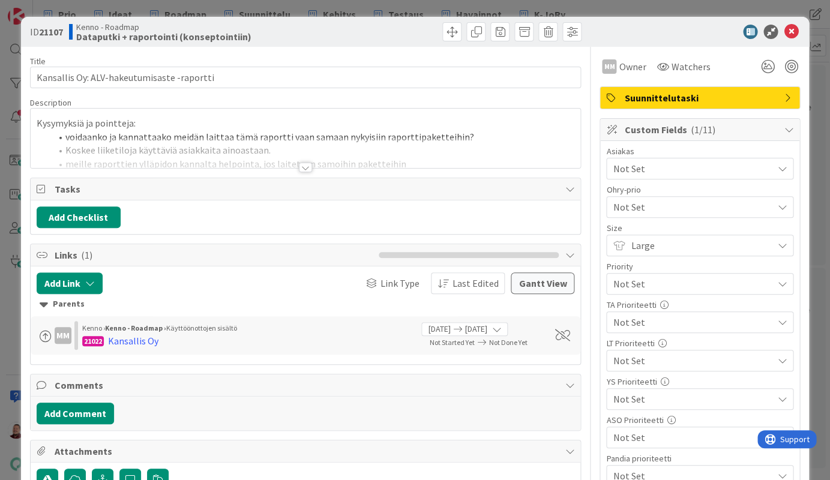
click at [303, 163] on div at bounding box center [305, 168] width 13 height 10
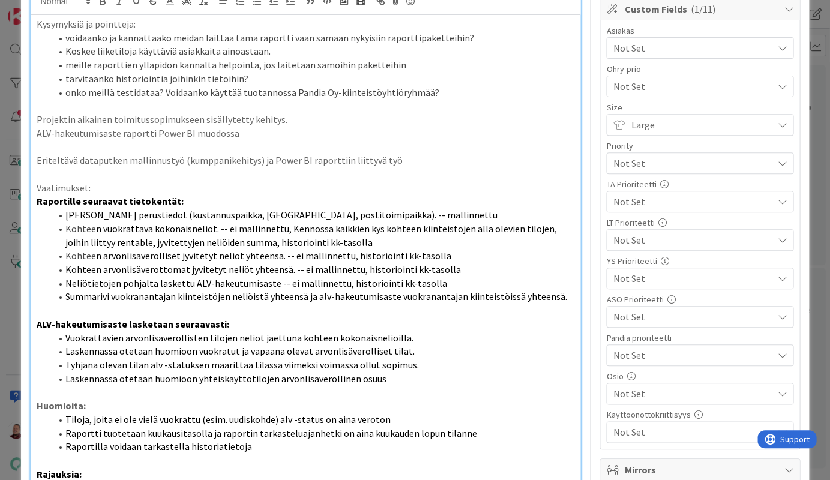
scroll to position [131, 0]
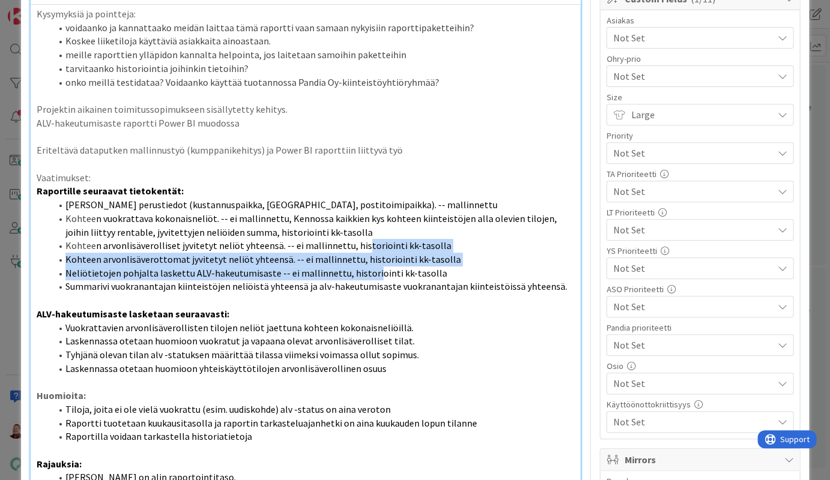
drag, startPoint x: 309, startPoint y: 214, endPoint x: 301, endPoint y: 187, distance: 28.1
click at [301, 198] on ol "Kohteen perustiedot (kustannuspaikka, osoite, postitoimipaikka). -- mallinnettu…" at bounding box center [306, 245] width 539 height 95
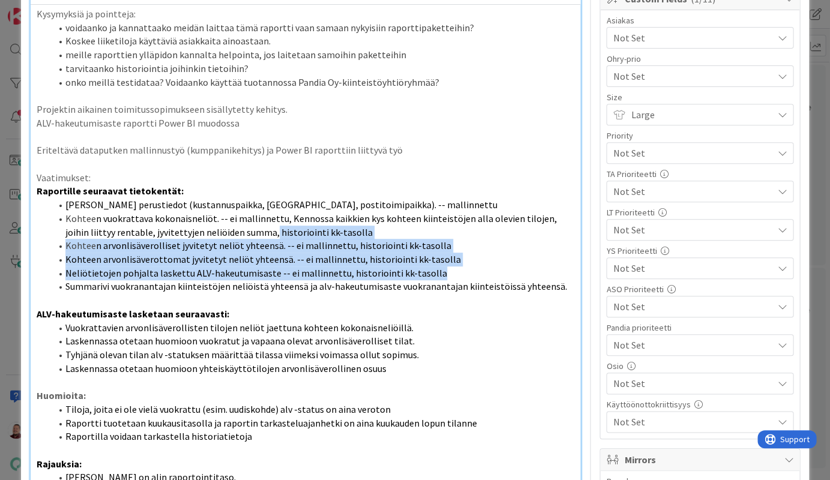
drag, startPoint x: 121, startPoint y: 174, endPoint x: 363, endPoint y: 213, distance: 245.1
click at [363, 213] on ol "Kohteen perustiedot (kustannuspaikka, osoite, postitoimipaikka). -- mallinnettu…" at bounding box center [306, 245] width 539 height 95
click at [259, 240] on span "n arvonlisäverolliset jyvitetyt neliöt yhteensä. -- ei mallinnettu, historioint…" at bounding box center [273, 246] width 355 height 12
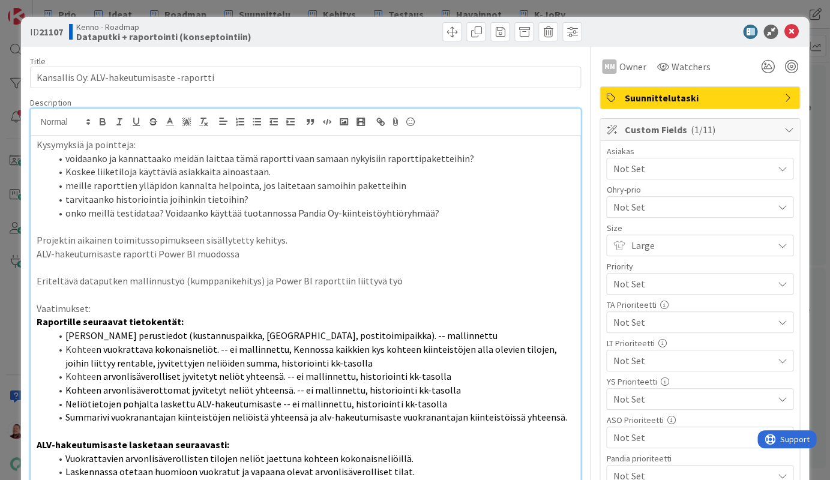
scroll to position [0, 0]
click at [790, 31] on icon at bounding box center [791, 32] width 14 height 14
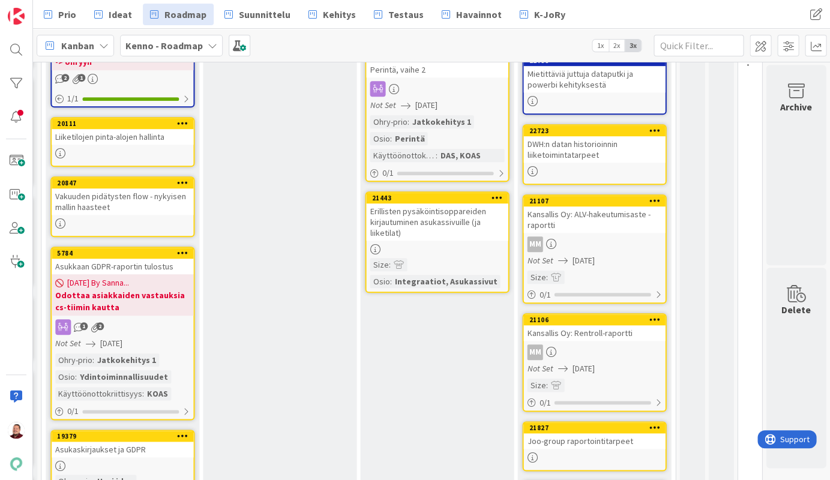
click at [576, 423] on div "21827" at bounding box center [594, 428] width 142 height 11
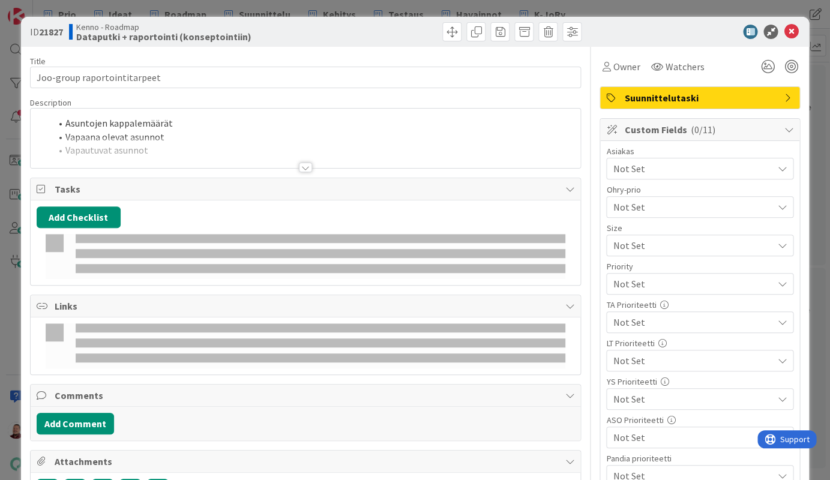
type textarea "x"
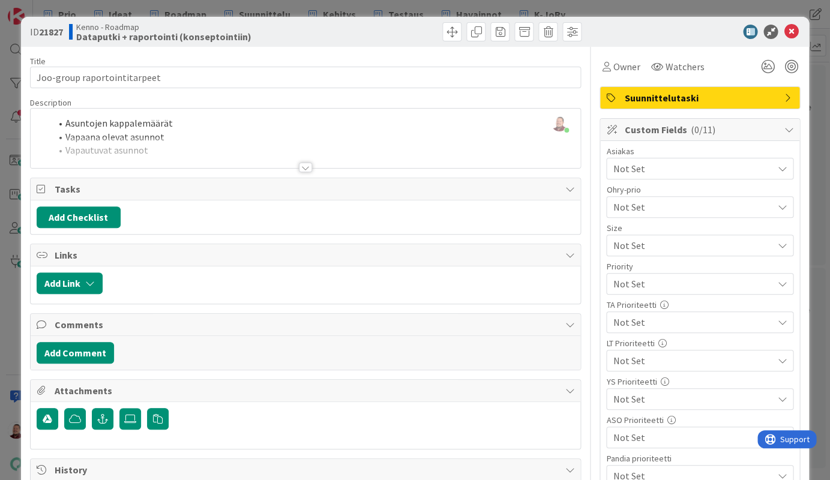
click at [306, 163] on div at bounding box center [305, 168] width 13 height 10
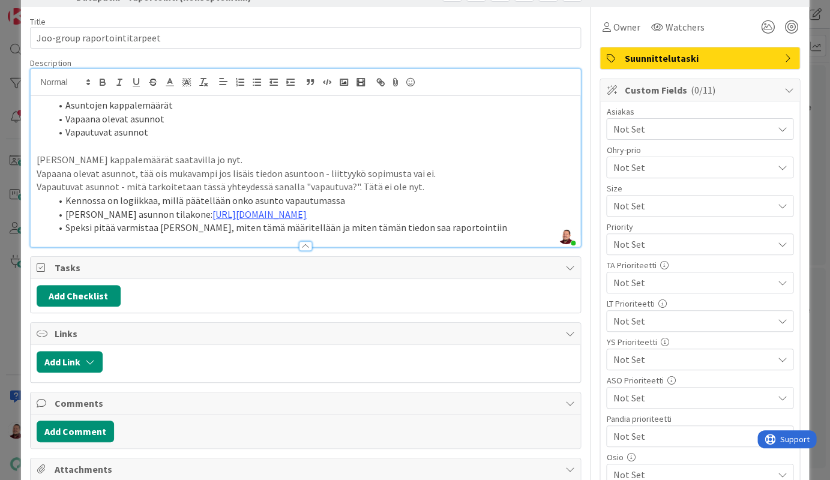
scroll to position [59, 0]
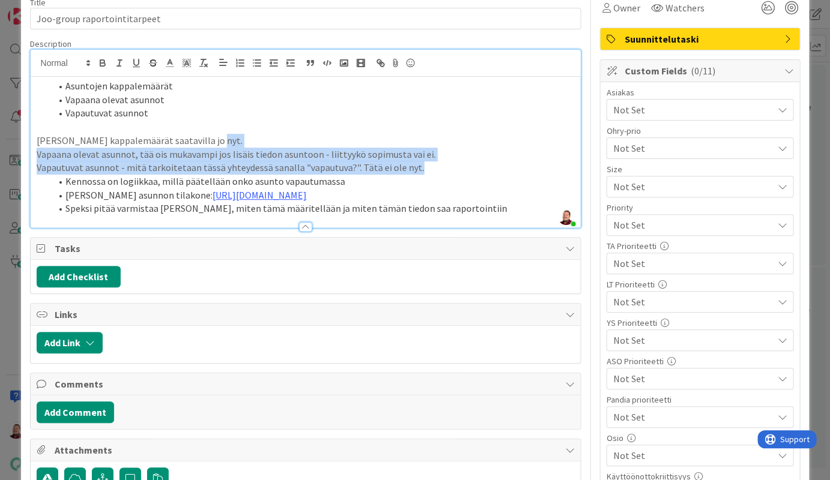
drag, startPoint x: 357, startPoint y: 138, endPoint x: 8, endPoint y: 122, distance: 348.5
click at [8, 122] on div "ID 21827 Kenno - Roadmap Dataputki + raportointi (konseptointiin) Title 28 / 12…" at bounding box center [415, 240] width 830 height 480
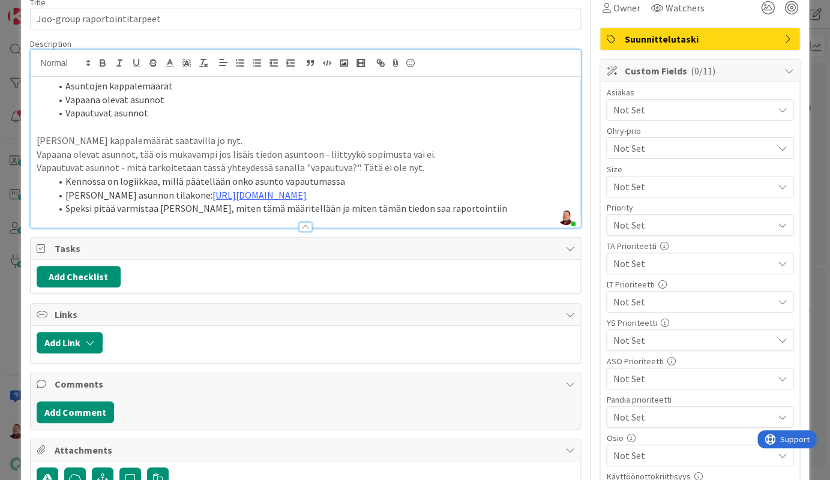
click at [80, 120] on p at bounding box center [306, 127] width 539 height 14
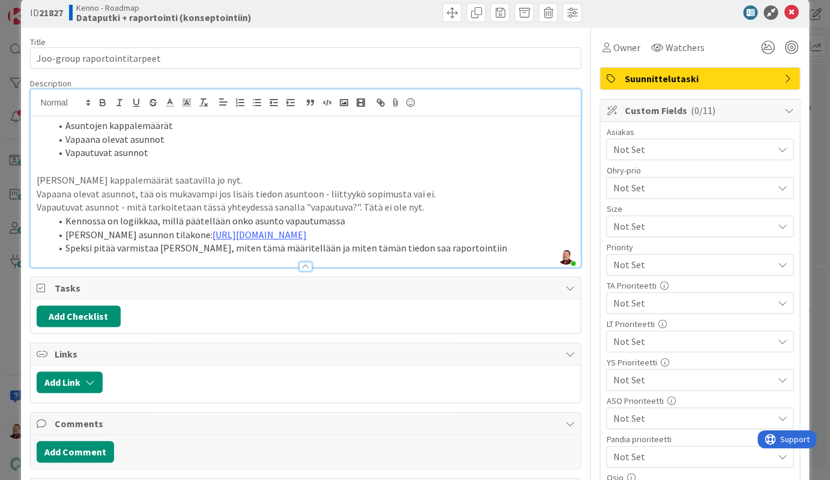
scroll to position [5, 0]
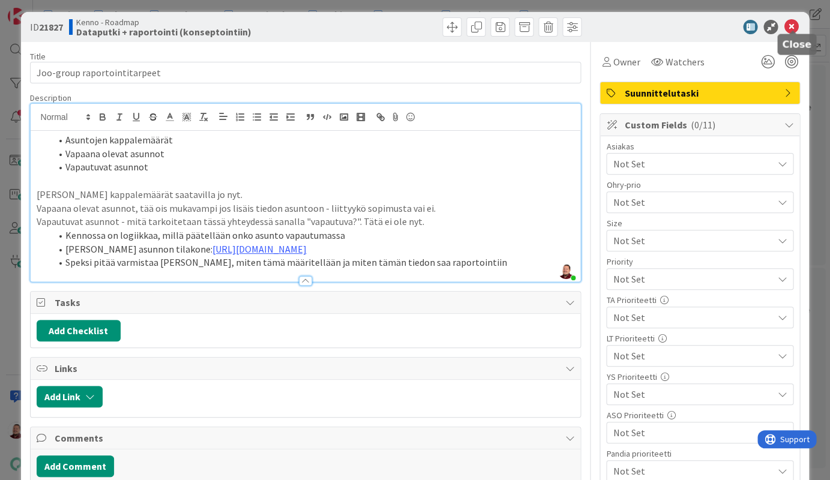
click at [791, 25] on icon at bounding box center [791, 27] width 14 height 14
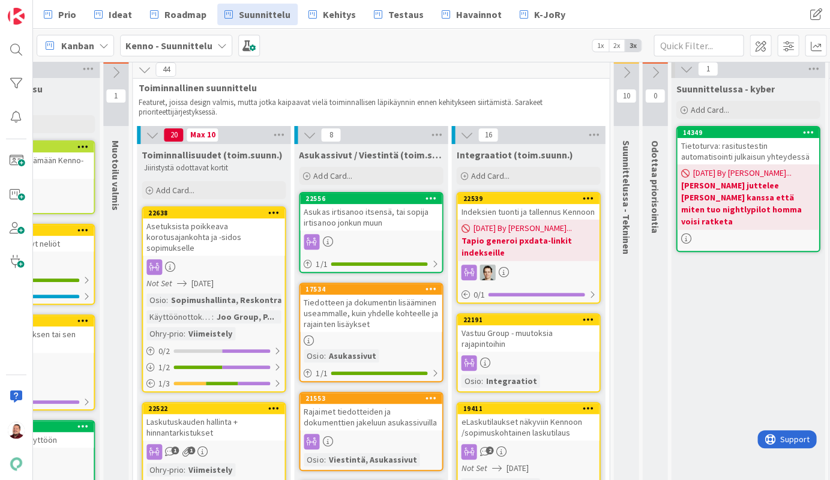
scroll to position [5, 408]
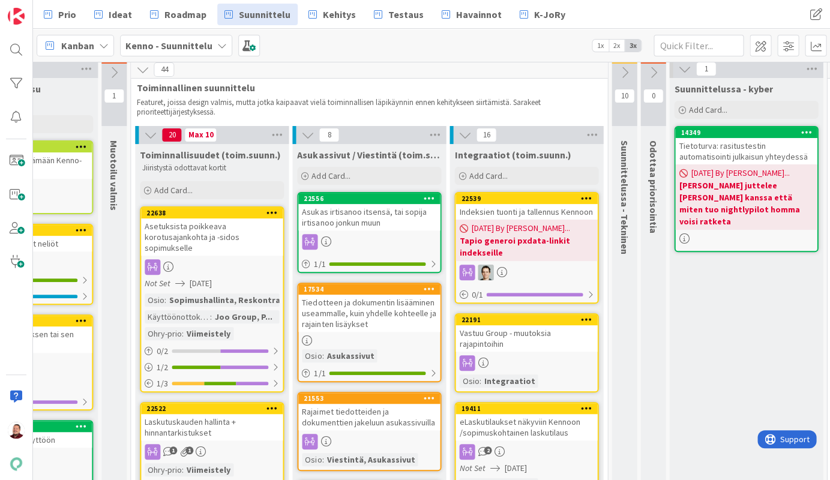
click at [624, 74] on icon at bounding box center [624, 72] width 13 height 13
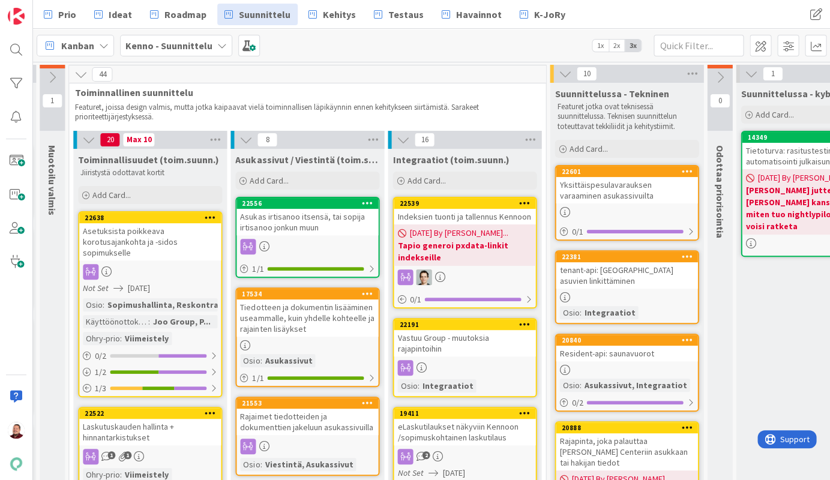
scroll to position [0, 468]
